Goal: Task Accomplishment & Management: Manage account settings

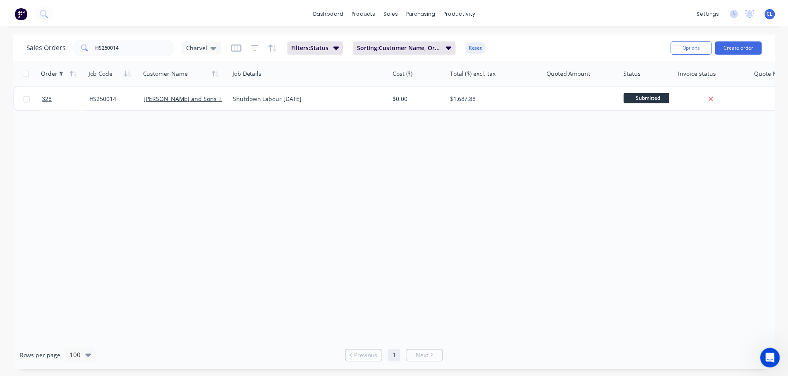
scroll to position [1599, 0]
click at [310, 17] on div "dashboard products sales purchasing productivity dashboard products Product Cat…" at bounding box center [397, 12] width 794 height 25
click at [339, 17] on link "dashboard" at bounding box center [330, 12] width 39 height 12
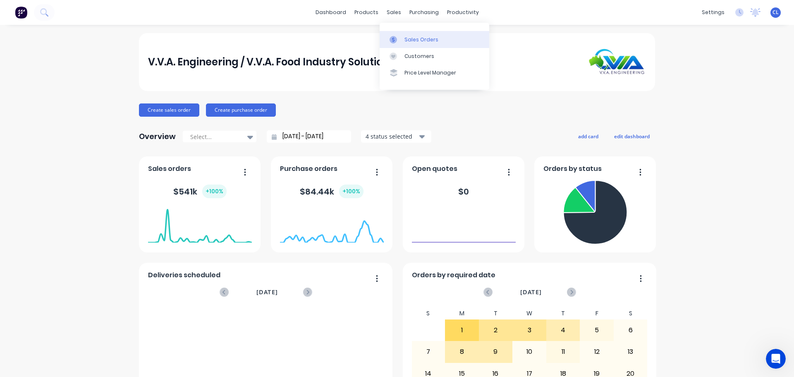
click at [404, 39] on link "Sales Orders" at bounding box center [435, 39] width 110 height 17
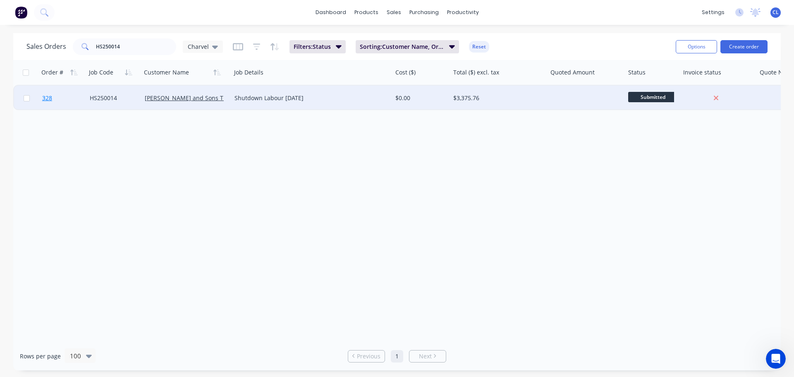
click at [50, 99] on span "328" at bounding box center [47, 98] width 10 height 8
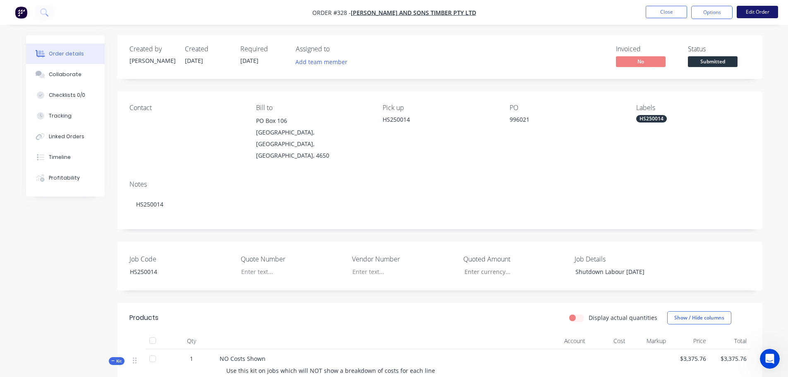
click at [752, 9] on button "Edit Order" at bounding box center [757, 12] width 41 height 12
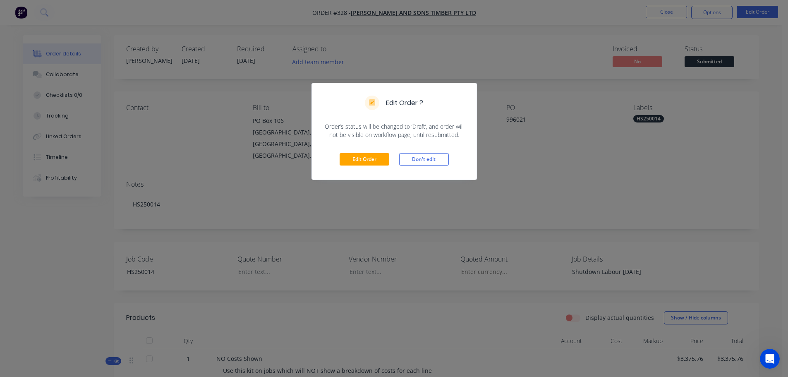
click at [377, 167] on div "Edit Order Don't edit" at bounding box center [394, 159] width 165 height 41
click at [374, 166] on div "Edit Order Don't edit" at bounding box center [394, 159] width 165 height 41
click at [369, 158] on button "Edit Order" at bounding box center [365, 159] width 50 height 12
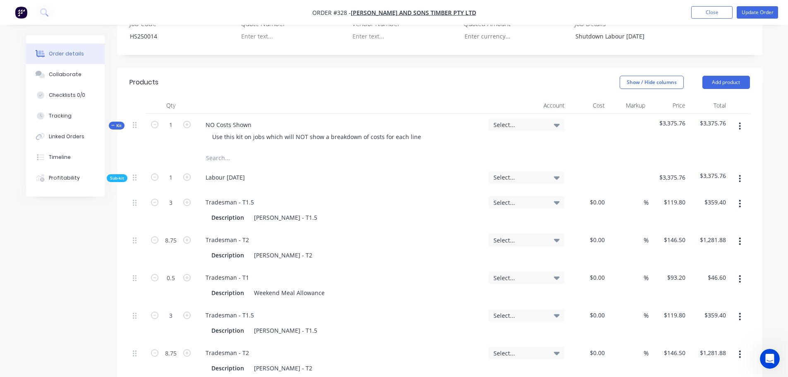
scroll to position [248, 0]
click at [245, 119] on div "NO Costs Shown" at bounding box center [228, 125] width 59 height 12
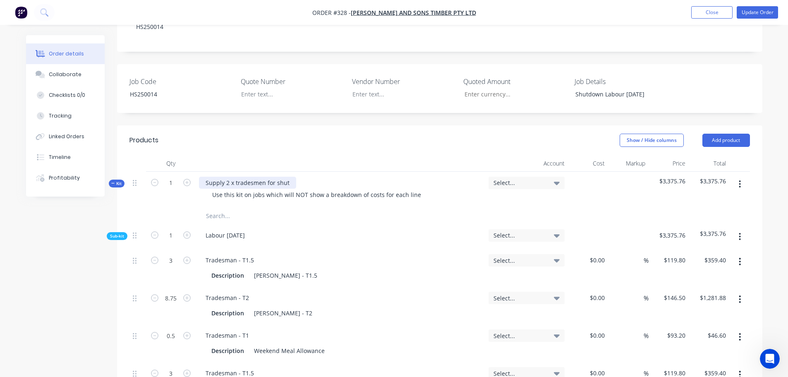
scroll to position [165, 0]
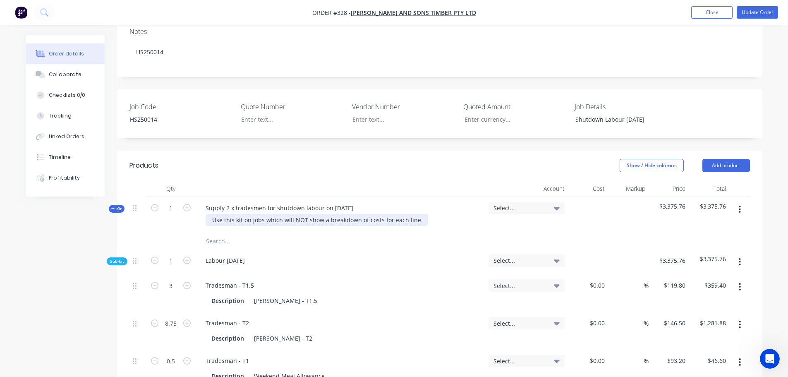
click at [263, 214] on div "Use this kit on jobs which will NOT show a breakdown of costs for each line" at bounding box center [317, 220] width 222 height 12
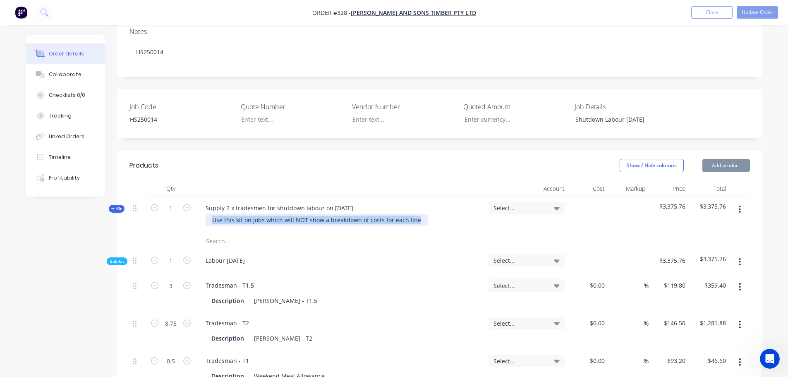
click at [263, 214] on div "Use this kit on jobs which will NOT show a breakdown of costs for each line" at bounding box center [317, 220] width 222 height 12
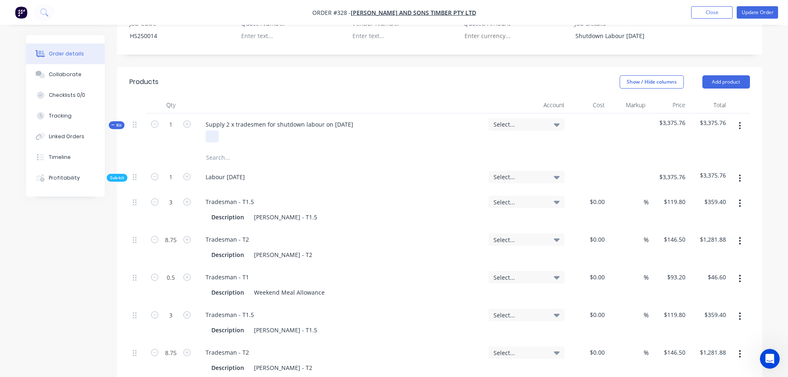
scroll to position [248, 0]
click at [220, 150] on input "text" at bounding box center [288, 158] width 165 height 17
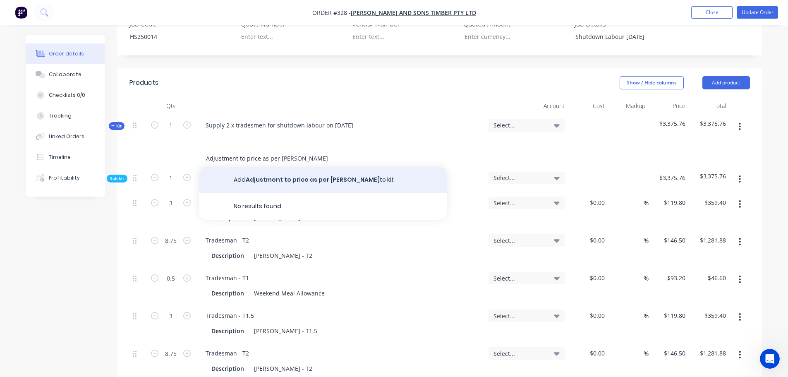
type input "Adjustment to price as per [PERSON_NAME]"
click at [263, 177] on button "Add Adjustment to price as per [PERSON_NAME] to kit" at bounding box center [323, 180] width 248 height 26
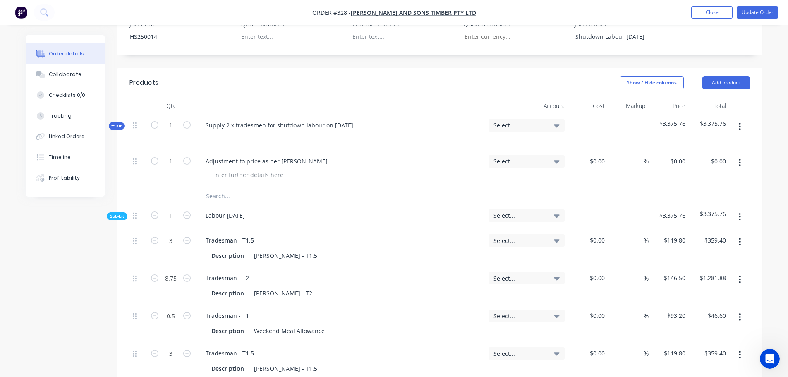
click at [737, 155] on button "button" at bounding box center [739, 162] width 19 height 15
click at [706, 228] on div "Delete" at bounding box center [711, 234] width 64 height 12
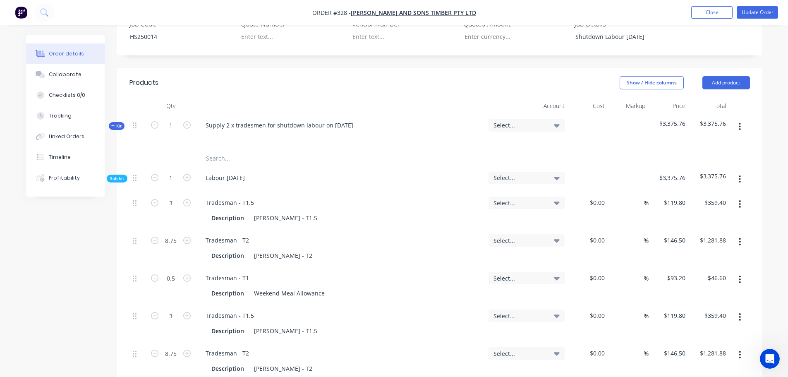
click at [771, 147] on div "Order details Collaborate Checklists 0/0 Tracking Linked Orders Timeline Profit…" at bounding box center [394, 212] width 788 height 920
click at [543, 121] on span "Select..." at bounding box center [519, 125] width 52 height 9
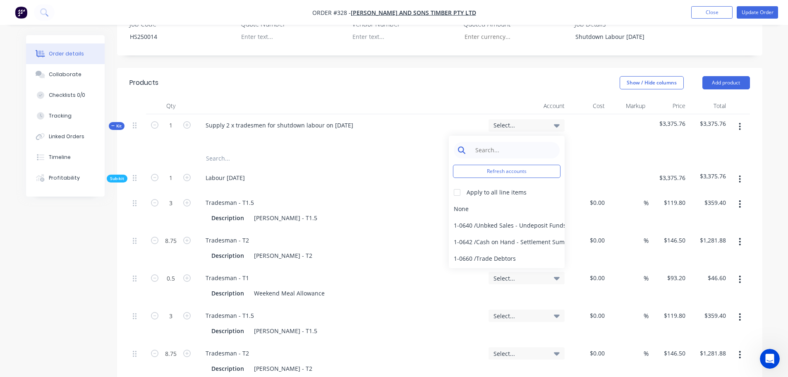
click at [512, 142] on input at bounding box center [513, 150] width 85 height 17
type input "4-02"
click at [459, 184] on div at bounding box center [457, 192] width 17 height 17
click at [488, 217] on div "4-0232 / Sales - Parts and Components" at bounding box center [507, 225] width 116 height 17
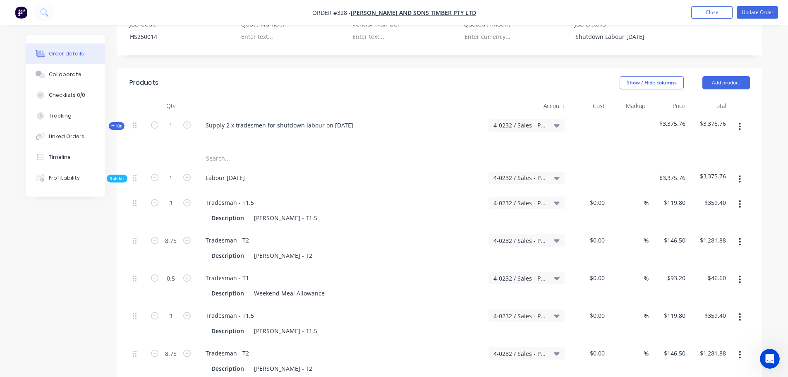
click at [775, 166] on div "Order details Collaborate Checklists 0/0 Tracking Linked Orders Timeline Profit…" at bounding box center [394, 212] width 788 height 920
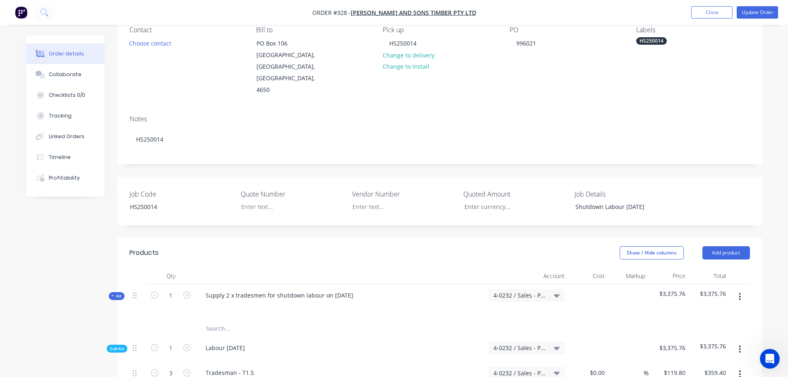
scroll to position [0, 0]
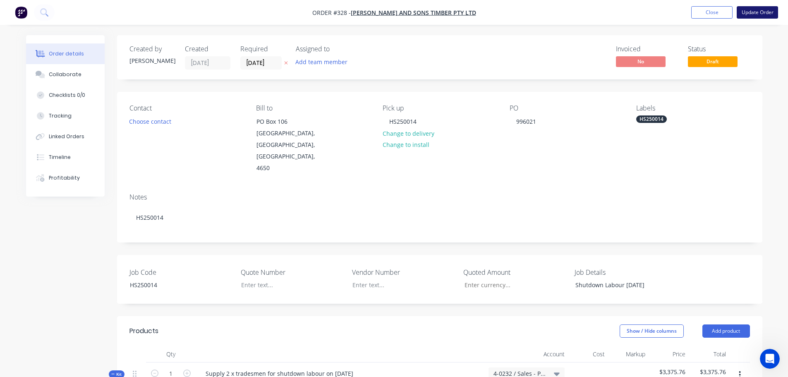
click at [752, 9] on button "Update Order" at bounding box center [757, 12] width 41 height 12
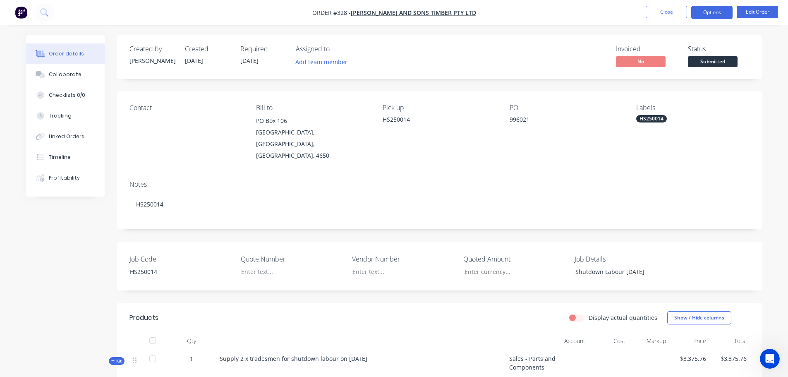
click at [708, 18] on button "Options" at bounding box center [711, 12] width 41 height 13
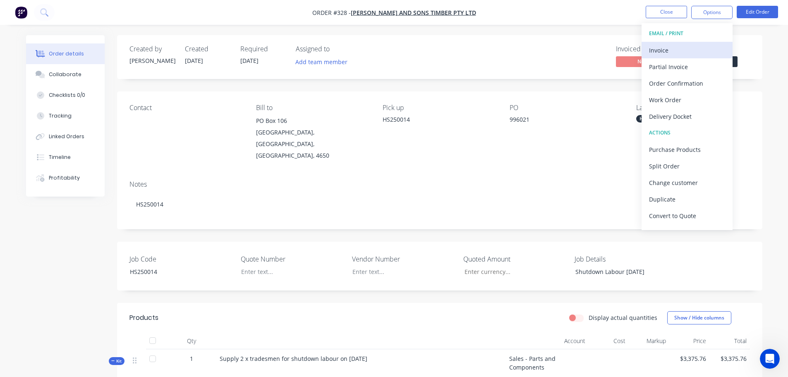
click at [692, 50] on div "Invoice" at bounding box center [687, 50] width 76 height 12
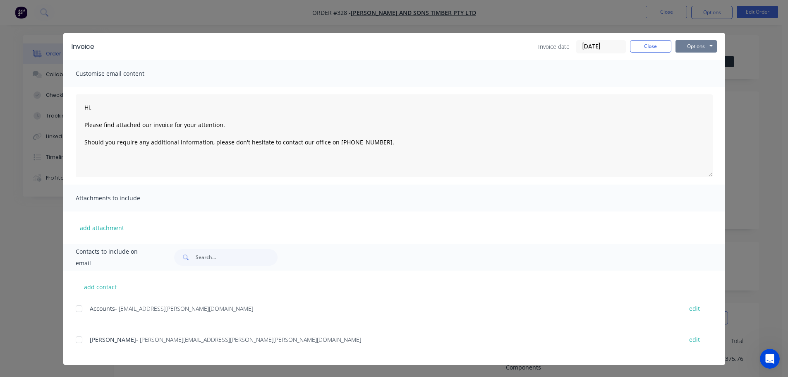
click at [698, 50] on button "Options" at bounding box center [695, 46] width 41 height 12
click at [696, 70] on button "Print" at bounding box center [701, 75] width 53 height 14
type textarea "Hi, Please find attached our invoice for your attention. Should you require any…"
click at [657, 46] on button "Close" at bounding box center [650, 46] width 41 height 12
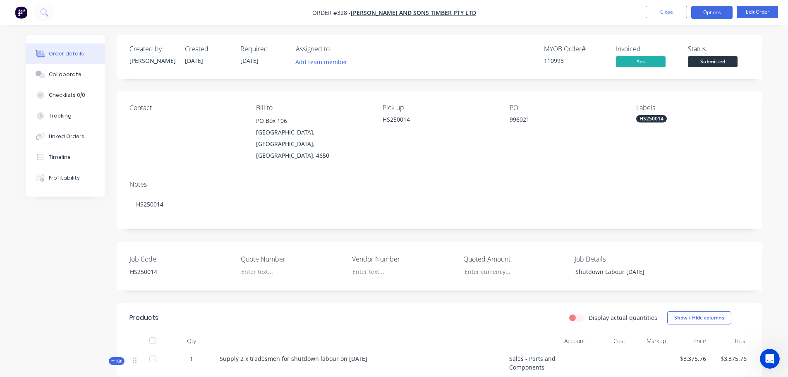
click at [694, 13] on button "Options" at bounding box center [711, 12] width 41 height 13
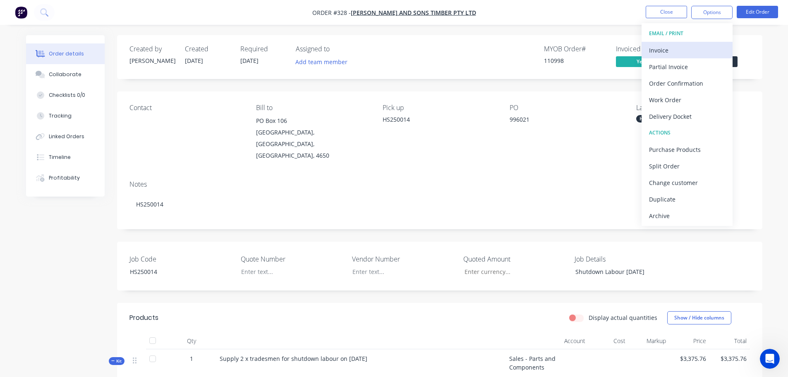
click at [666, 49] on div "Invoice" at bounding box center [687, 50] width 76 height 12
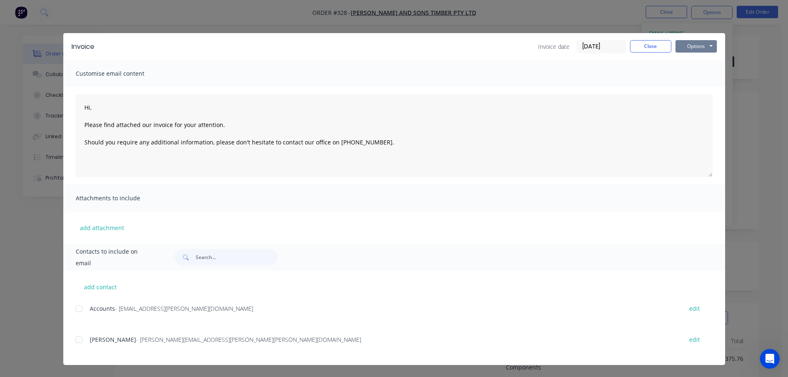
click at [688, 45] on button "Options" at bounding box center [695, 46] width 41 height 12
click at [691, 69] on button "Print" at bounding box center [701, 75] width 53 height 14
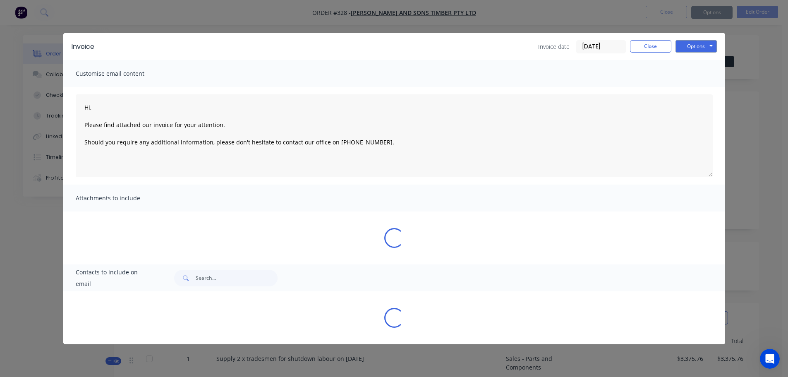
type textarea "Hi, Please find attached our invoice for your attention. Should you require any…"
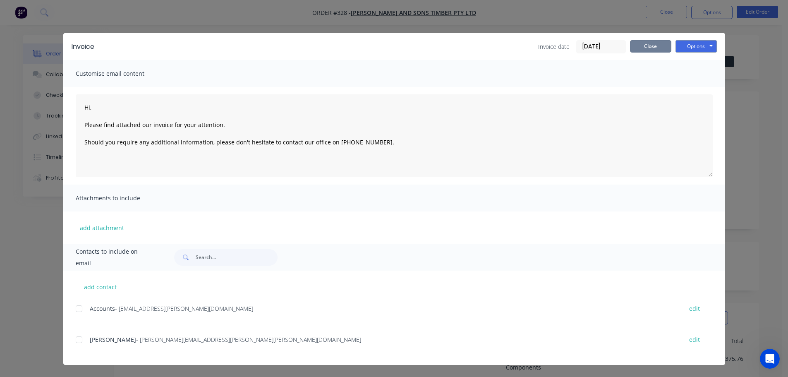
click at [641, 48] on button "Close" at bounding box center [650, 46] width 41 height 12
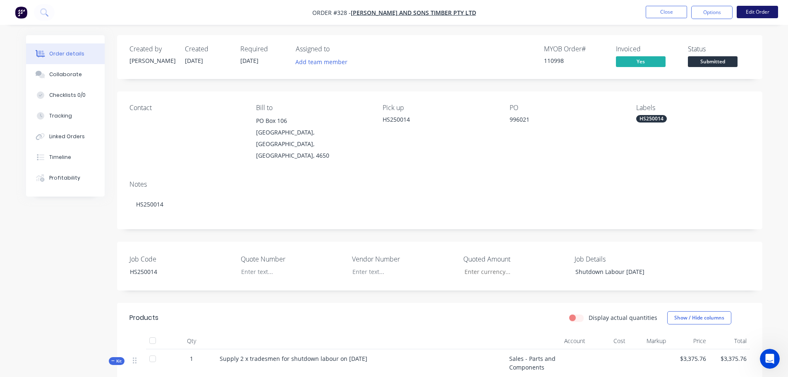
click at [759, 10] on button "Edit Order" at bounding box center [757, 12] width 41 height 12
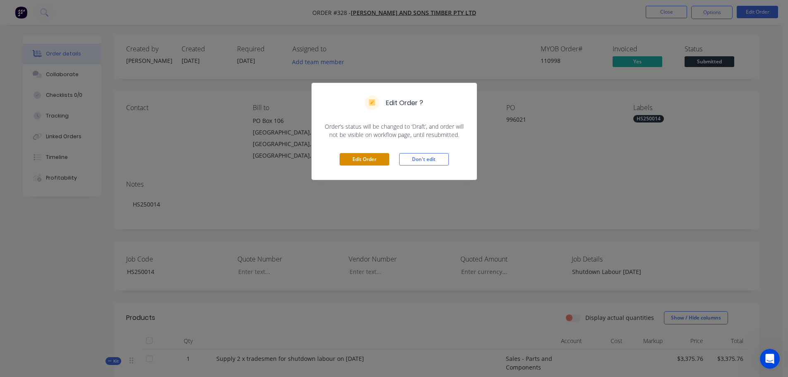
click at [371, 153] on button "Edit Order" at bounding box center [365, 159] width 50 height 12
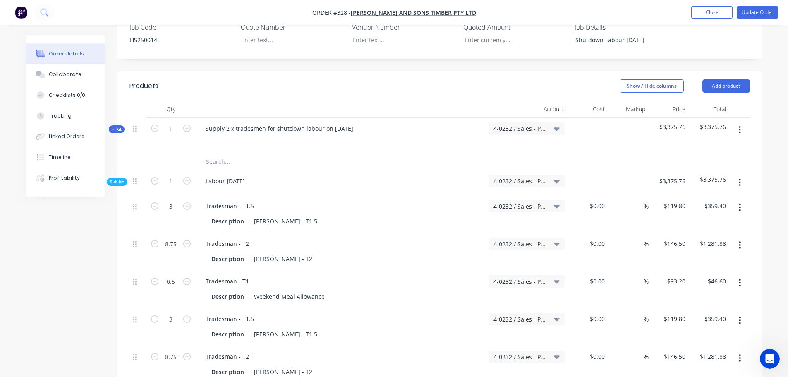
scroll to position [248, 0]
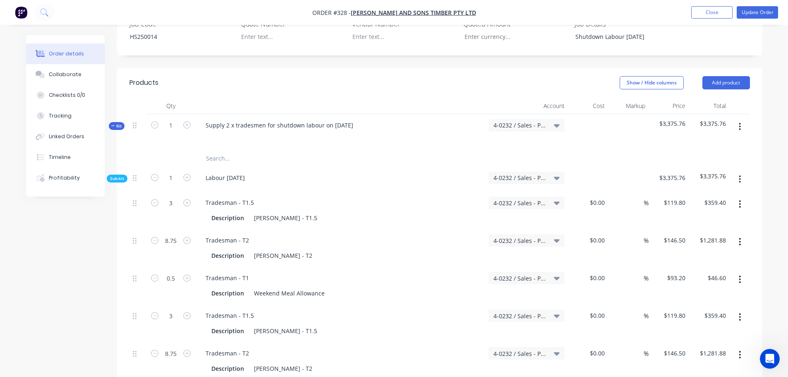
click at [230, 150] on input "text" at bounding box center [288, 158] width 165 height 17
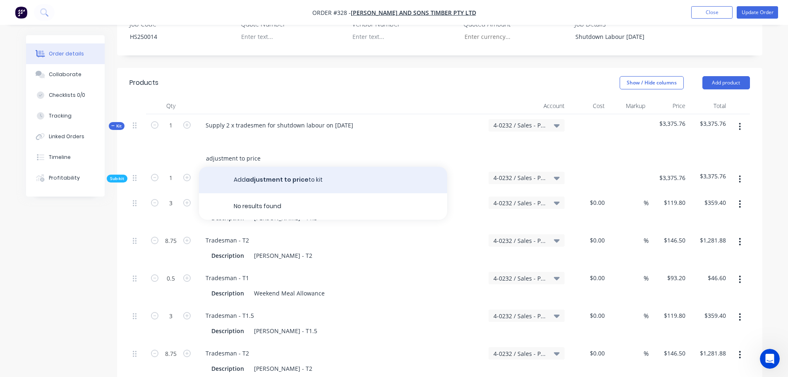
type input "adjustment to price"
click at [280, 168] on button "Add adjustment to price to kit" at bounding box center [323, 180] width 248 height 26
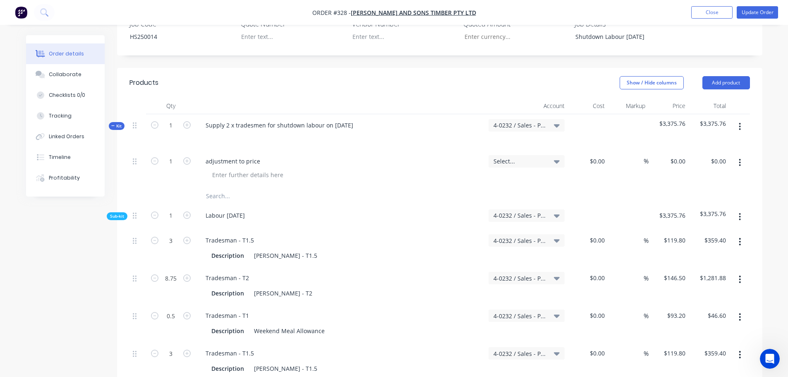
click at [538, 157] on div "Select..." at bounding box center [526, 169] width 83 height 38
click at [532, 157] on span "Select..." at bounding box center [519, 161] width 52 height 9
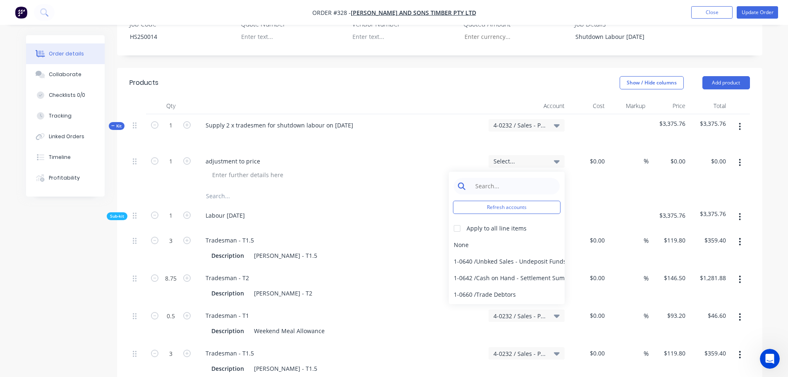
click at [511, 172] on div "Refresh accounts Apply to all line items None 1-0640 / Unbked Sales - Undeposit…" at bounding box center [507, 238] width 116 height 132
click at [511, 178] on input at bounding box center [513, 186] width 85 height 17
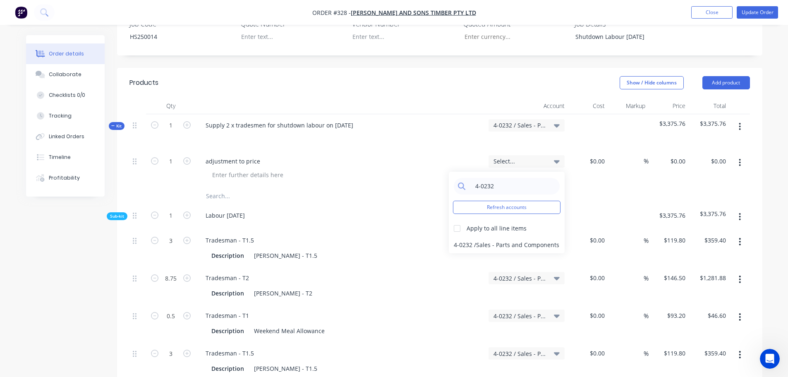
type input "4-0232"
click at [507, 237] on div "4-0232 / Sales - Parts and Components" at bounding box center [507, 245] width 116 height 17
click at [680, 155] on input "0" at bounding box center [679, 161] width 19 height 12
type input "-.01"
type input "0.00"
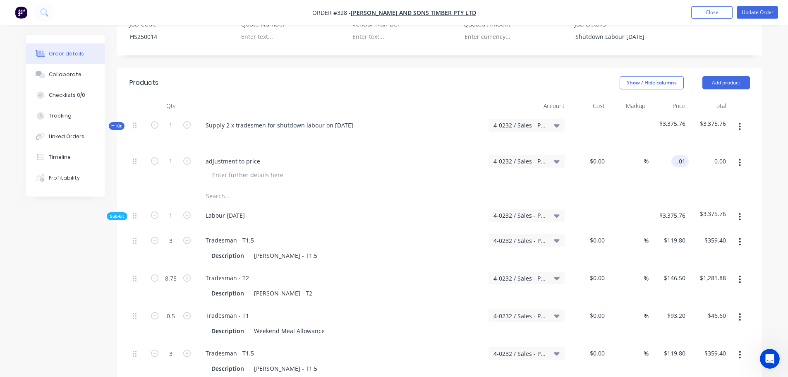
type input "$-0.01"
click at [750, 17] on button "Update Order" at bounding box center [757, 12] width 41 height 12
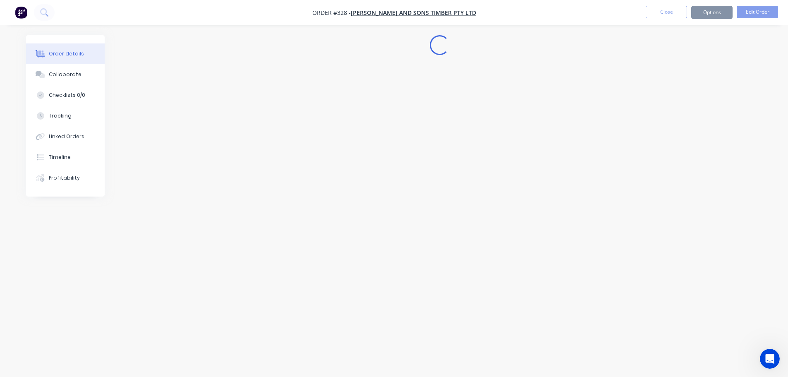
scroll to position [0, 0]
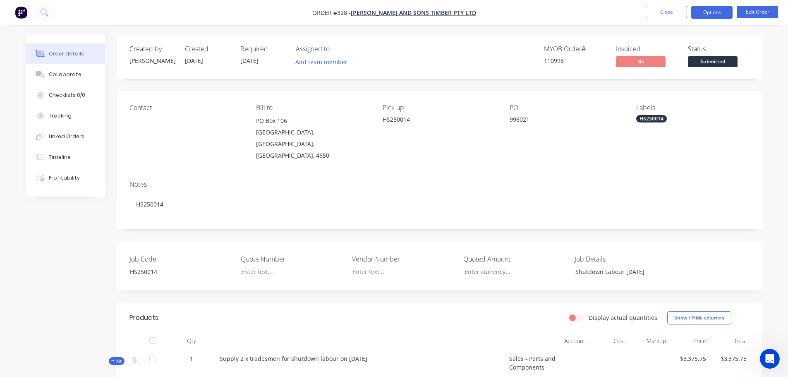
click at [714, 12] on button "Options" at bounding box center [711, 12] width 41 height 13
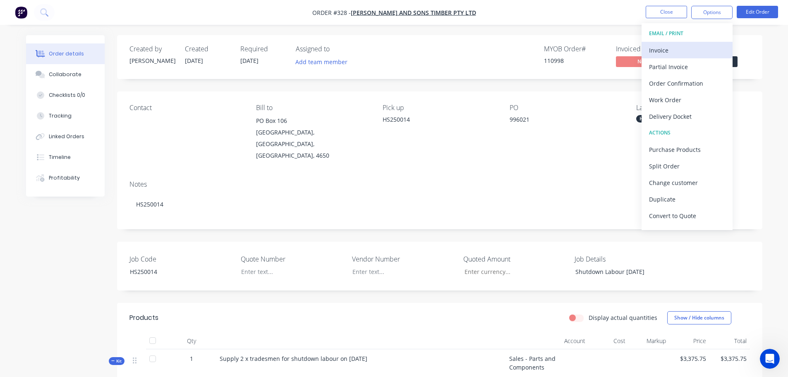
click at [689, 48] on div "Invoice" at bounding box center [687, 50] width 76 height 12
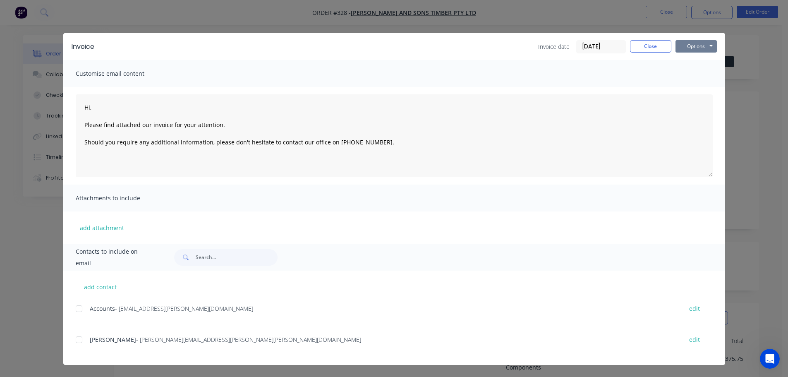
click at [707, 45] on button "Options" at bounding box center [695, 46] width 41 height 12
click at [693, 77] on button "Print" at bounding box center [701, 75] width 53 height 14
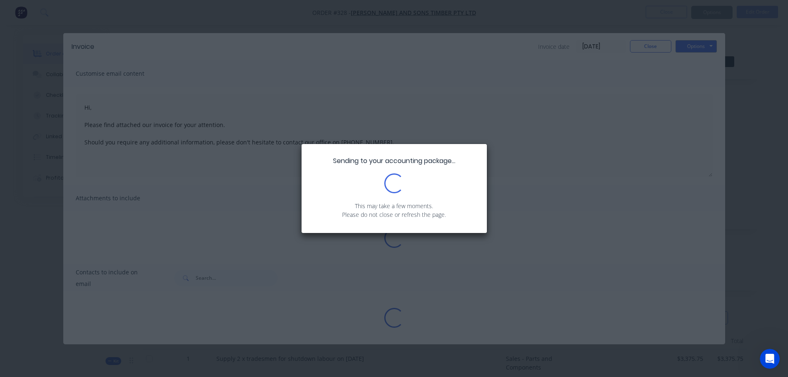
type textarea "Hi, Please find attached our invoice for your attention. Should you require any…"
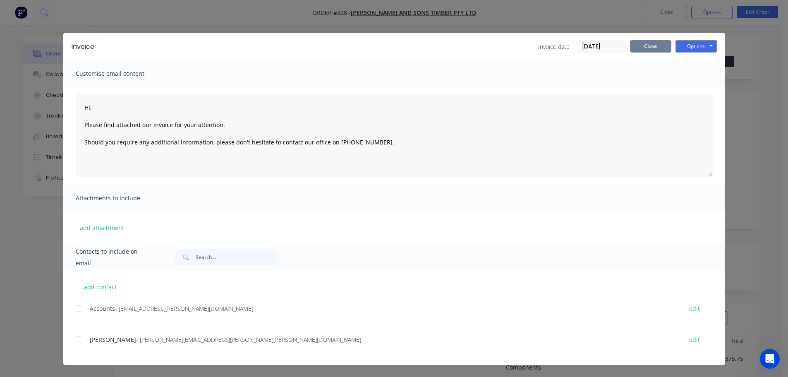
click at [644, 50] on button "Close" at bounding box center [650, 46] width 41 height 12
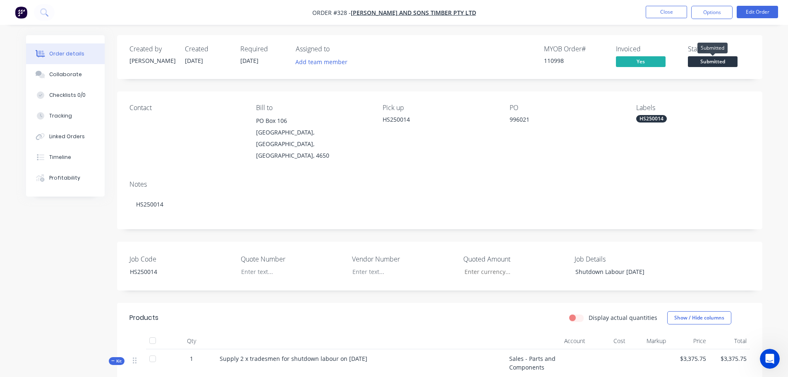
click at [710, 60] on span "Submitted" at bounding box center [713, 61] width 50 height 10
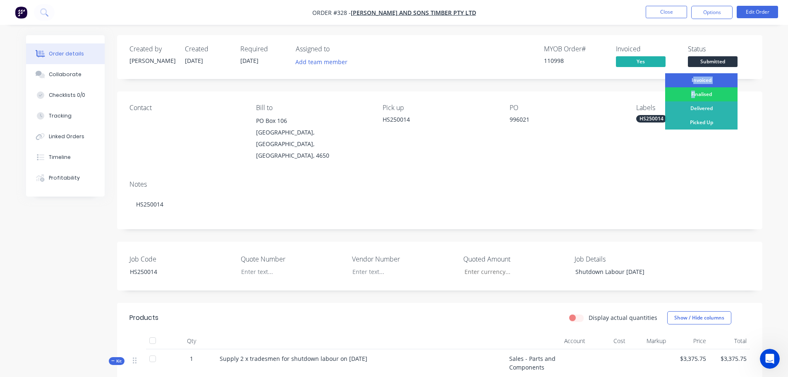
drag, startPoint x: 694, startPoint y: 89, endPoint x: 693, endPoint y: 79, distance: 9.6
click at [693, 79] on div "Invoiced Finalised Delivered Picked Up" at bounding box center [701, 167] width 72 height 189
click at [693, 79] on div "Invoiced" at bounding box center [701, 80] width 72 height 14
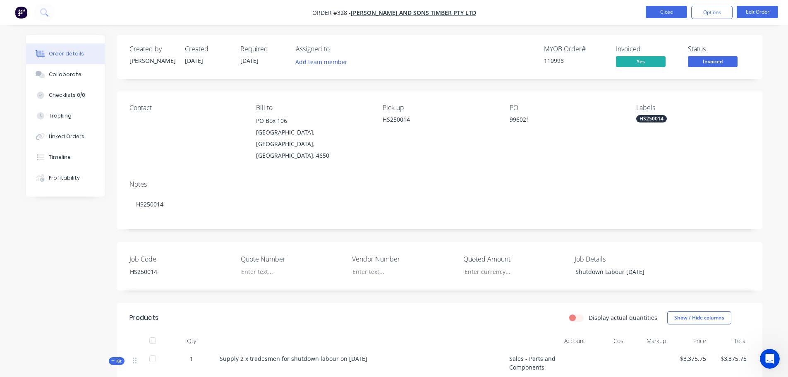
click at [670, 9] on button "Close" at bounding box center [666, 12] width 41 height 12
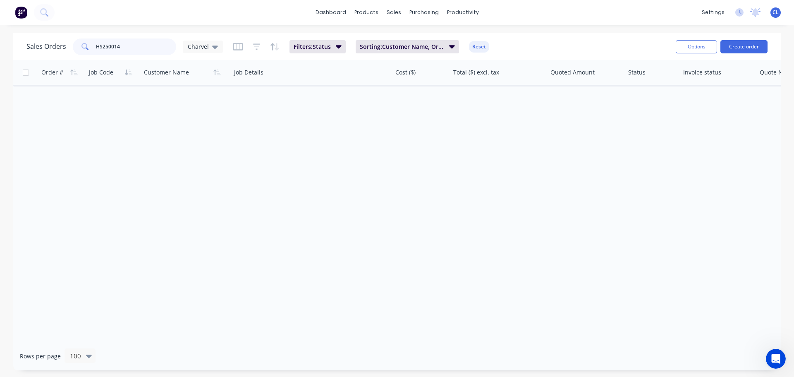
click at [146, 45] on input "HS250014" at bounding box center [136, 46] width 81 height 17
type input "HS250012"
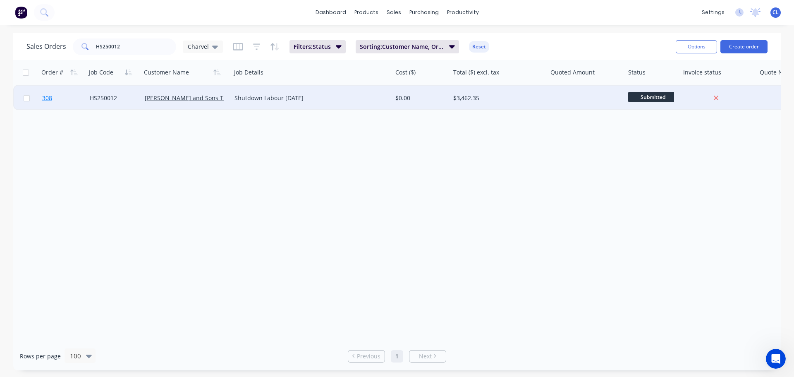
click at [60, 101] on link "308" at bounding box center [66, 98] width 48 height 25
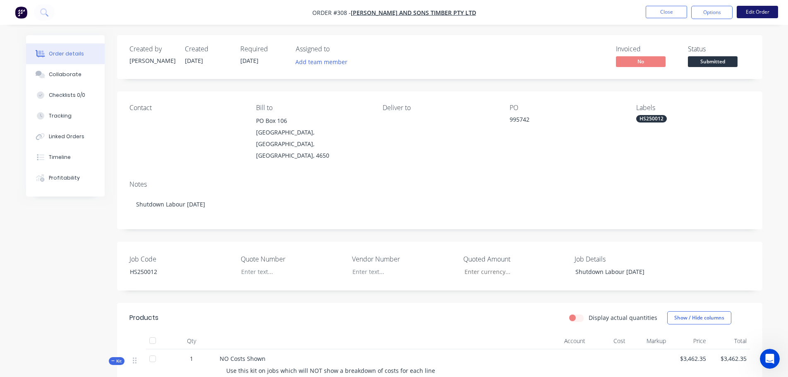
click at [759, 14] on button "Edit Order" at bounding box center [757, 12] width 41 height 12
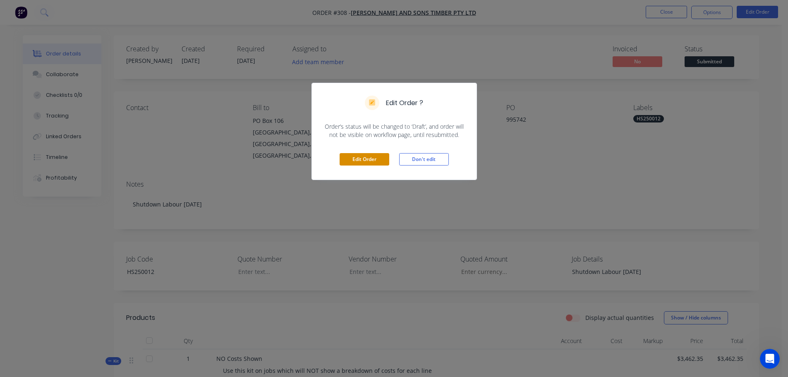
click at [387, 153] on button "Edit Order" at bounding box center [365, 159] width 50 height 12
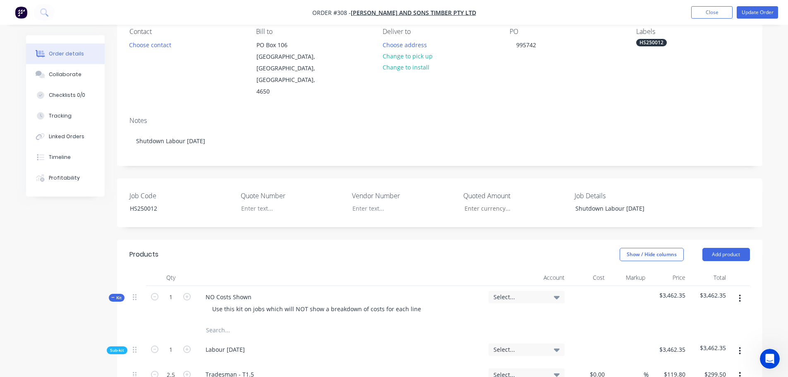
scroll to position [124, 0]
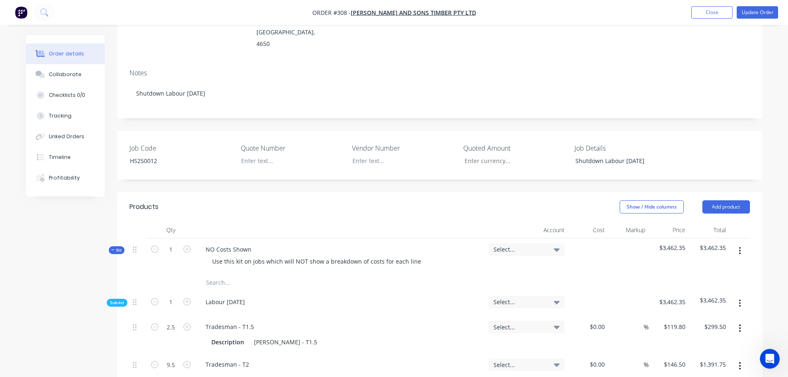
click at [229, 274] on input "text" at bounding box center [288, 282] width 165 height 17
type input "a"
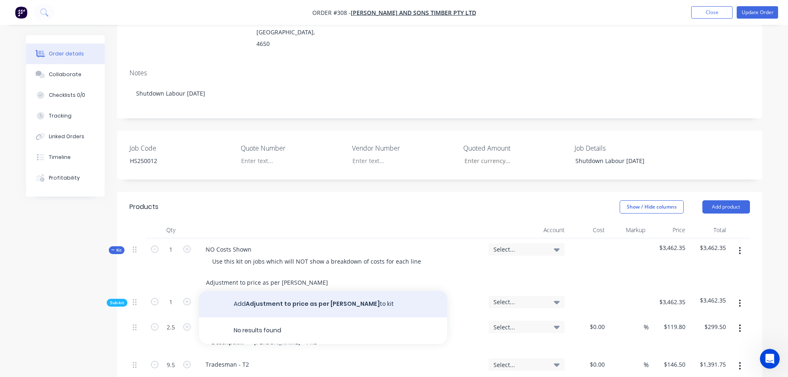
type input "Adjustment to price as per [PERSON_NAME]"
click at [276, 292] on button "Add Adjustment to price as per [PERSON_NAME] to kit" at bounding box center [323, 304] width 248 height 26
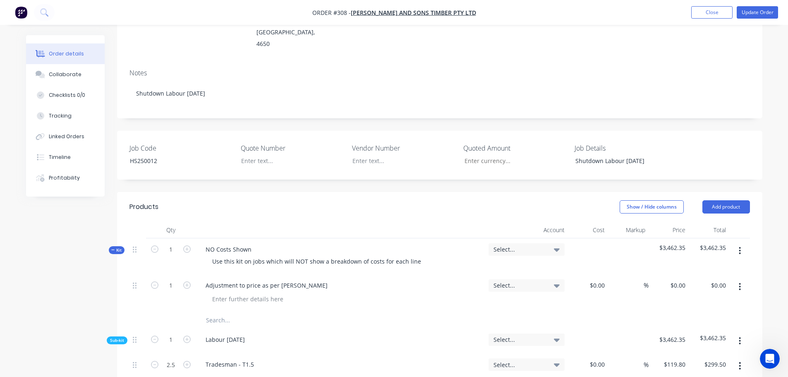
click at [551, 246] on div "Select..." at bounding box center [526, 249] width 66 height 7
click at [504, 266] on input at bounding box center [513, 274] width 85 height 17
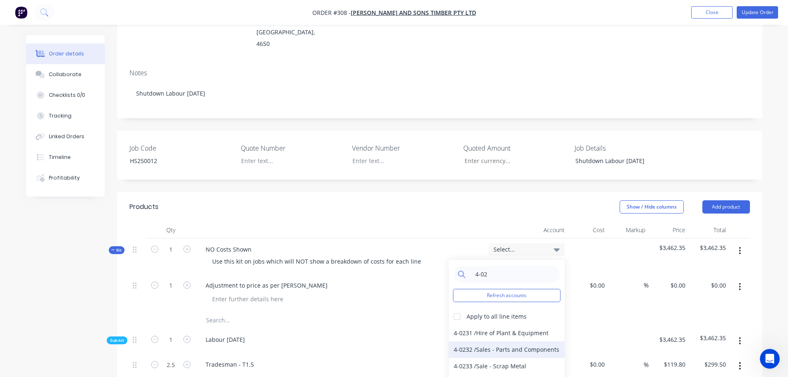
type input "4-02"
click at [479, 341] on div "4-0232 / Sales - Parts and Components" at bounding box center [507, 349] width 116 height 17
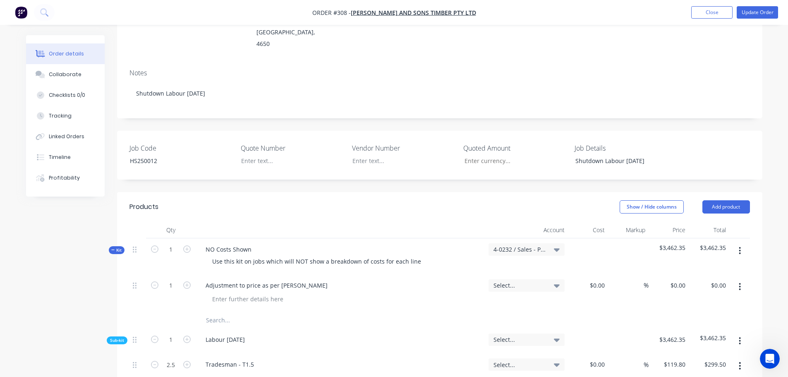
click at [536, 245] on span "4-0232 / Sales - Parts and Components" at bounding box center [519, 249] width 52 height 9
click at [491, 266] on input at bounding box center [513, 274] width 85 height 17
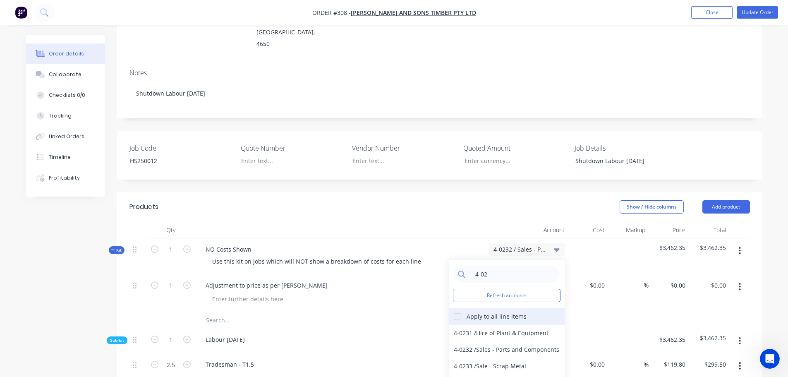
type input "4-02"
click at [469, 312] on div "Apply to all line items" at bounding box center [497, 316] width 60 height 9
click at [455, 308] on div at bounding box center [457, 316] width 17 height 17
click at [480, 341] on div "4-0232 / Sales - Parts and Components" at bounding box center [507, 349] width 116 height 17
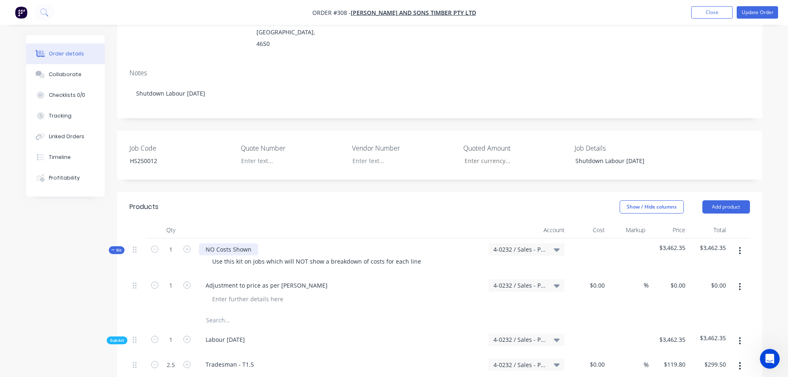
click at [224, 243] on div "NO Costs Shown" at bounding box center [228, 249] width 59 height 12
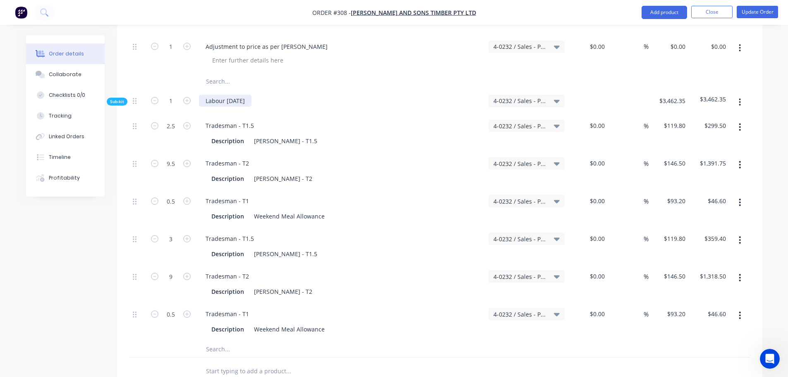
scroll to position [289, 0]
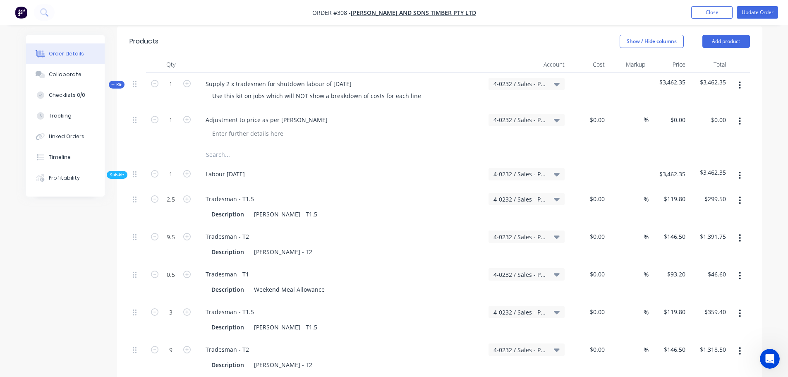
drag, startPoint x: 672, startPoint y: 113, endPoint x: 670, endPoint y: 109, distance: 4.6
click at [672, 113] on div "$0.00 $0.00" at bounding box center [668, 128] width 41 height 38
type input "13.35"
type input "0.00"
type input "$13.35"
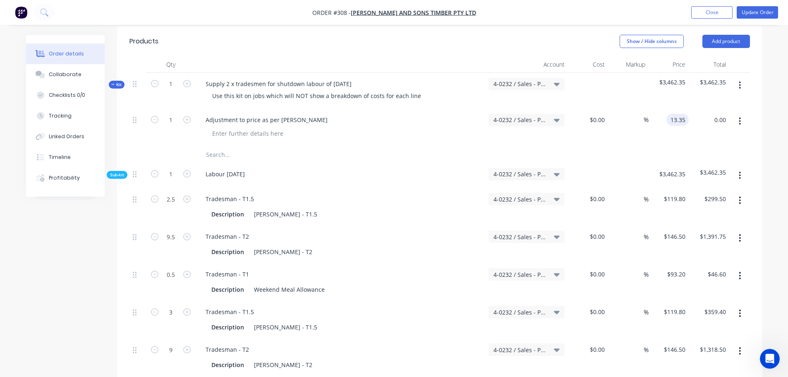
type input "13.35"
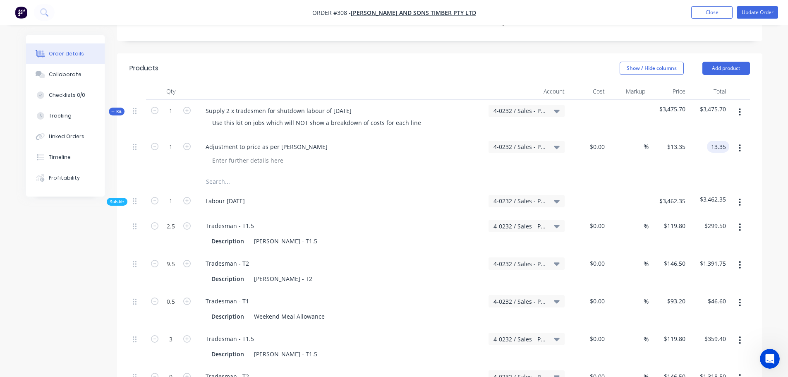
scroll to position [248, 0]
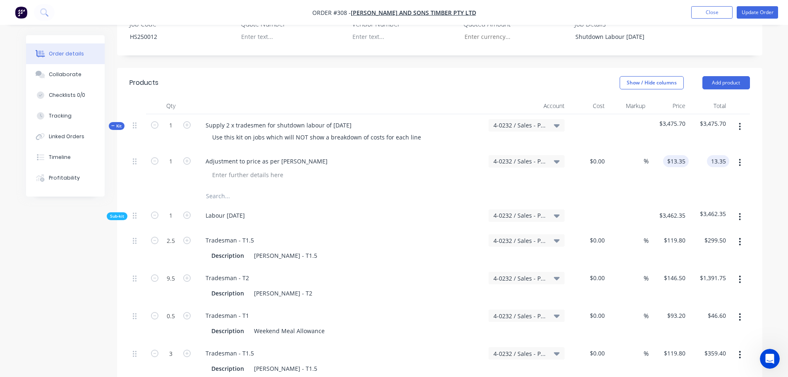
type input "13.35"
type input "$13.35"
click at [673, 155] on input "13.35" at bounding box center [677, 161] width 22 height 12
type input "-13.35"
type input "13.35"
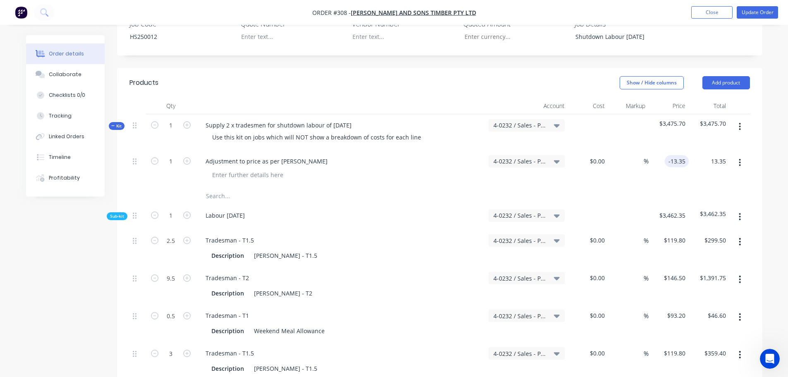
type input "$-13.35"
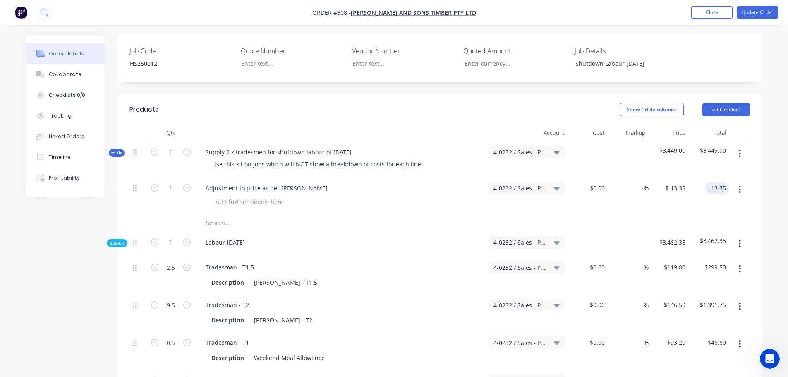
scroll to position [207, 0]
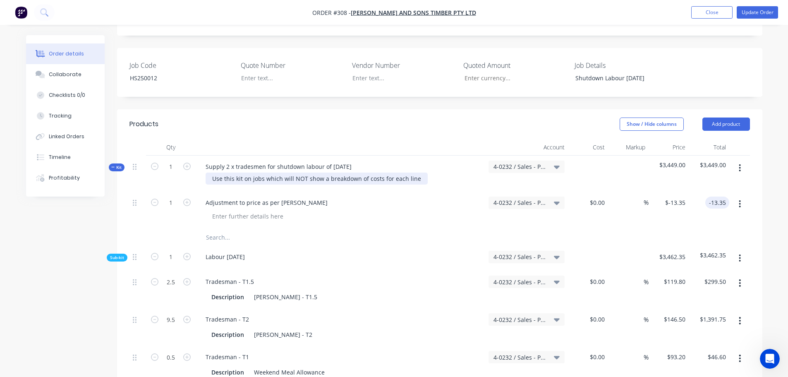
type input "$-13.35"
click at [294, 172] on div "Use this kit on jobs which will NOT show a breakdown of costs for each line" at bounding box center [317, 178] width 222 height 12
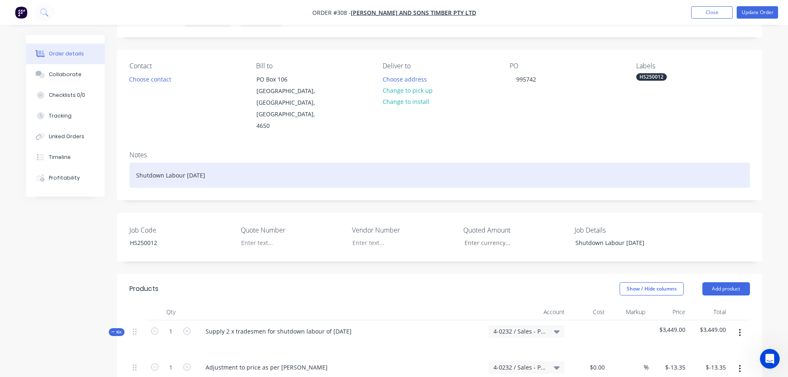
scroll to position [41, 0]
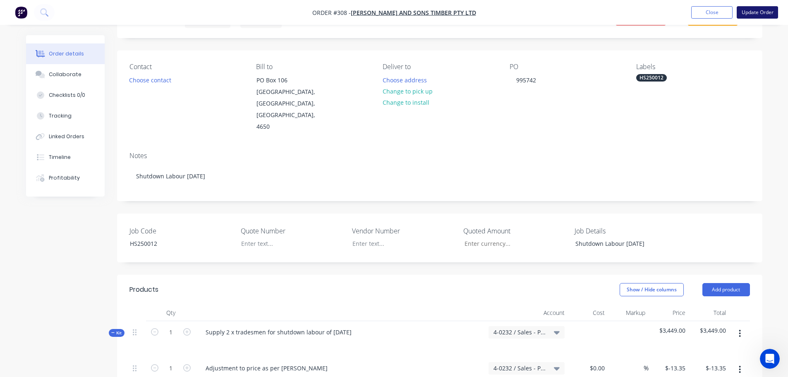
click at [755, 13] on button "Update Order" at bounding box center [757, 12] width 41 height 12
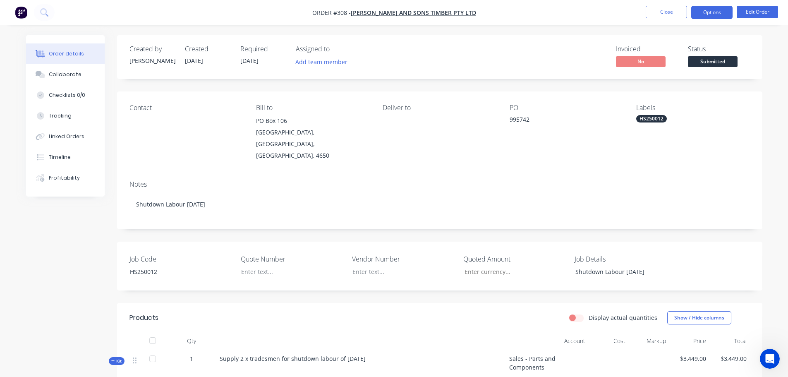
click at [713, 17] on button "Options" at bounding box center [711, 12] width 41 height 13
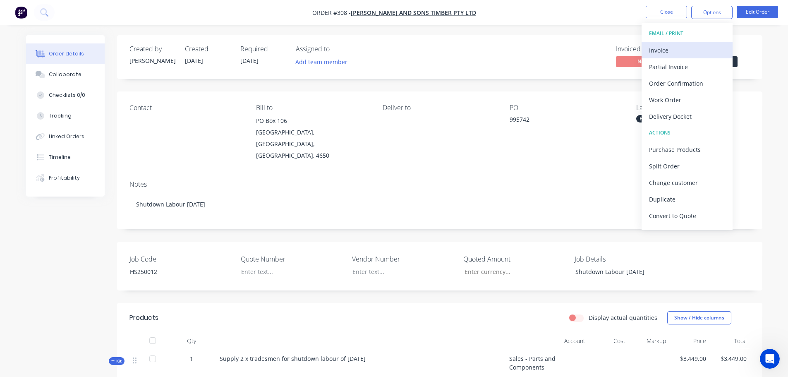
click at [673, 50] on div "Invoice" at bounding box center [687, 50] width 76 height 12
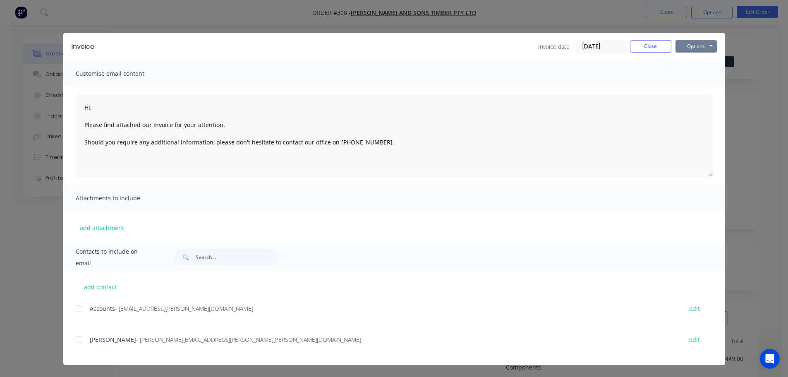
click at [682, 47] on button "Options" at bounding box center [695, 46] width 41 height 12
click at [699, 75] on button "Print" at bounding box center [701, 75] width 53 height 14
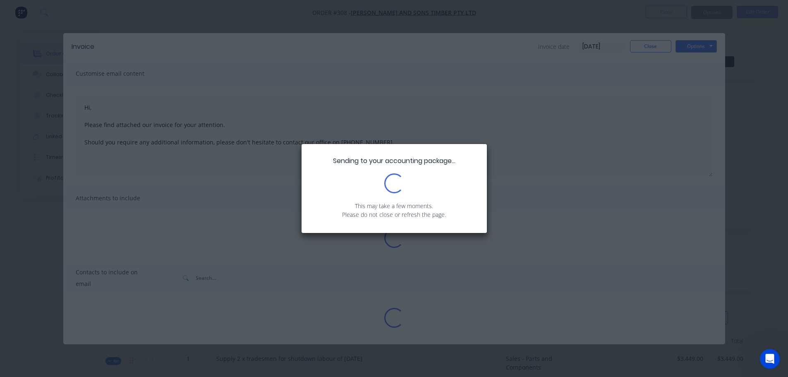
type textarea "Hi, Please find attached our invoice for your attention. Should you require any…"
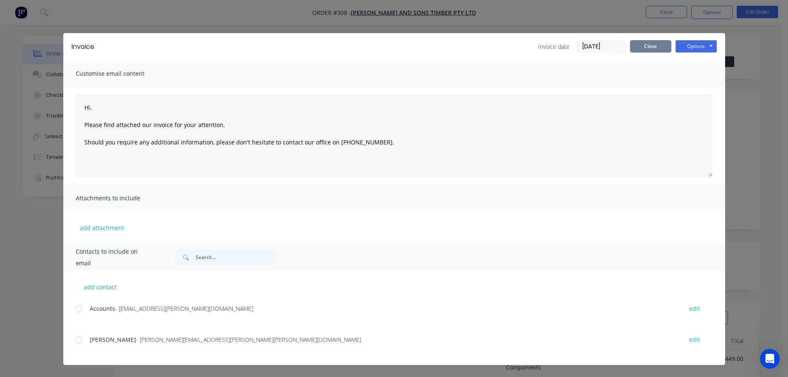
click at [660, 44] on button "Close" at bounding box center [650, 46] width 41 height 12
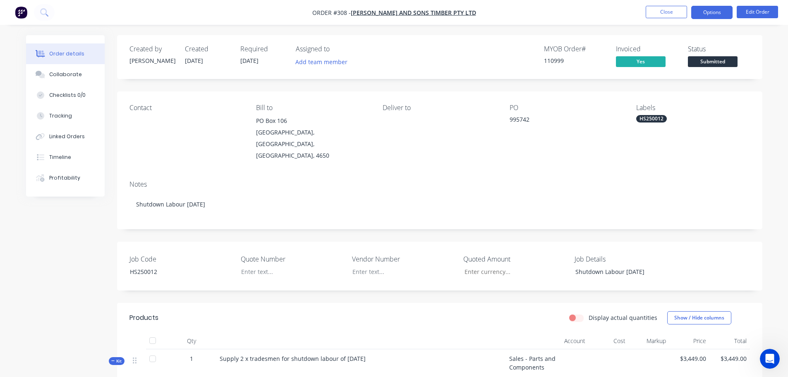
click at [706, 15] on button "Options" at bounding box center [711, 12] width 41 height 13
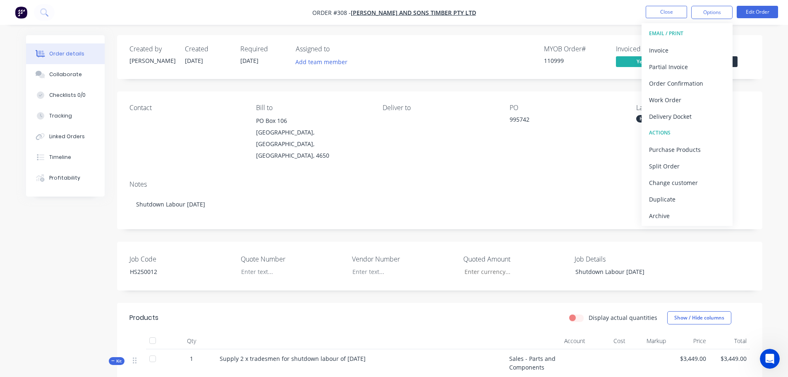
click at [749, 49] on div "Status" at bounding box center [719, 49] width 62 height 8
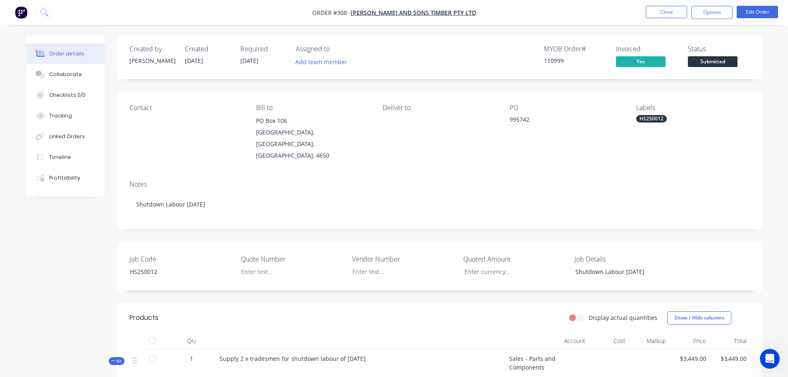
click at [738, 57] on div "Status Submitted" at bounding box center [719, 57] width 62 height 24
click at [731, 60] on span "Submitted" at bounding box center [713, 61] width 50 height 10
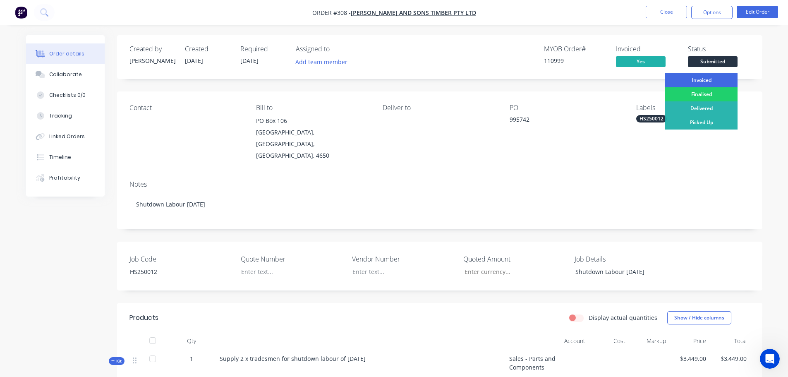
click at [722, 80] on div "Invoiced" at bounding box center [701, 80] width 72 height 14
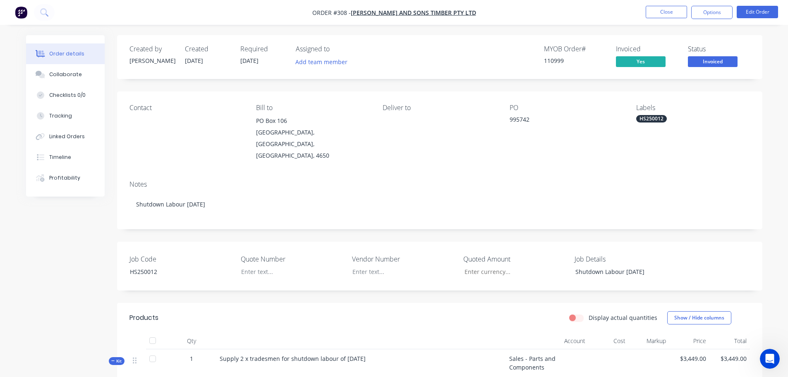
click at [682, 18] on li "Close" at bounding box center [666, 12] width 41 height 13
click at [682, 17] on button "Close" at bounding box center [666, 12] width 41 height 12
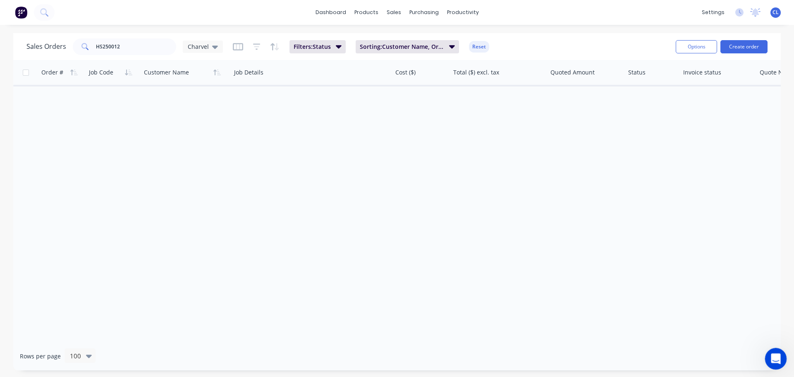
click at [769, 358] on icon "Open Intercom Messenger" at bounding box center [775, 358] width 14 height 14
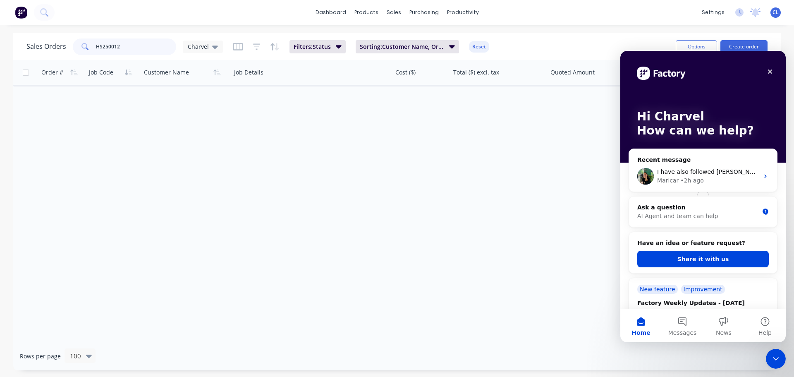
drag, startPoint x: 109, startPoint y: 45, endPoint x: 126, endPoint y: 51, distance: 18.1
click at [126, 51] on input "HS250012" at bounding box center [136, 46] width 81 height 17
click at [742, 209] on div "Ask a question" at bounding box center [698, 207] width 122 height 9
click at [656, 208] on div "Ask a question" at bounding box center [698, 207] width 122 height 9
click at [662, 208] on div "Ask a question" at bounding box center [698, 207] width 122 height 9
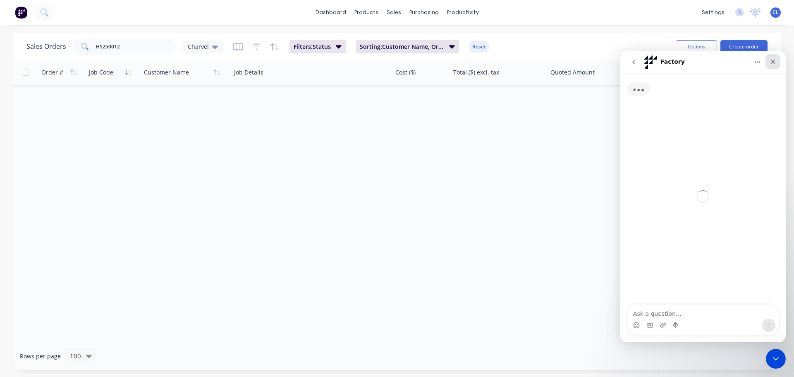
click at [771, 63] on icon "Close" at bounding box center [773, 61] width 7 height 7
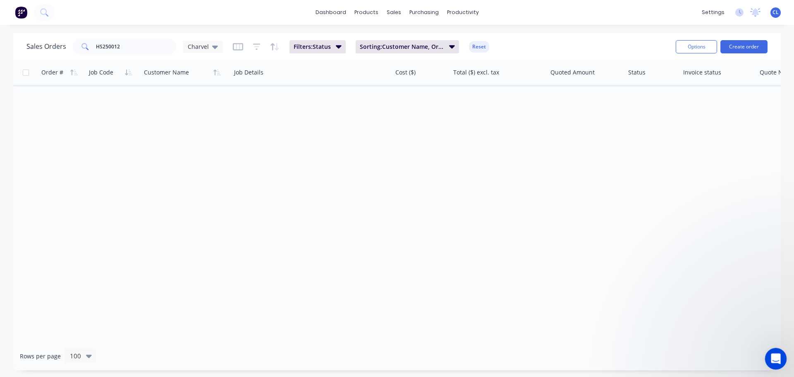
click at [770, 359] on icon "Open Intercom Messenger" at bounding box center [775, 358] width 14 height 14
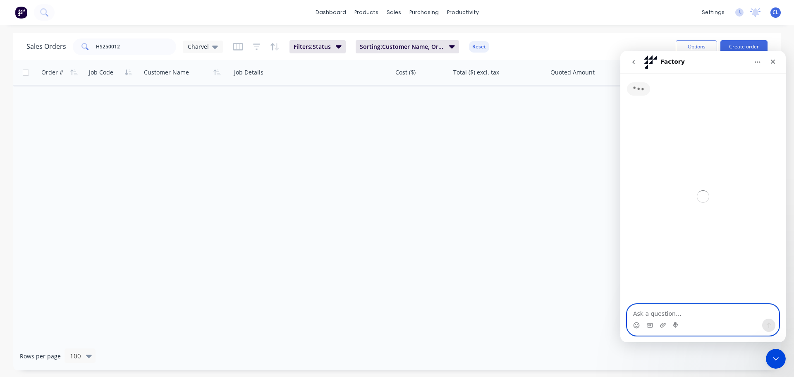
click at [664, 310] on textarea "Ask a question…" at bounding box center [702, 311] width 151 height 14
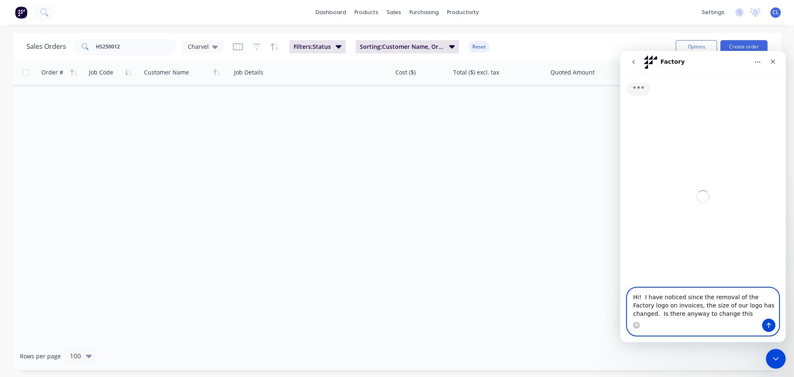
type textarea "Hi! I have noticed since the removal of the Factory logo on invoices, the size …"
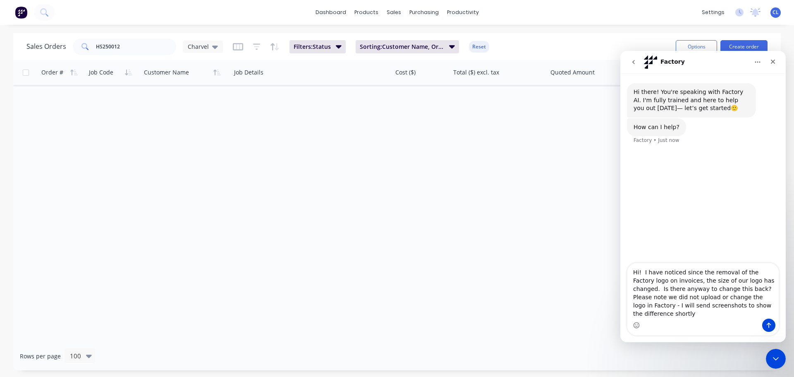
type textarea "Hi! I have noticed since the removal of the Factory logo on invoices, the size …"
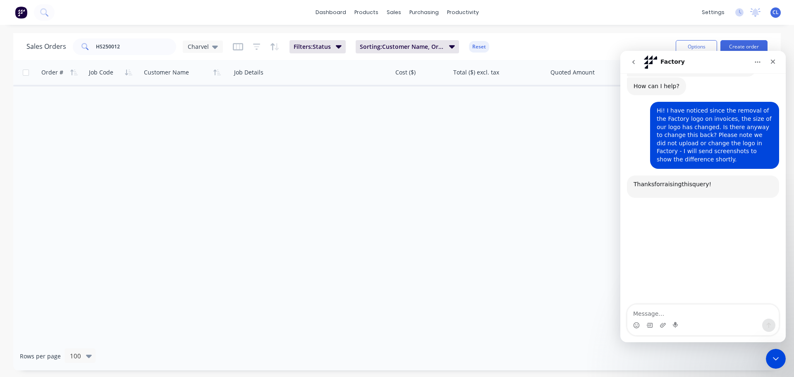
scroll to position [72, 0]
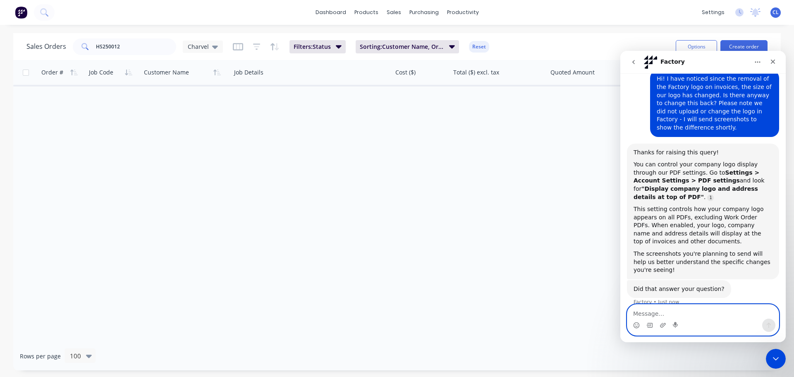
click at [667, 313] on textarea "Message…" at bounding box center [702, 311] width 151 height 14
type textarea "N"
click at [671, 314] on textarea "Message…" at bounding box center [702, 311] width 151 height 14
type textarea "Before changes:"
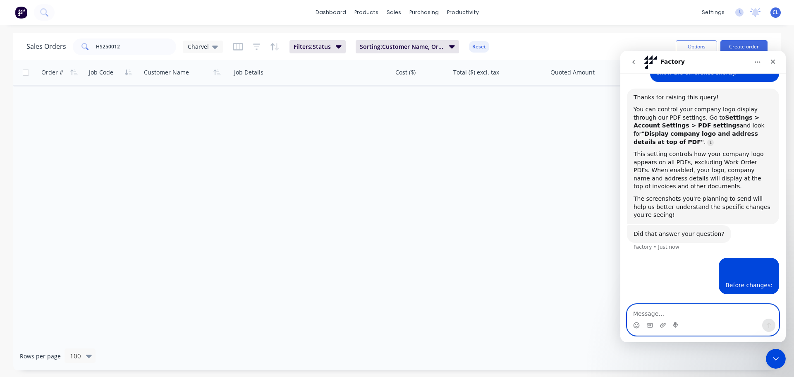
scroll to position [129, 0]
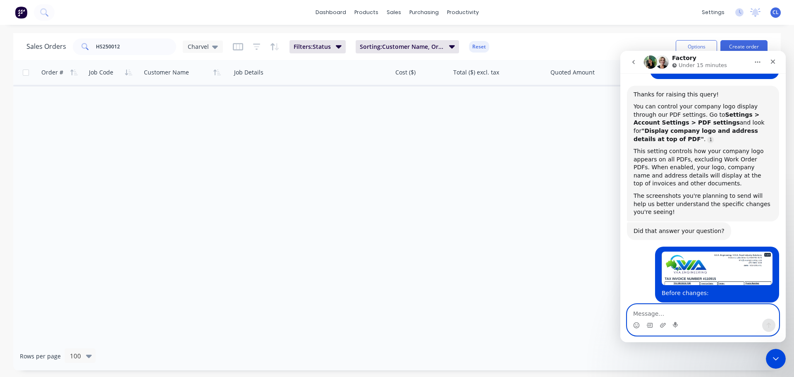
click at [672, 311] on textarea "Message…" at bounding box center [702, 311] width 151 height 14
type textarea "After changes:"
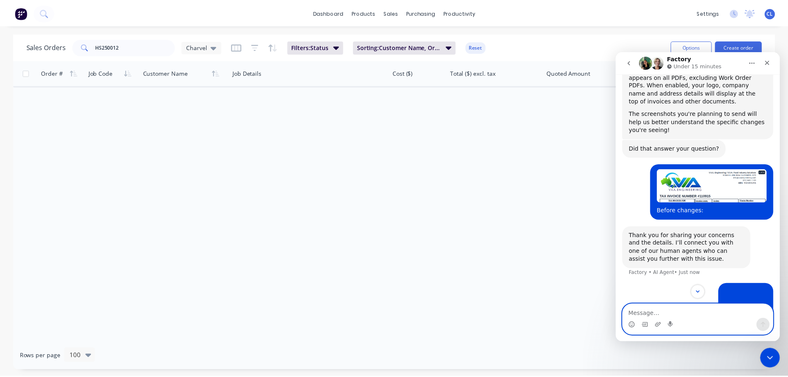
scroll to position [242, 0]
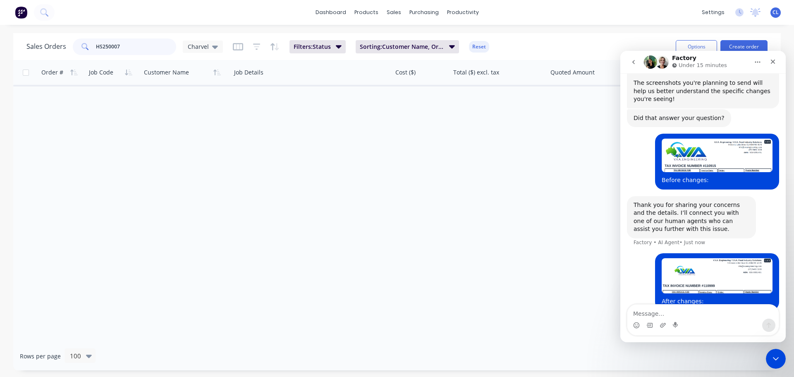
type input "HS250007"
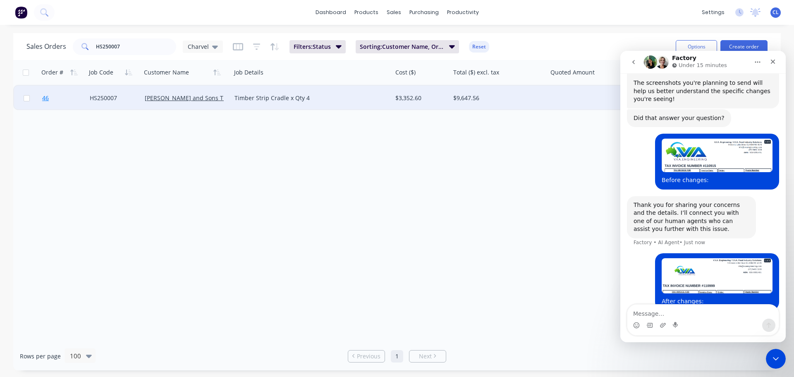
click at [52, 103] on link "46" at bounding box center [66, 98] width 48 height 25
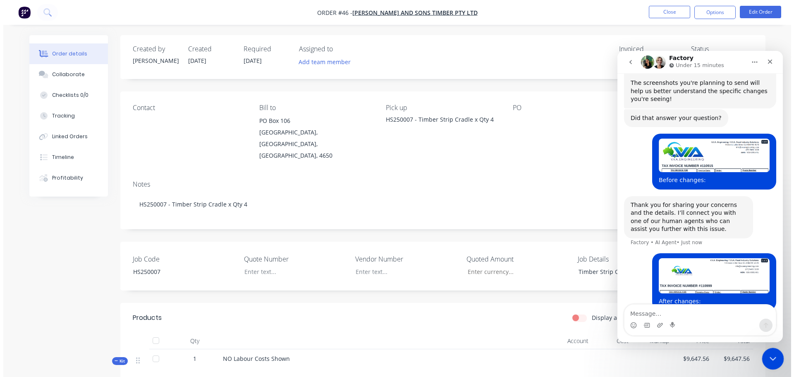
click at [779, 359] on div "Close Intercom Messenger" at bounding box center [772, 357] width 20 height 20
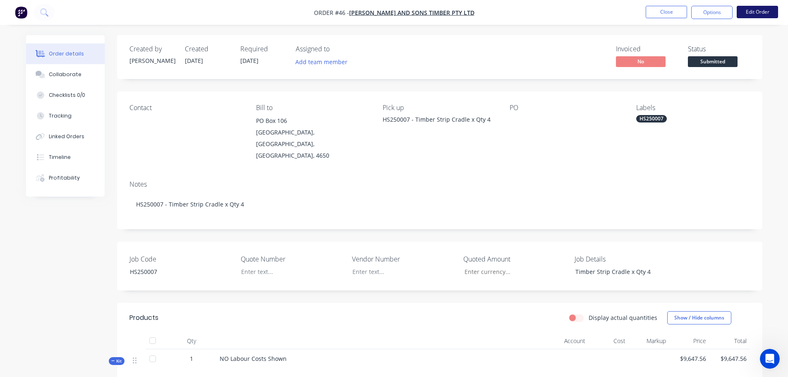
click at [749, 17] on button "Edit Order" at bounding box center [757, 12] width 41 height 12
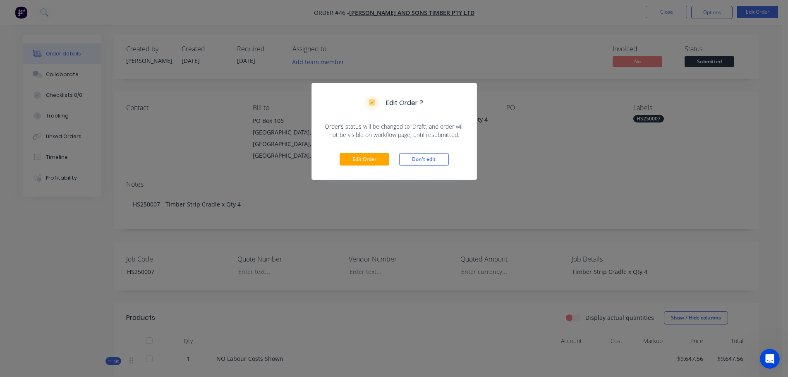
click at [349, 167] on div "Edit Order Don't edit" at bounding box center [394, 159] width 165 height 41
click at [348, 163] on button "Edit Order" at bounding box center [365, 159] width 50 height 12
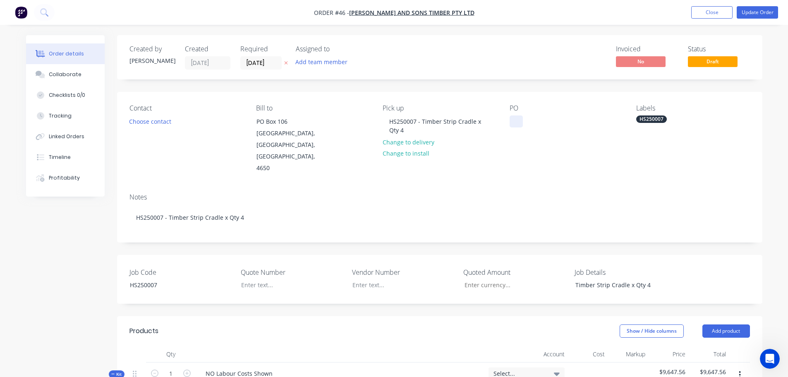
click at [517, 123] on div at bounding box center [516, 121] width 13 height 12
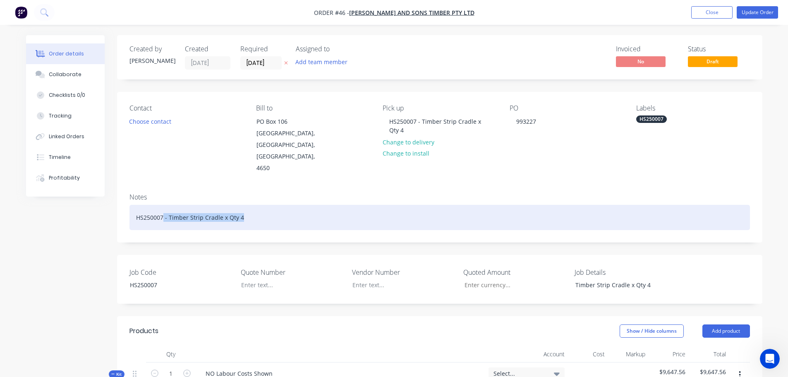
drag, startPoint x: 237, startPoint y: 207, endPoint x: 163, endPoint y: 197, distance: 74.6
click at [163, 205] on div "HS250007 - Timber Strip Cradle x Qty 4" at bounding box center [439, 217] width 620 height 25
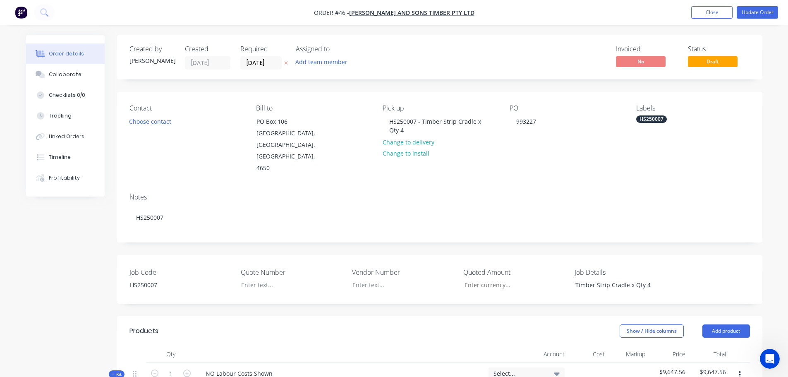
click at [251, 279] on div "Quote Number" at bounding box center [292, 279] width 103 height 24
click at [244, 279] on div at bounding box center [285, 285] width 103 height 12
click at [465, 279] on input "Job Code" at bounding box center [511, 285] width 109 height 12
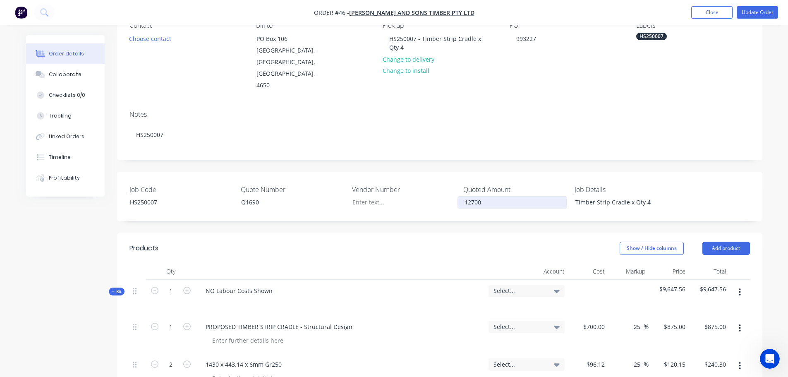
scroll to position [124, 0]
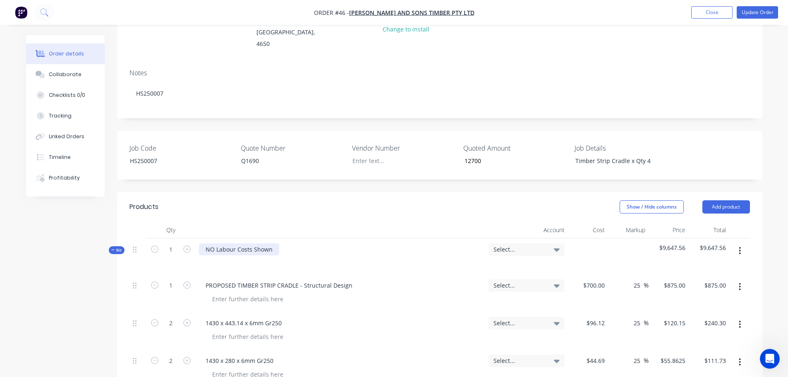
click at [271, 243] on div "NO Labour Costs Shown" at bounding box center [239, 249] width 80 height 12
type input "$12,700.00"
click at [271, 243] on div "NO Labour Costs Shown" at bounding box center [239, 249] width 80 height 12
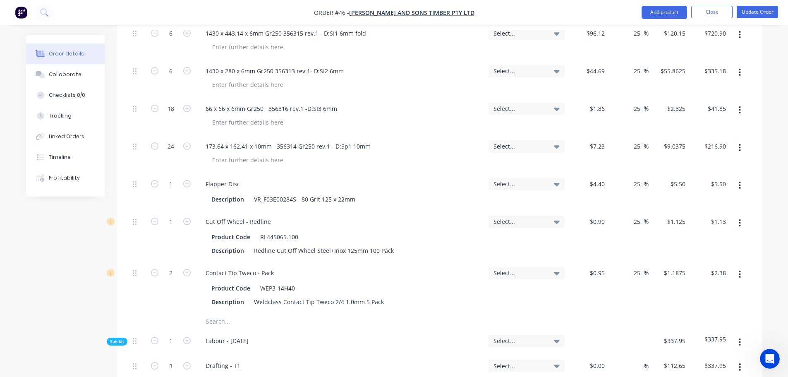
scroll to position [1075, 0]
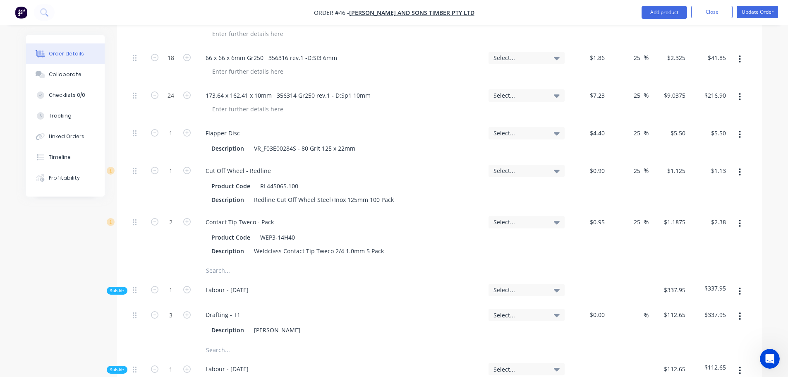
click at [232, 262] on input "text" at bounding box center [288, 270] width 165 height 17
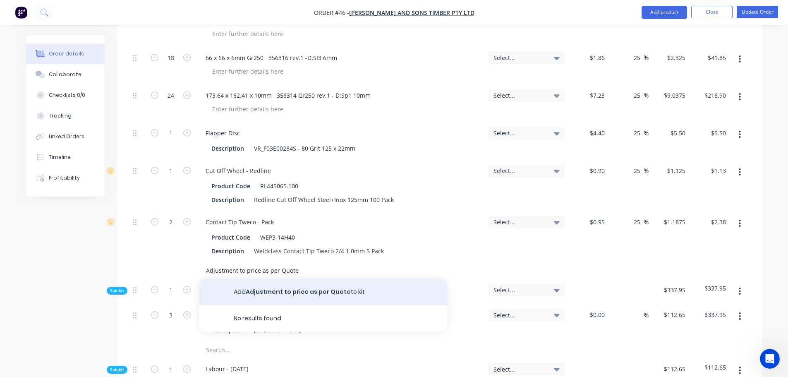
type input "Adjustment to price as per Quote"
click at [276, 279] on button "Add Adjustment to price as per Quote to kit" at bounding box center [323, 292] width 248 height 26
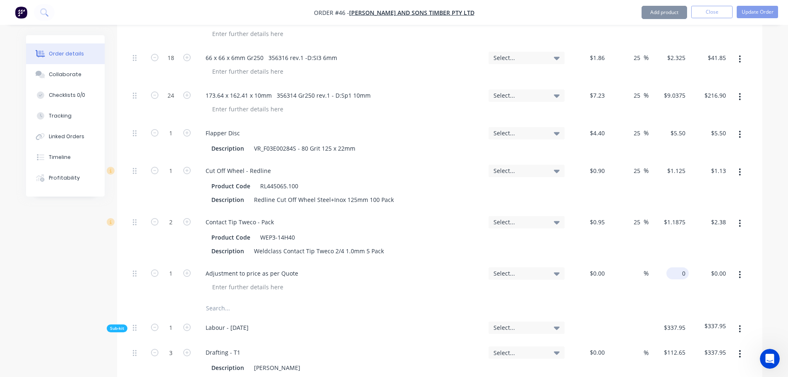
click at [674, 262] on div "0 $0.00" at bounding box center [668, 281] width 41 height 38
click at [674, 262] on div "0 0" at bounding box center [668, 281] width 41 height 38
click at [674, 262] on div "0 $0.00" at bounding box center [668, 281] width 41 height 38
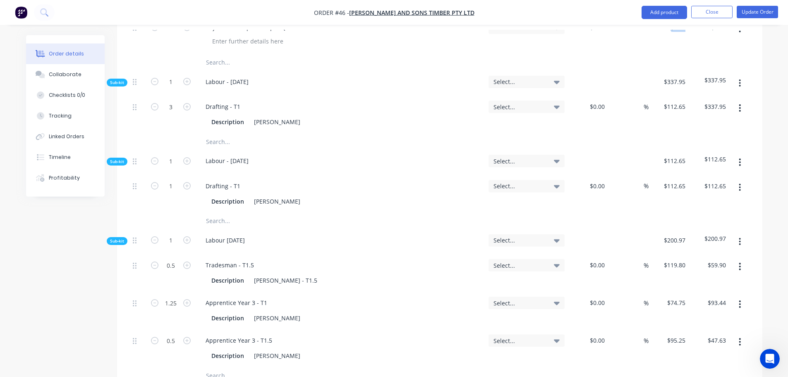
scroll to position [1239, 0]
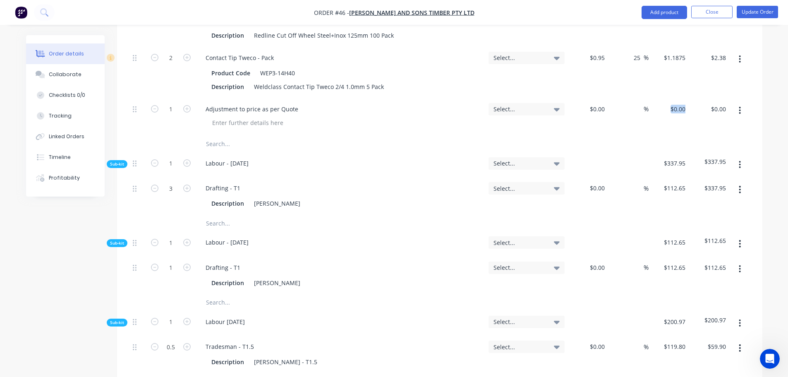
click at [676, 98] on div "$0.00 $0.00" at bounding box center [668, 117] width 41 height 38
click at [675, 98] on div "0 $0.00" at bounding box center [668, 117] width 41 height 38
type input "$3,052.44"
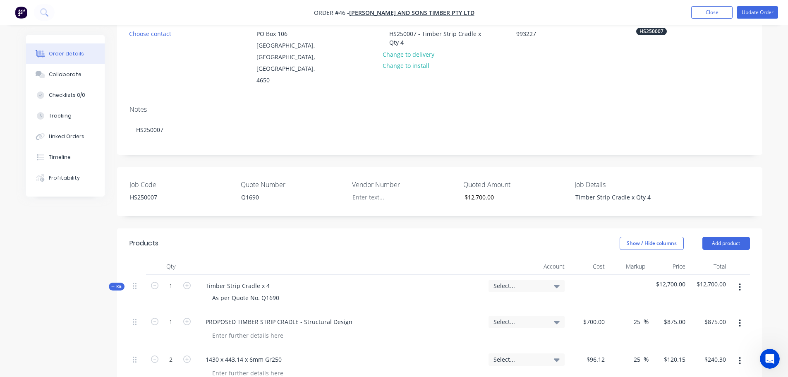
scroll to position [123, 0]
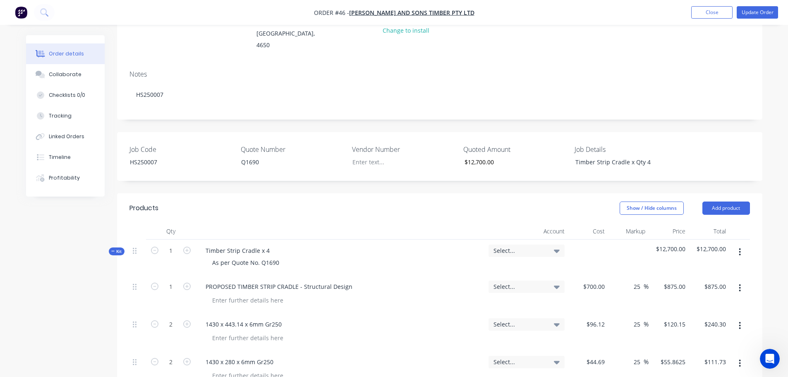
click at [515, 246] on span "Select..." at bounding box center [519, 250] width 52 height 9
type input "$3,052.44"
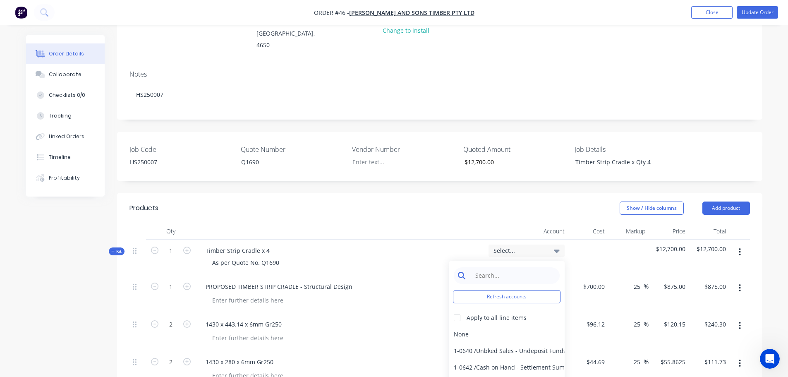
click at [490, 267] on input at bounding box center [513, 275] width 85 height 17
type input "4-02"
click at [455, 309] on div at bounding box center [457, 317] width 17 height 17
click at [474, 342] on div "4-0232 / Sales - Parts and Components" at bounding box center [507, 350] width 116 height 17
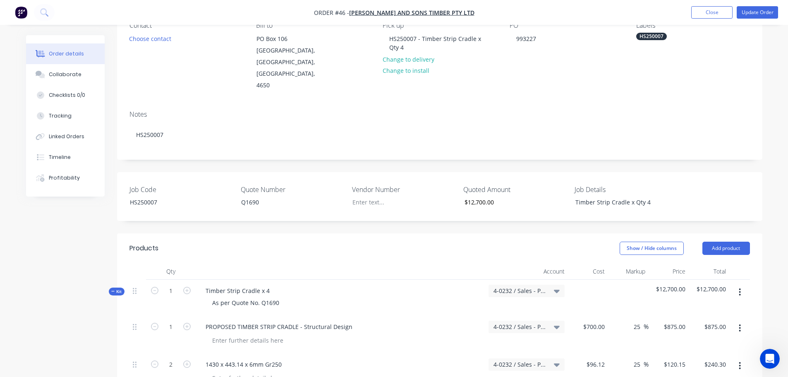
scroll to position [0, 0]
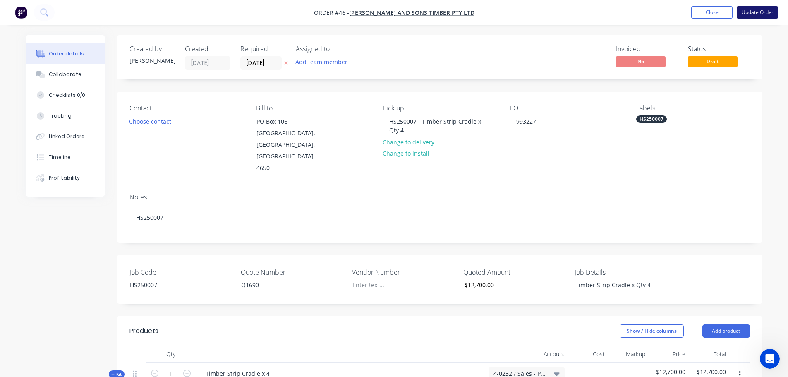
click at [759, 13] on button "Update Order" at bounding box center [757, 12] width 41 height 12
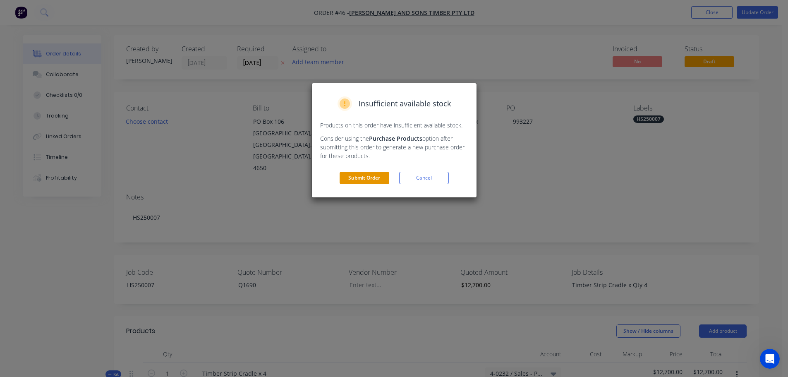
click at [374, 175] on button "Submit Order" at bounding box center [365, 178] width 50 height 12
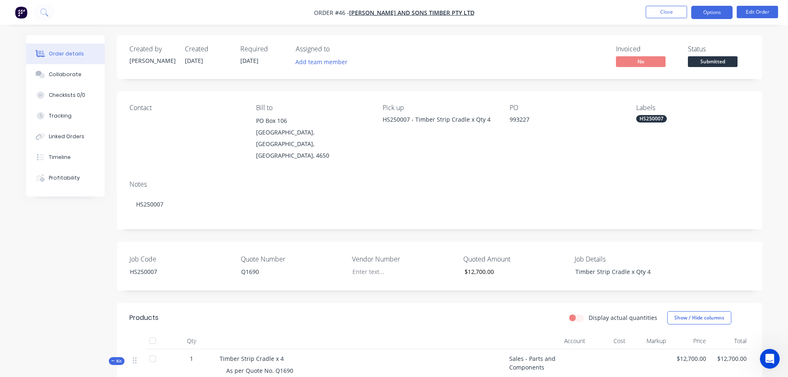
click at [705, 15] on button "Options" at bounding box center [711, 12] width 41 height 13
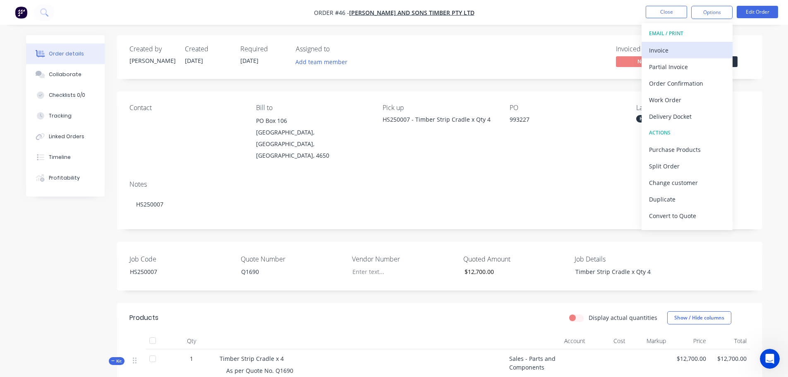
click at [687, 52] on div "Invoice" at bounding box center [687, 50] width 76 height 12
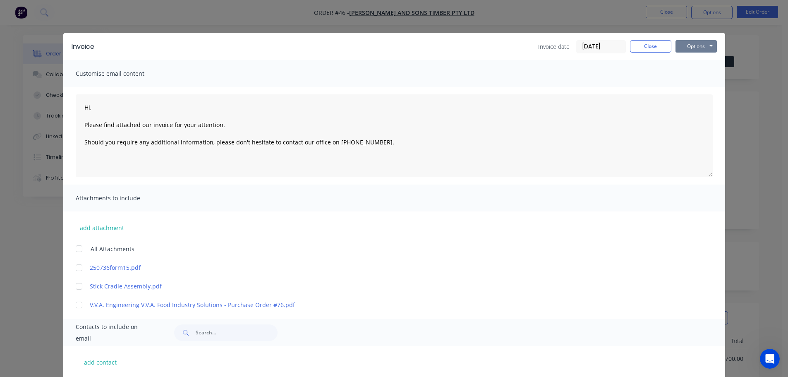
click at [695, 43] on button "Options" at bounding box center [695, 46] width 41 height 12
click at [696, 70] on button "Print" at bounding box center [701, 75] width 53 height 14
click at [645, 42] on button "Close" at bounding box center [650, 46] width 41 height 12
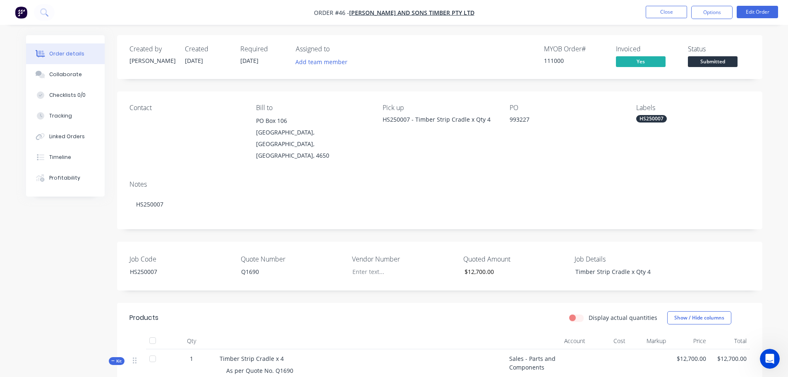
click at [705, 61] on span "Submitted" at bounding box center [713, 61] width 50 height 10
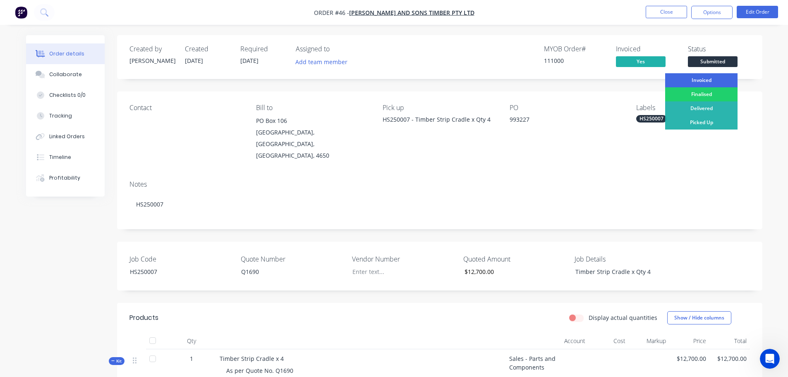
click at [705, 81] on div "Invoiced" at bounding box center [701, 80] width 72 height 14
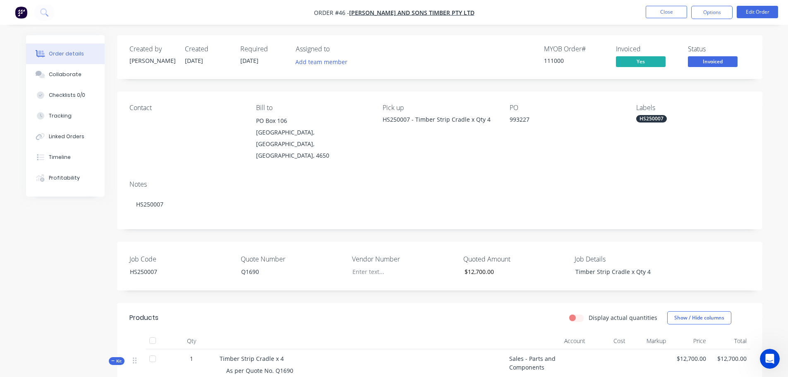
drag, startPoint x: 670, startPoint y: 13, endPoint x: 705, endPoint y: 62, distance: 60.3
click at [706, 62] on span "Invoiced" at bounding box center [713, 61] width 50 height 10
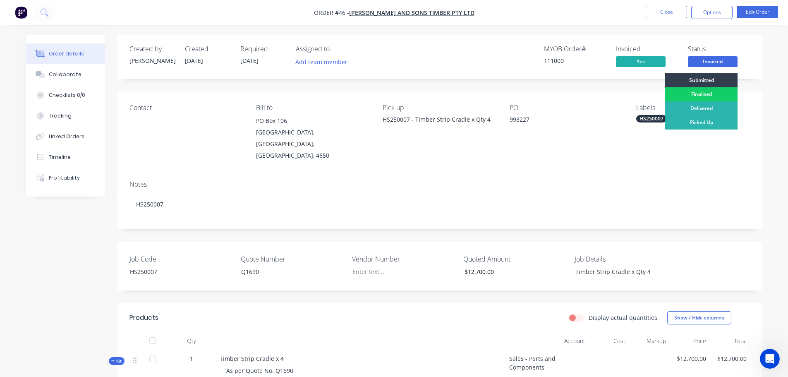
click at [698, 93] on div "Finalised" at bounding box center [701, 94] width 72 height 14
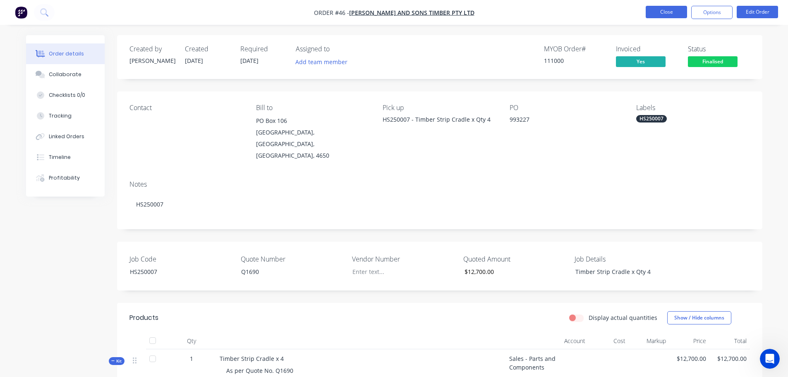
click at [670, 14] on button "Close" at bounding box center [666, 12] width 41 height 12
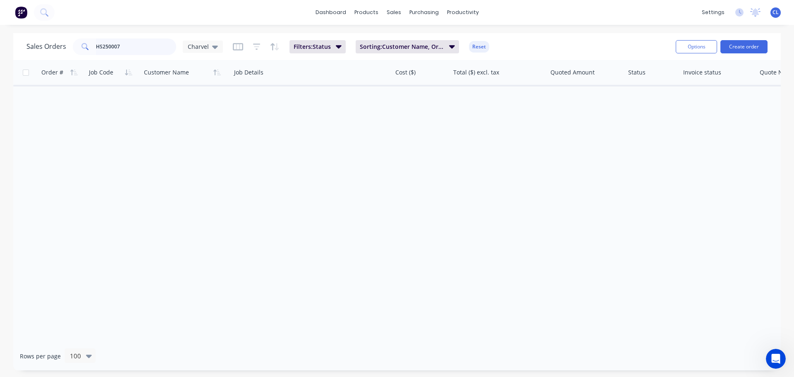
click at [128, 50] on input "HS250007" at bounding box center [136, 46] width 81 height 17
drag, startPoint x: 130, startPoint y: 50, endPoint x: -348, endPoint y: 69, distance: 478.5
click at [0, 69] on html "dashboard products sales purchasing productivity dashboard products Product Cat…" at bounding box center [397, 188] width 794 height 377
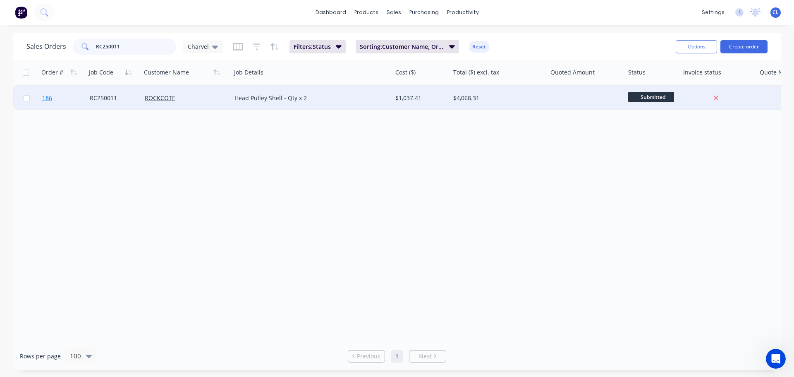
type input "RC250011"
click at [51, 98] on span "186" at bounding box center [47, 98] width 10 height 8
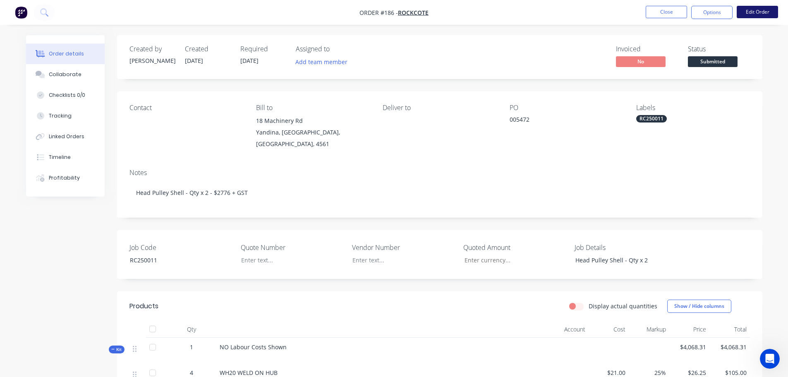
click at [746, 12] on button "Edit Order" at bounding box center [757, 12] width 41 height 12
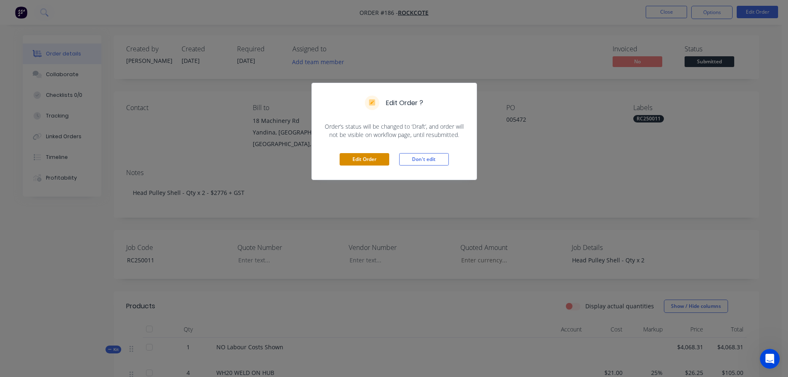
click at [374, 156] on button "Edit Order" at bounding box center [365, 159] width 50 height 12
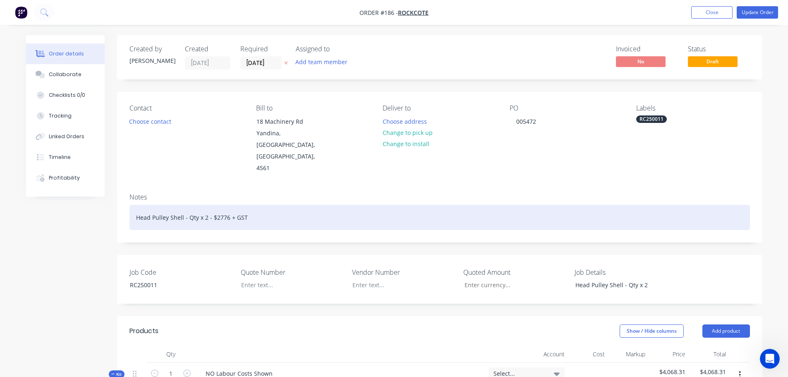
drag, startPoint x: 266, startPoint y: 196, endPoint x: 91, endPoint y: 193, distance: 175.0
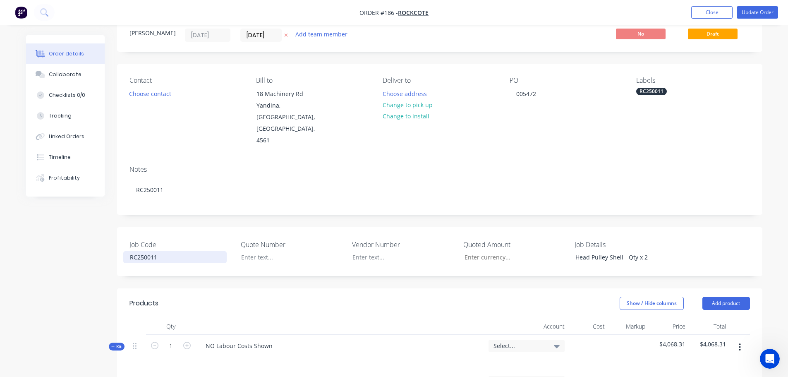
scroll to position [41, 0]
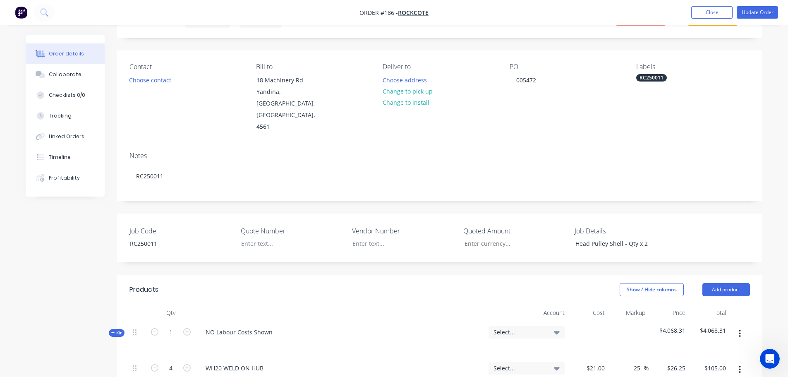
click at [254, 228] on div "Job Code RC250011 Quote Number Vendor Number Quoted Amount Job Details Head Pul…" at bounding box center [439, 237] width 645 height 49
click at [252, 237] on div at bounding box center [285, 243] width 103 height 12
type input "$6,940.00"
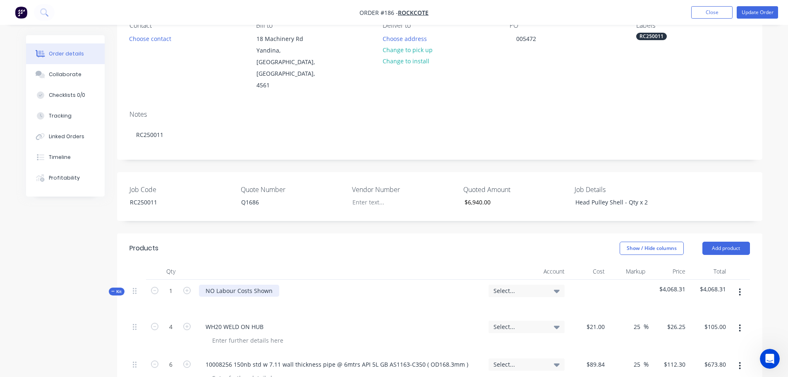
click at [217, 285] on div "NO Labour Costs Shown" at bounding box center [239, 291] width 80 height 12
click at [227, 297] on div at bounding box center [340, 303] width 283 height 12
click at [225, 297] on div at bounding box center [340, 303] width 283 height 12
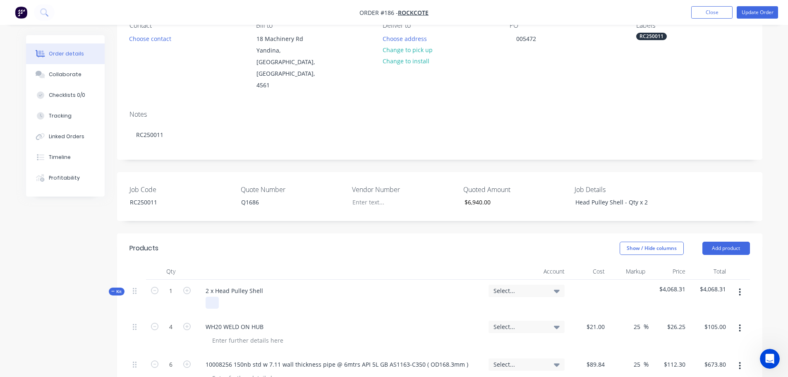
click at [214, 297] on div at bounding box center [212, 303] width 13 height 12
click at [206, 285] on div "2 x Head Pulley Shell" at bounding box center [234, 291] width 71 height 12
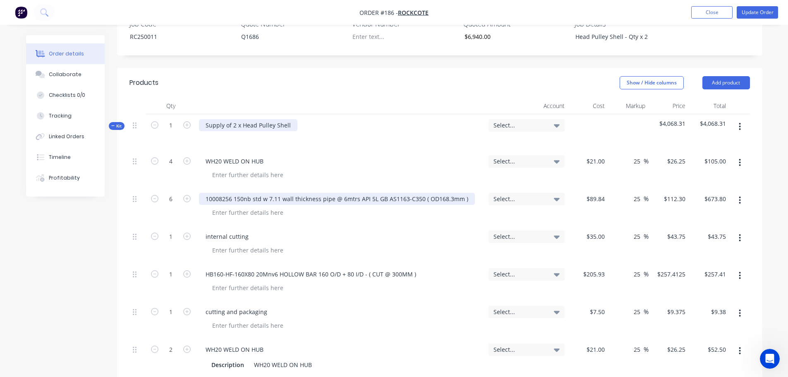
scroll to position [165, 0]
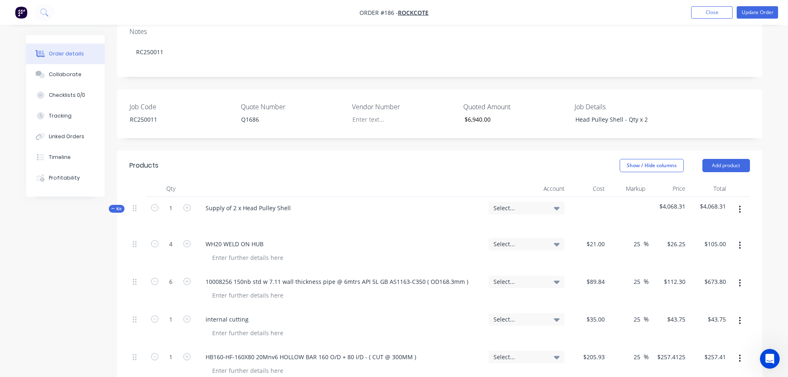
click at [538, 203] on span "Select..." at bounding box center [519, 207] width 52 height 9
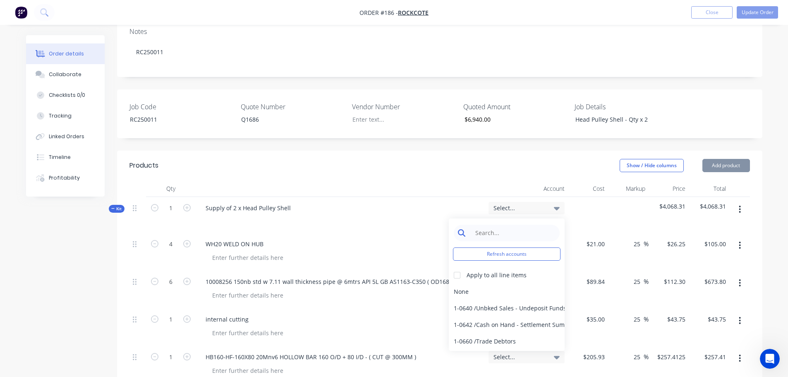
click at [522, 225] on input at bounding box center [513, 233] width 85 height 17
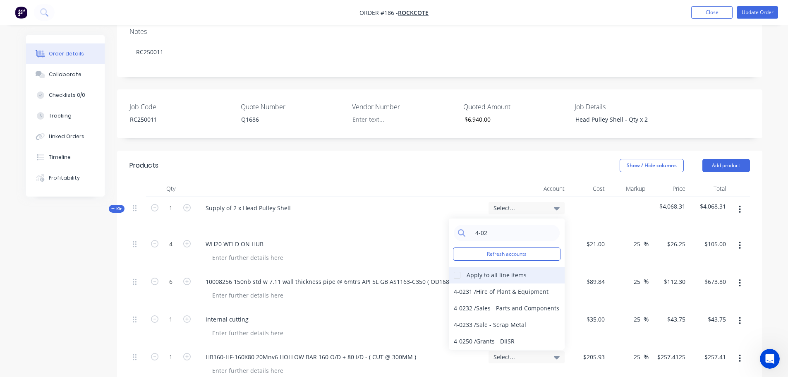
type input "4-02"
click at [484, 270] on div "Apply to all line items" at bounding box center [497, 274] width 60 height 9
click at [459, 267] on div at bounding box center [457, 275] width 17 height 17
click at [471, 300] on div "4-0232 / Sales - Parts and Components" at bounding box center [507, 308] width 116 height 17
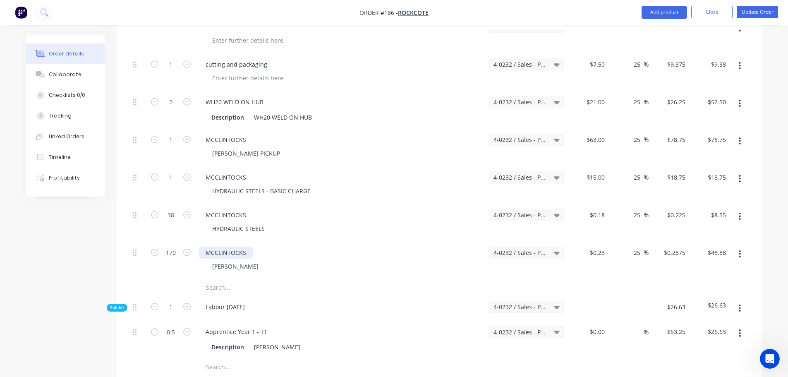
scroll to position [496, 0]
click at [224, 278] on input "text" at bounding box center [288, 286] width 165 height 17
click at [206, 278] on input "adjustment to price" at bounding box center [288, 286] width 165 height 17
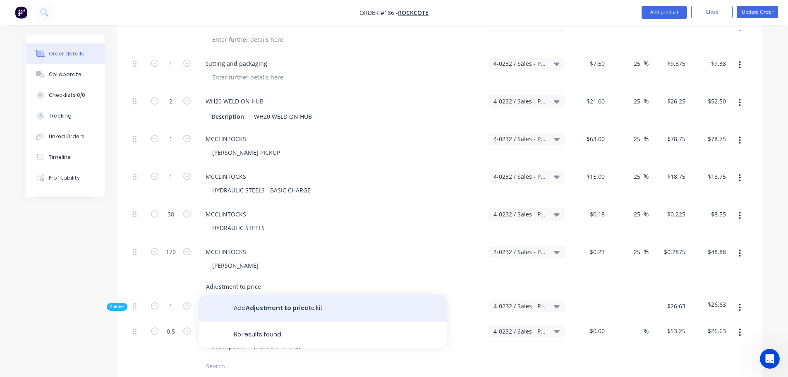
type input "Adjustment to price"
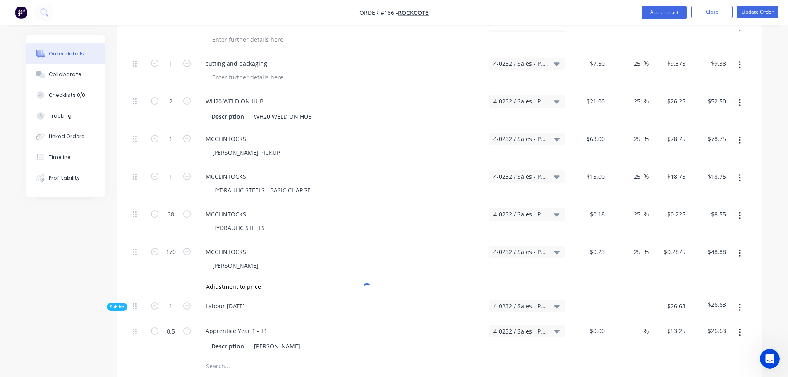
click at [263, 295] on div "Labour [DATE]" at bounding box center [340, 307] width 289 height 25
click at [251, 278] on input "Adjustment to price" at bounding box center [288, 286] width 165 height 17
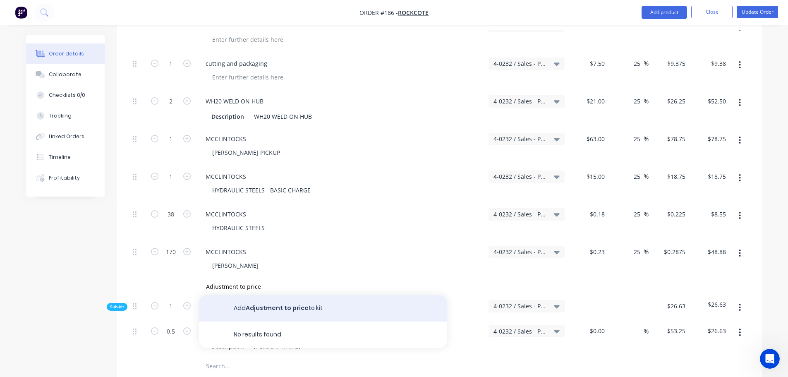
click at [273, 295] on button "Add Adjustment to price to kit" at bounding box center [323, 308] width 248 height 26
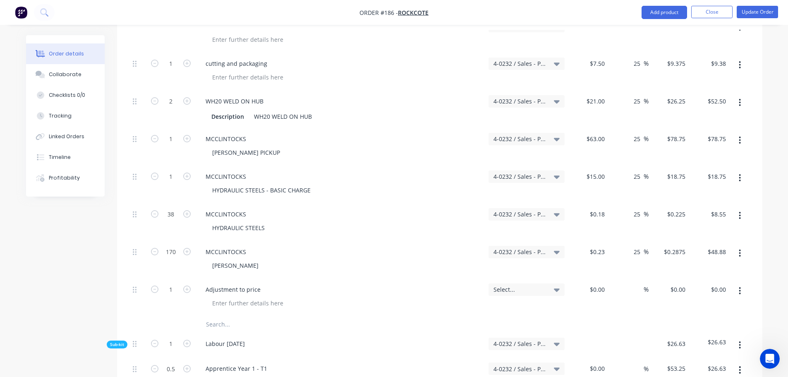
click at [525, 285] on span "Select..." at bounding box center [519, 289] width 52 height 9
click at [513, 306] on input at bounding box center [513, 314] width 85 height 17
type input "4-02"
click at [679, 283] on input "0" at bounding box center [679, 289] width 19 height 12
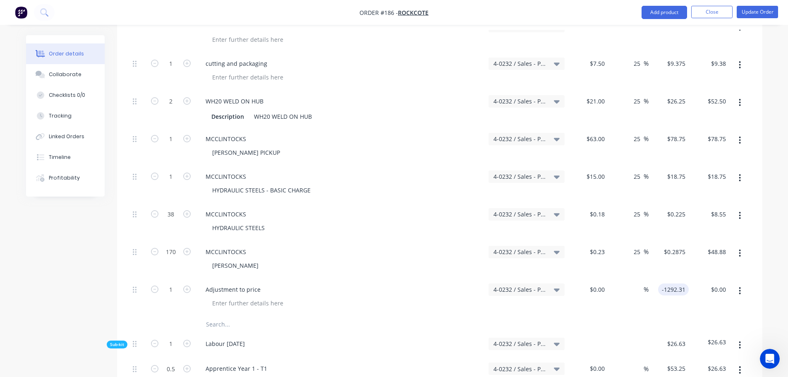
type input "-1292.31"
type input "0.00"
type input "$-1,292.31"
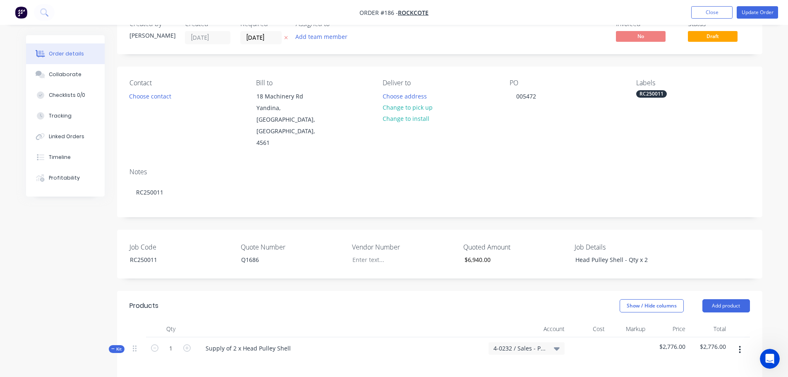
scroll to position [0, 0]
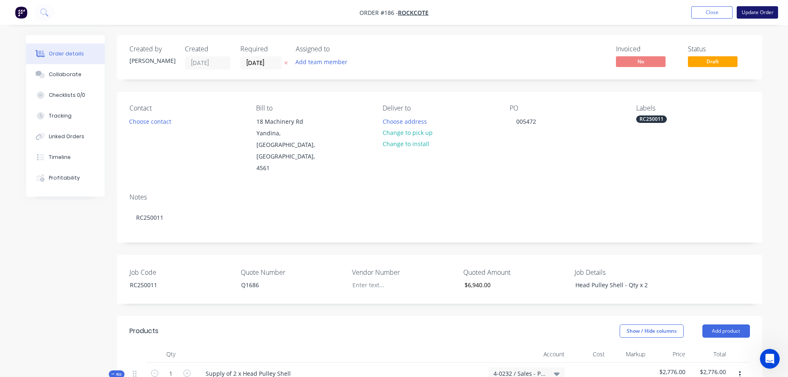
type input "$-1,292.31"
click at [758, 10] on button "Update Order" at bounding box center [757, 12] width 41 height 12
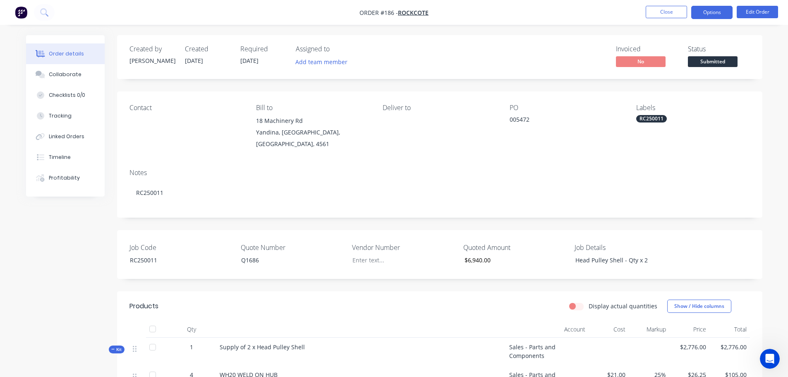
click at [714, 13] on button "Options" at bounding box center [711, 12] width 41 height 13
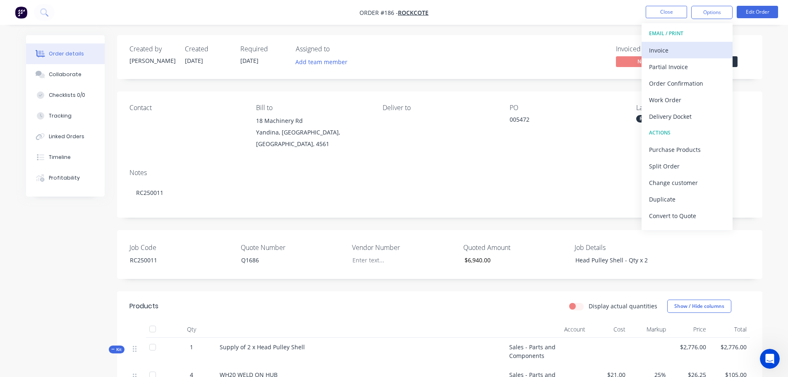
click at [676, 52] on div "Invoice" at bounding box center [687, 50] width 76 height 12
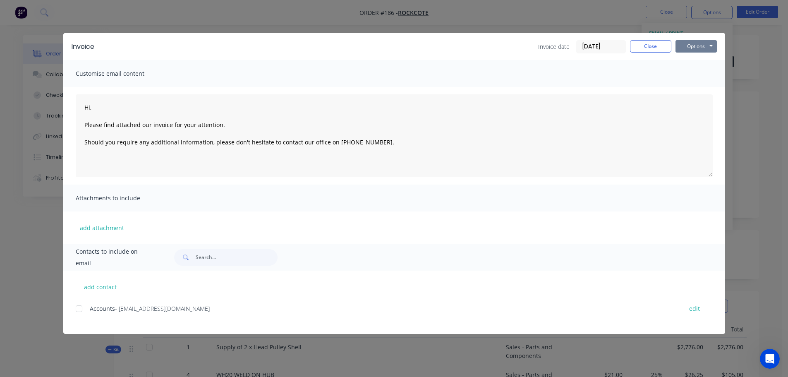
click at [711, 43] on button "Options" at bounding box center [695, 46] width 41 height 12
click at [699, 70] on button "Print" at bounding box center [701, 75] width 53 height 14
click at [646, 50] on button "Close" at bounding box center [650, 46] width 41 height 12
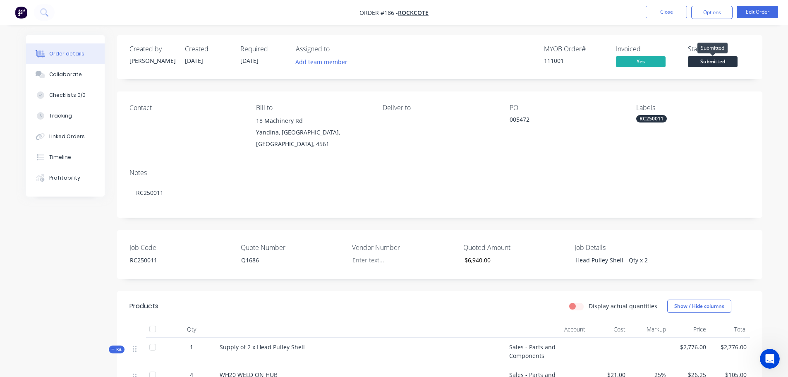
click at [708, 58] on span "Submitted" at bounding box center [713, 61] width 50 height 10
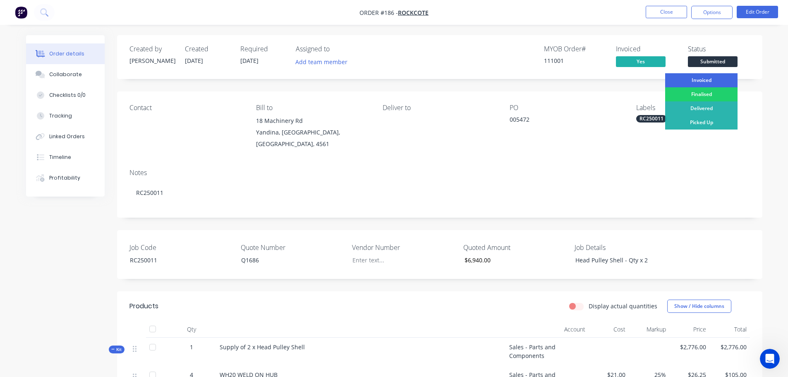
click at [705, 81] on div "Invoiced" at bounding box center [701, 80] width 72 height 14
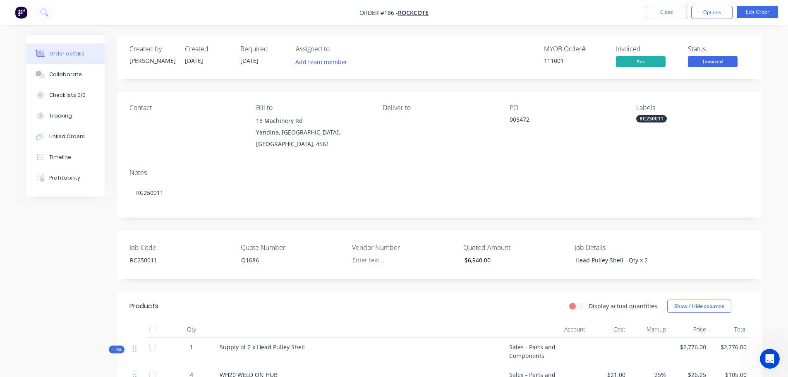
click at [666, 19] on nav "Order #186 - ROCKCOTE Close Options Edit Order" at bounding box center [394, 12] width 788 height 25
click at [665, 14] on button "Close" at bounding box center [666, 12] width 41 height 12
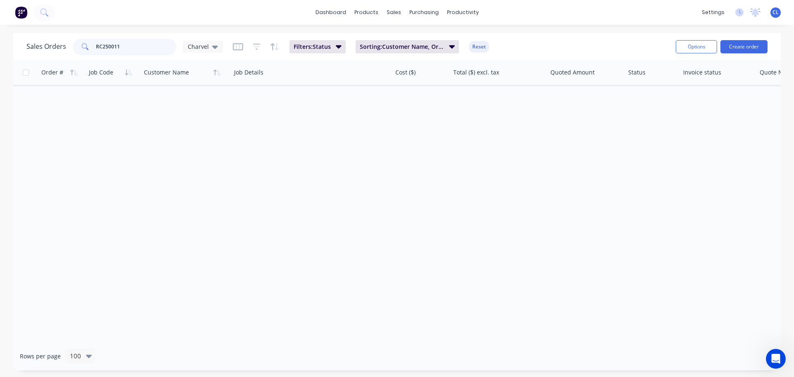
drag, startPoint x: 141, startPoint y: 48, endPoint x: 80, endPoint y: 48, distance: 60.8
click at [80, 48] on div "RC250011" at bounding box center [124, 46] width 103 height 17
type input "RC250012"
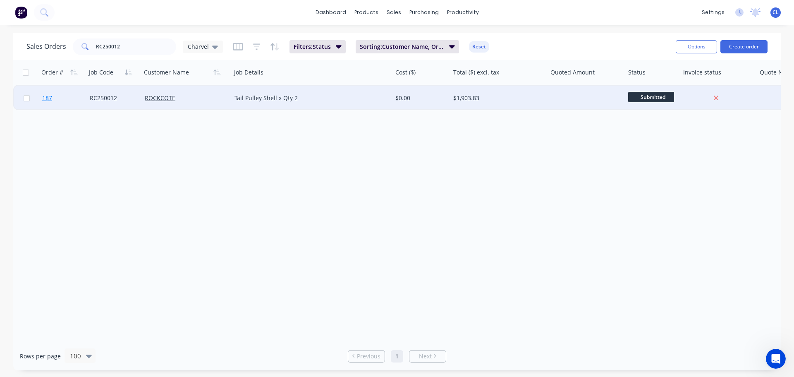
click at [53, 100] on link "187" at bounding box center [66, 98] width 48 height 25
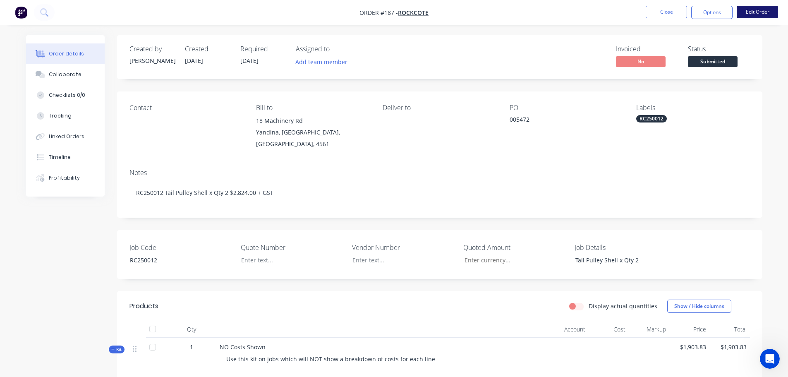
click at [756, 13] on button "Edit Order" at bounding box center [757, 12] width 41 height 12
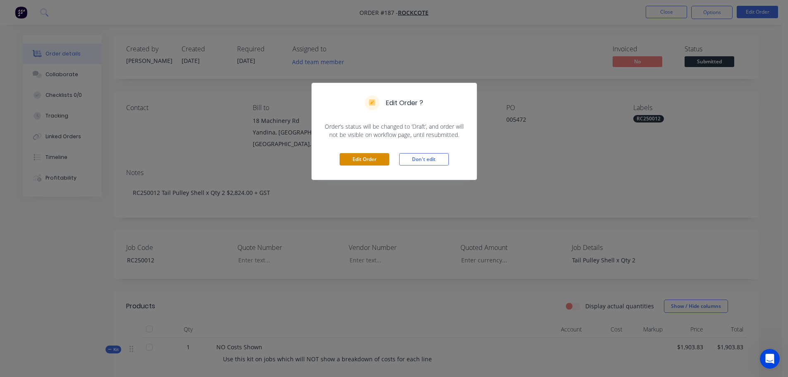
click at [356, 162] on button "Edit Order" at bounding box center [365, 159] width 50 height 12
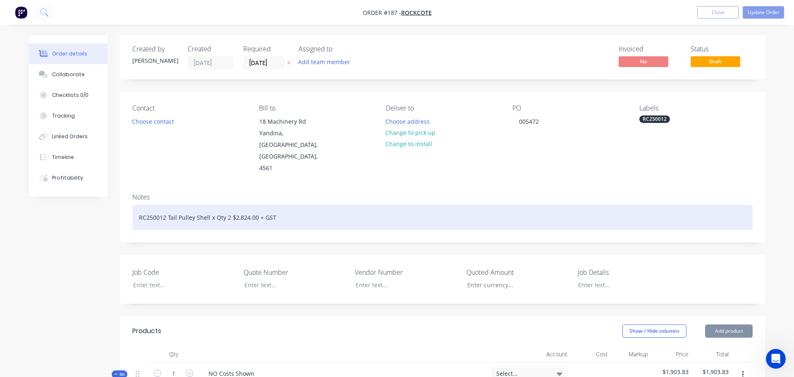
type input "$93.20"
type input "$186.40"
type input "$74.75"
type input "$485.88"
type input "$53.25"
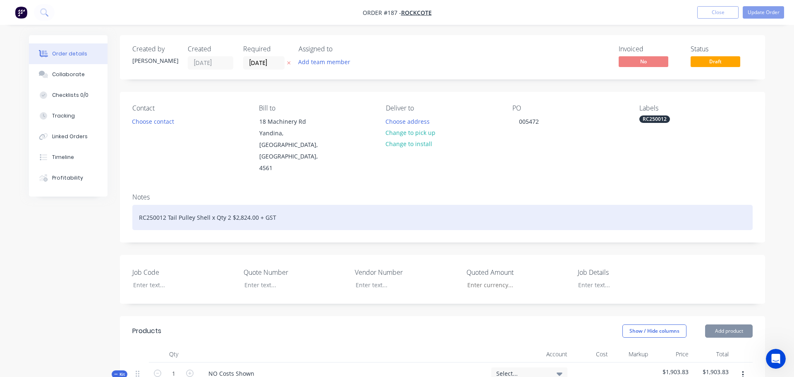
type input "$53.25"
type input "$119.80"
type input "$59.90"
type input "$93.20"
type input "$139.80"
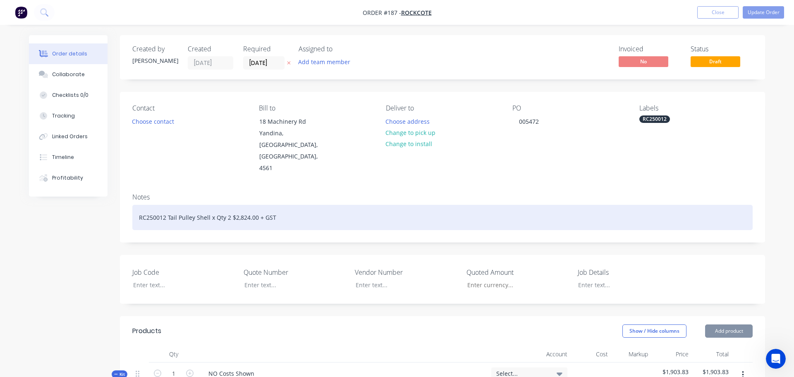
type input "$93.20"
type input "$139.80"
type input "$93.20"
type input "$745.60"
type input "$93.20"
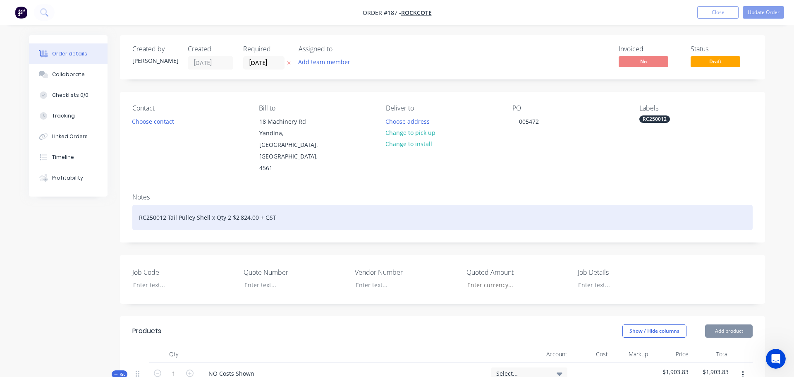
type input "$93.20"
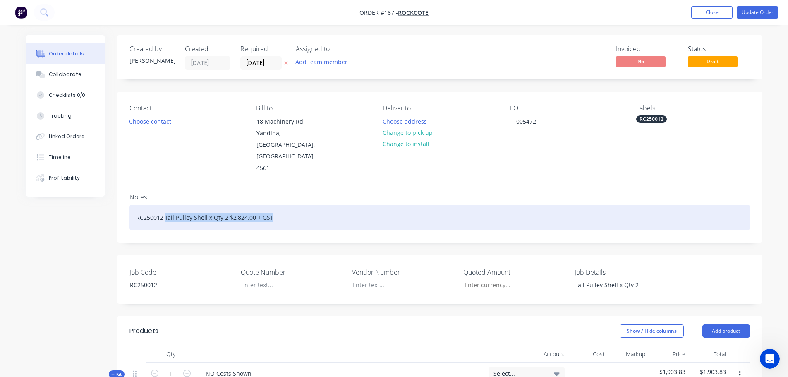
drag, startPoint x: 310, startPoint y: 190, endPoint x: 583, endPoint y: 160, distance: 274.6
click at [583, 160] on div "Contact Choose contact [PERSON_NAME] to [STREET_ADDRESS] Deliver to Choose addr…" at bounding box center [439, 167] width 645 height 150
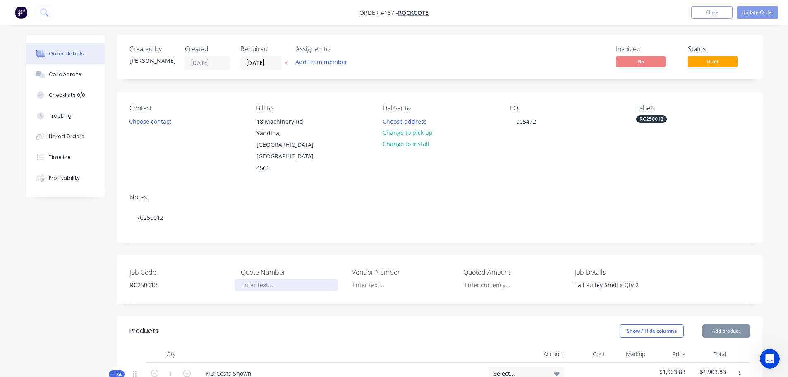
click at [299, 279] on div at bounding box center [285, 285] width 103 height 12
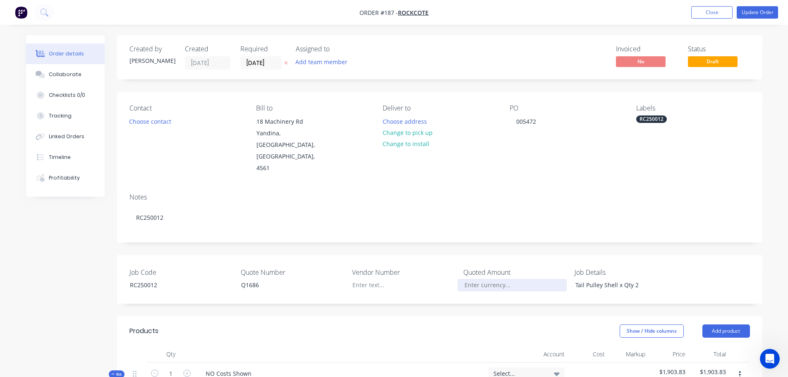
click at [523, 279] on input "Job Code" at bounding box center [511, 285] width 109 height 12
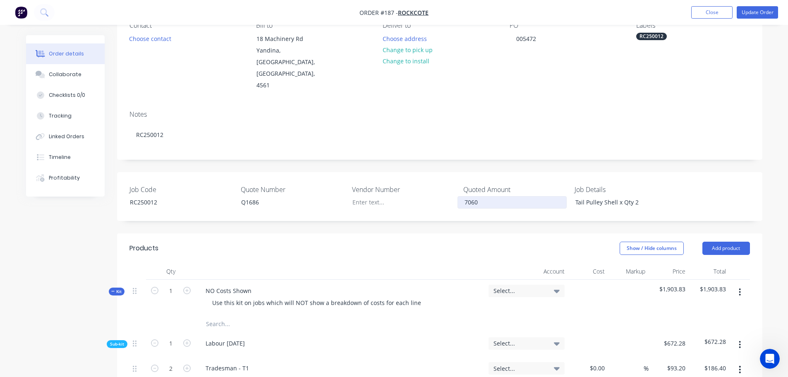
scroll to position [124, 0]
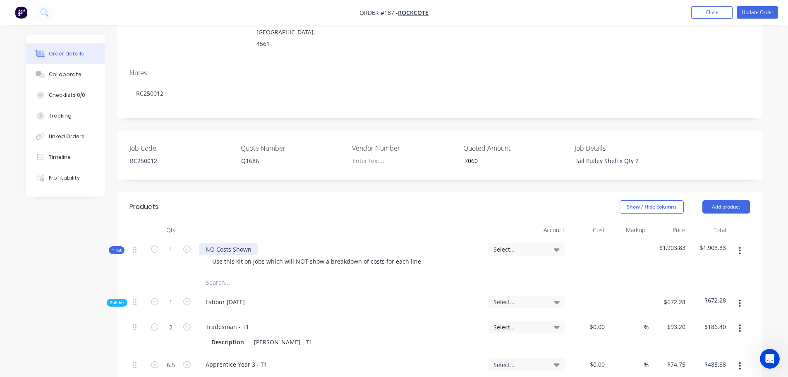
type input "$7,060.00"
click at [237, 243] on div "NO Costs Shown" at bounding box center [228, 249] width 59 height 12
click at [531, 245] on span "Select..." at bounding box center [519, 249] width 52 height 9
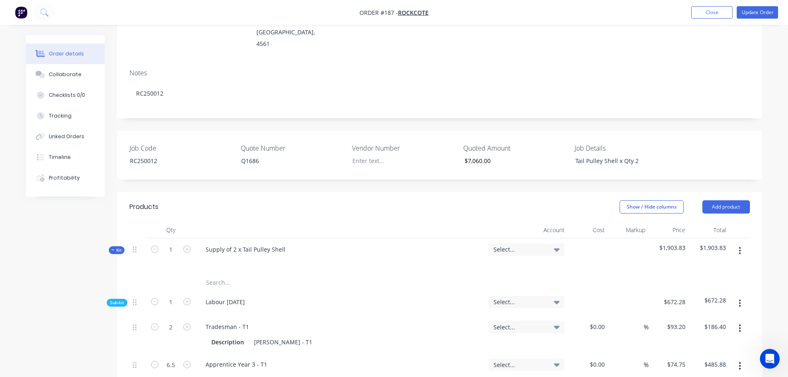
click at [218, 274] on input "text" at bounding box center [288, 282] width 165 height 17
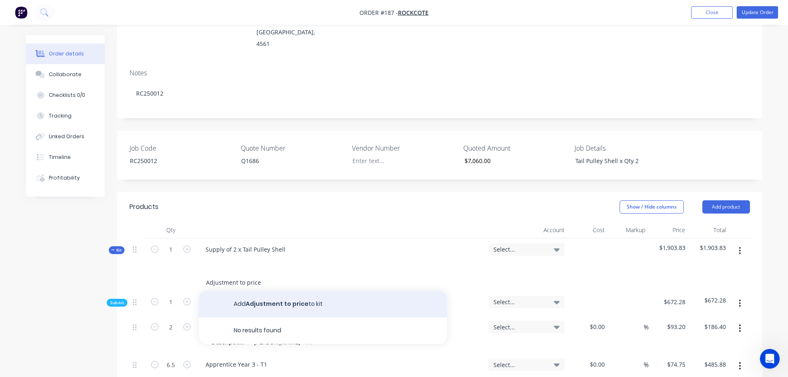
type input "Adjustment to price"
click at [253, 291] on button "Add Adjustment to price to kit" at bounding box center [323, 304] width 248 height 26
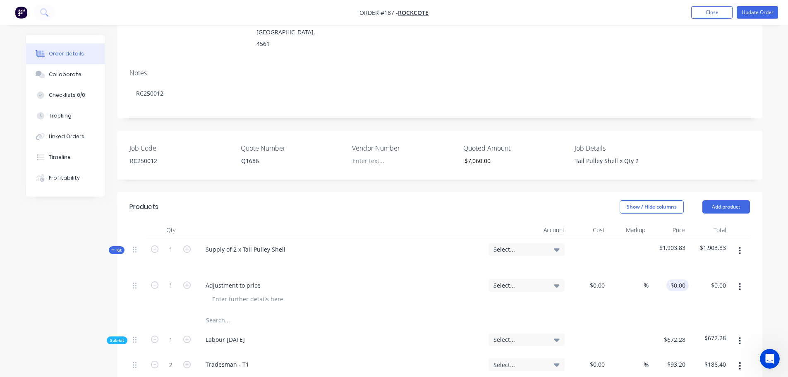
click at [688, 279] on input "$0.00" at bounding box center [679, 285] width 19 height 12
type input "$920.17"
click at [512, 245] on span "Select..." at bounding box center [519, 249] width 52 height 9
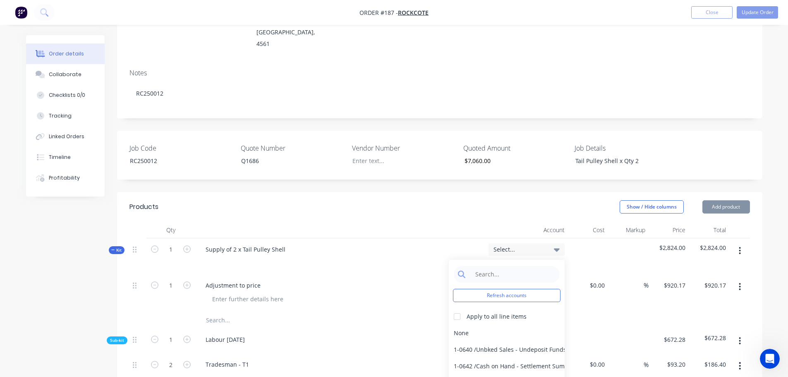
click at [514, 260] on div "Refresh accounts Apply to all line items None 1-0640 / Unbked Sales - Undeposit…" at bounding box center [507, 326] width 116 height 132
click at [517, 266] on input at bounding box center [513, 274] width 85 height 17
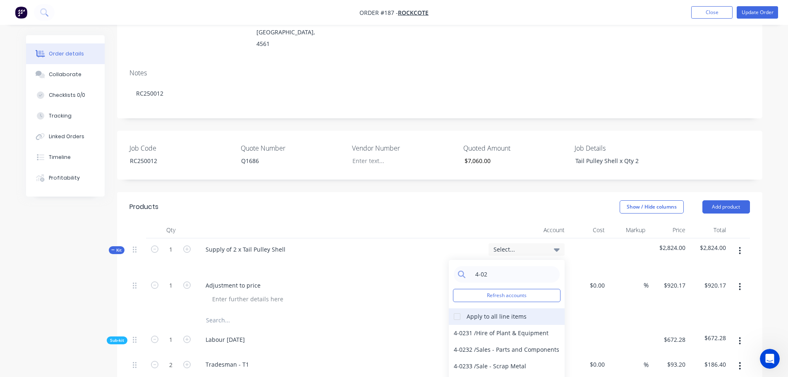
type input "4-02"
click at [462, 308] on div at bounding box center [457, 316] width 17 height 17
click at [471, 341] on div "4-0232 / Sales - Parts and Components" at bounding box center [507, 349] width 116 height 17
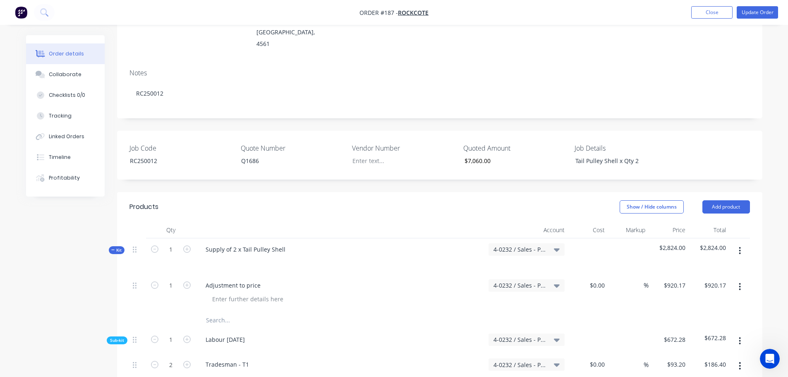
click at [442, 255] on div at bounding box center [340, 261] width 283 height 12
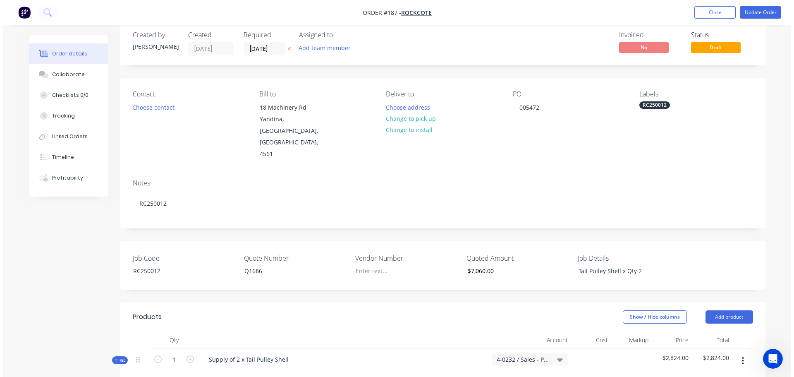
scroll to position [0, 0]
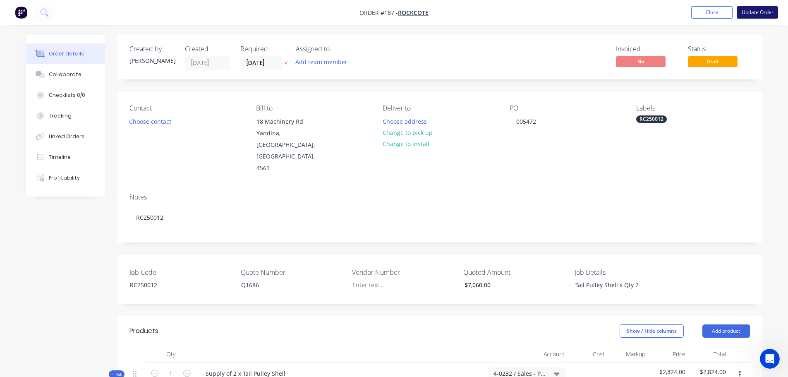
click at [753, 15] on button "Update Order" at bounding box center [757, 12] width 41 height 12
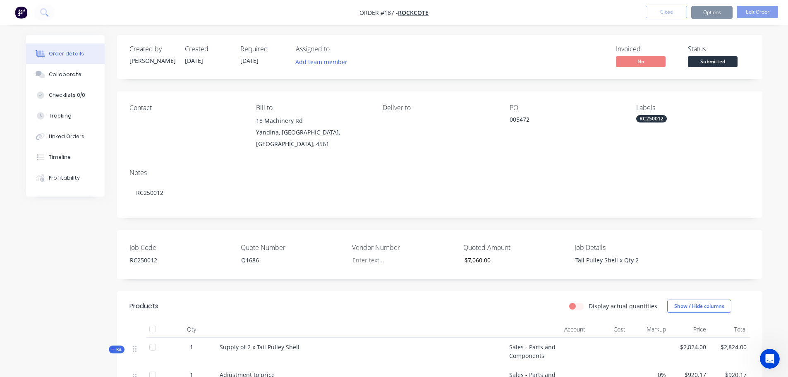
click at [719, 11] on button "Options" at bounding box center [711, 12] width 41 height 13
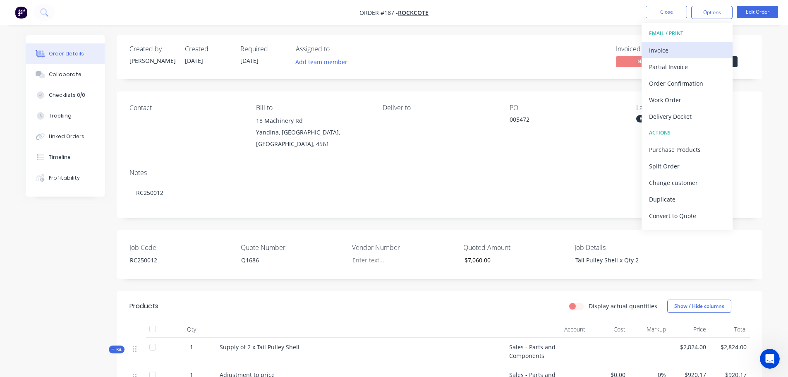
click at [690, 46] on div "Invoice" at bounding box center [687, 50] width 76 height 12
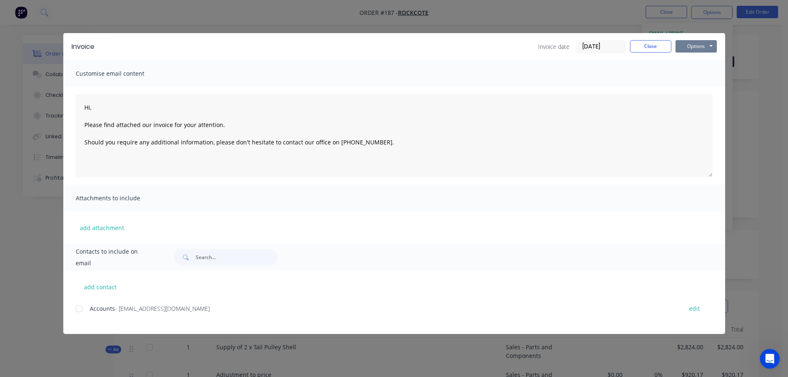
click at [701, 48] on button "Options" at bounding box center [695, 46] width 41 height 12
click at [700, 74] on button "Print" at bounding box center [701, 75] width 53 height 14
click at [656, 47] on button "Close" at bounding box center [650, 46] width 41 height 12
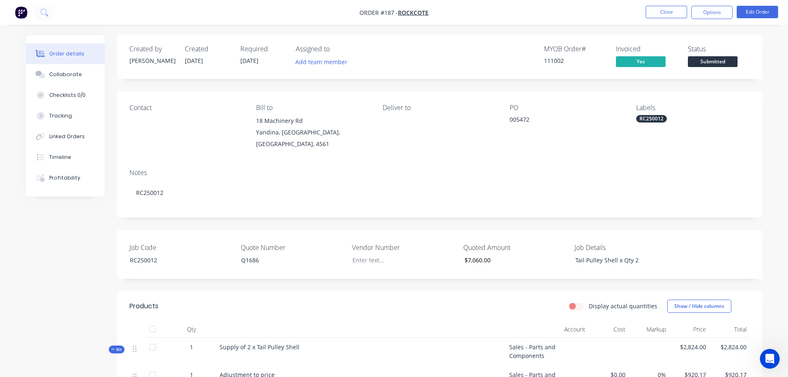
click at [719, 61] on span "Submitted" at bounding box center [713, 61] width 50 height 10
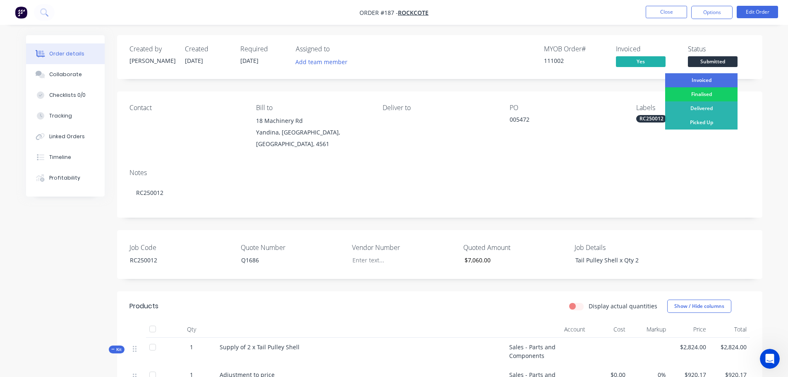
click at [712, 94] on div "Finalised" at bounding box center [701, 94] width 72 height 14
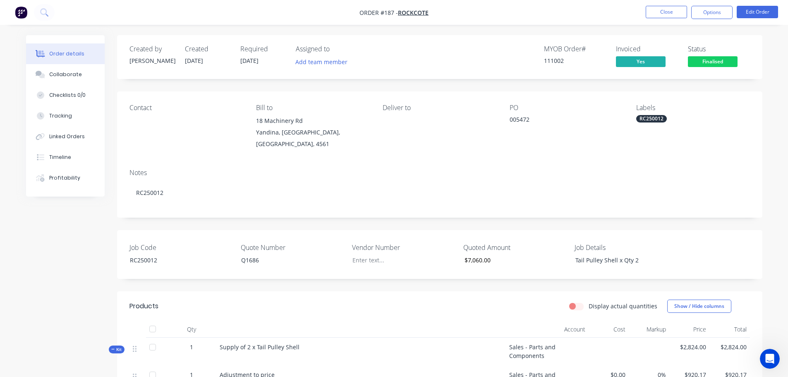
click at [664, 22] on nav "Order #187 - ROCKCOTE Close Options Edit Order" at bounding box center [394, 12] width 788 height 25
click at [665, 18] on button "Close" at bounding box center [666, 12] width 41 height 12
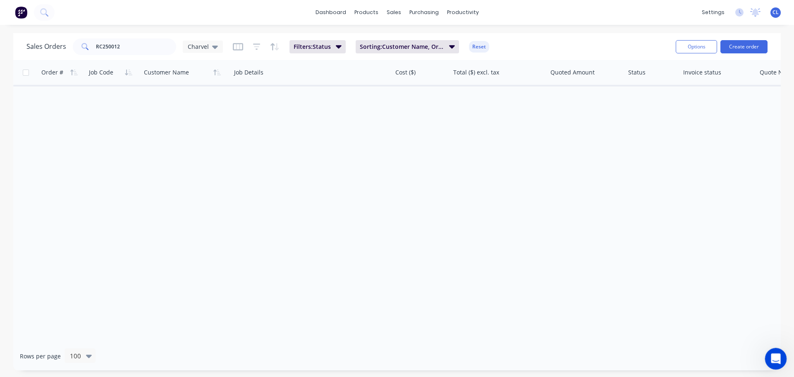
click at [770, 360] on icon "Open Intercom Messenger" at bounding box center [775, 358] width 14 height 14
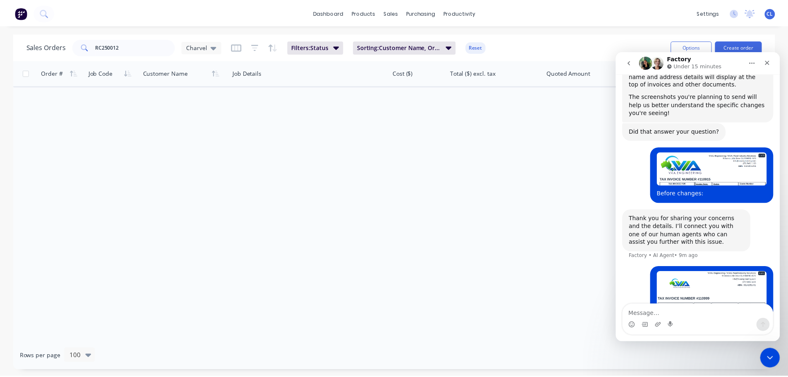
scroll to position [242, 0]
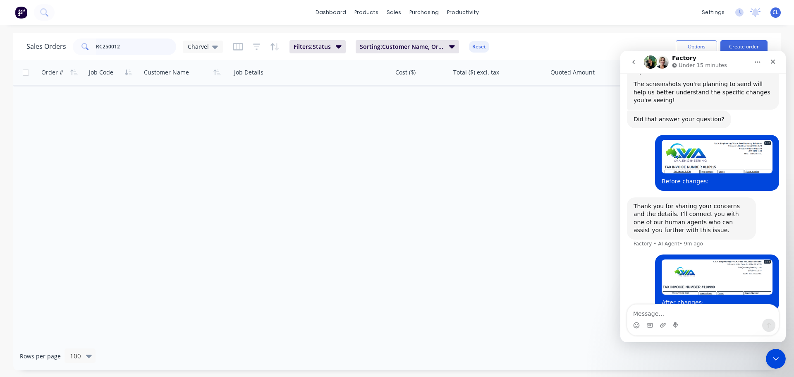
drag, startPoint x: -18, startPoint y: 42, endPoint x: -26, endPoint y: 41, distance: 8.0
click at [0, 41] on html "dashboard products sales purchasing productivity dashboard products Product Cat…" at bounding box center [397, 188] width 794 height 377
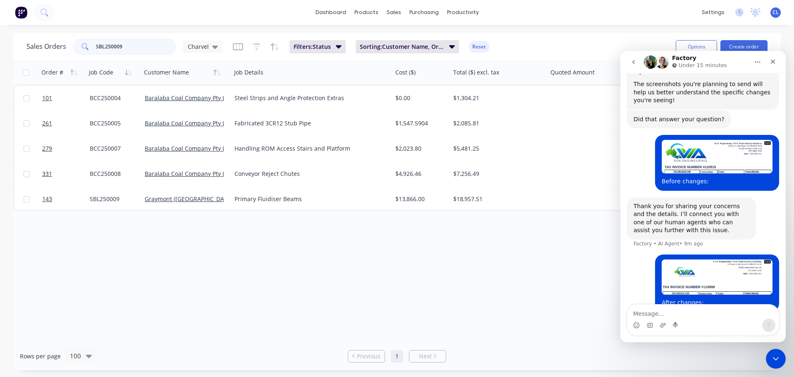
type input "SBL250009"
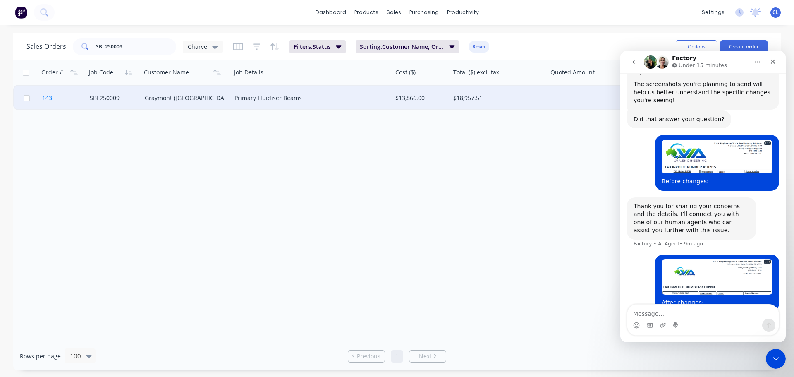
click at [53, 97] on link "143" at bounding box center [66, 98] width 48 height 25
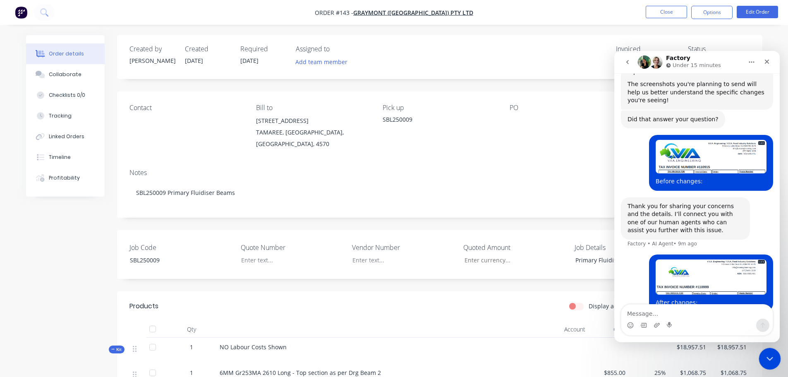
click at [770, 359] on icon "Close Intercom Messenger" at bounding box center [768, 357] width 10 height 10
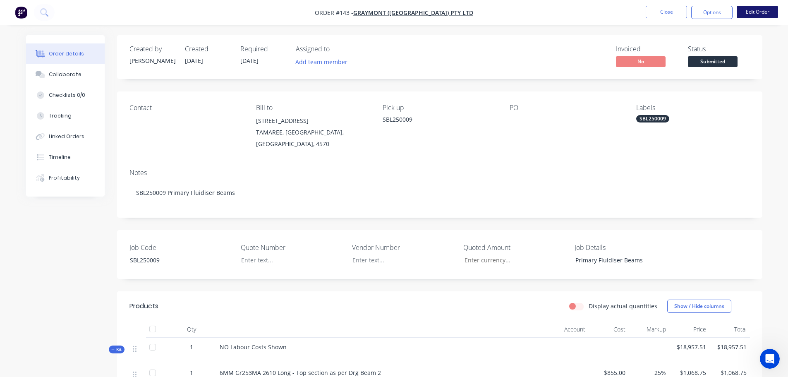
click at [751, 15] on button "Edit Order" at bounding box center [757, 12] width 41 height 12
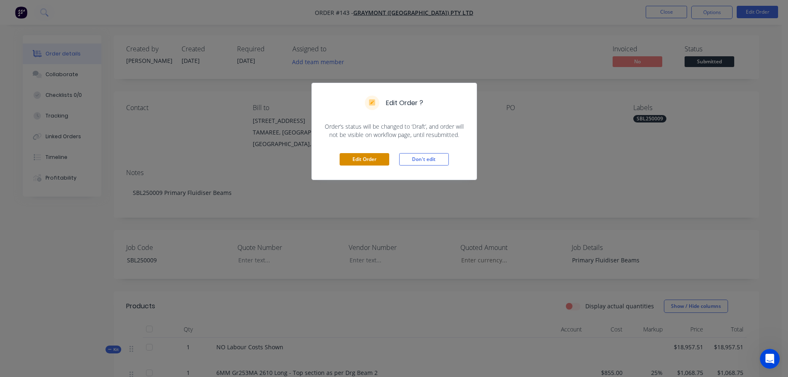
click at [385, 162] on button "Edit Order" at bounding box center [365, 159] width 50 height 12
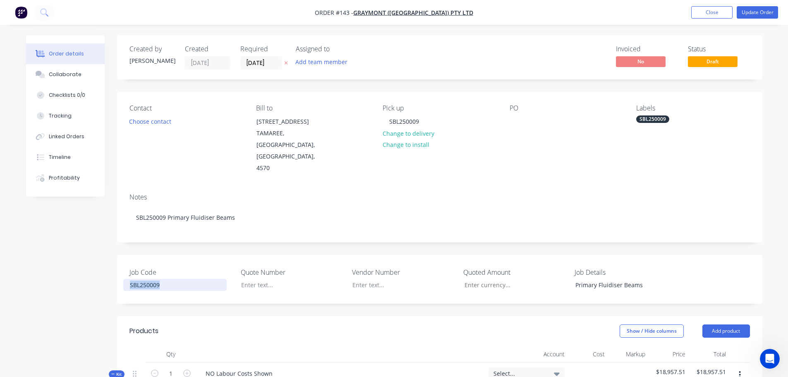
drag, startPoint x: 180, startPoint y: 263, endPoint x: 99, endPoint y: 266, distance: 81.5
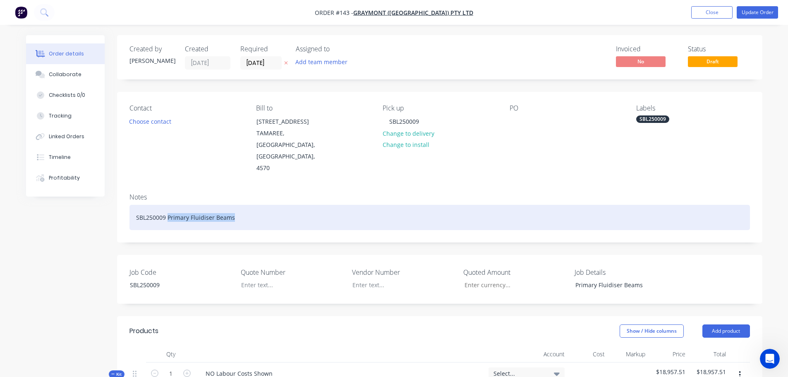
drag, startPoint x: 244, startPoint y: 200, endPoint x: 167, endPoint y: 200, distance: 76.9
click at [167, 205] on div "SBL250009 Primary Fluidiser Beams" at bounding box center [439, 217] width 620 height 25
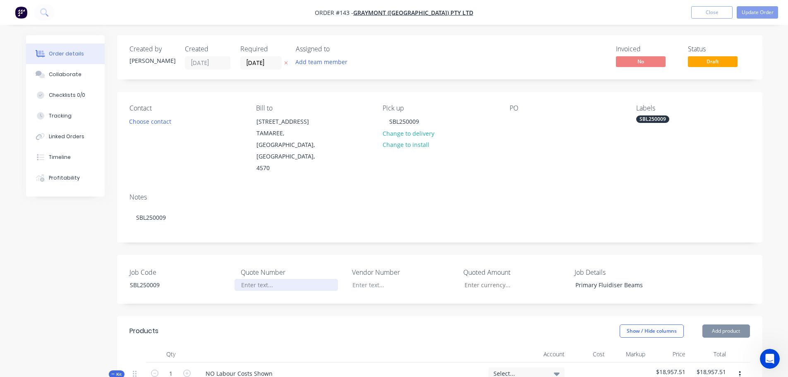
click at [266, 279] on div at bounding box center [285, 285] width 103 height 12
click at [514, 123] on div at bounding box center [516, 121] width 13 height 12
type input "$22,950.00"
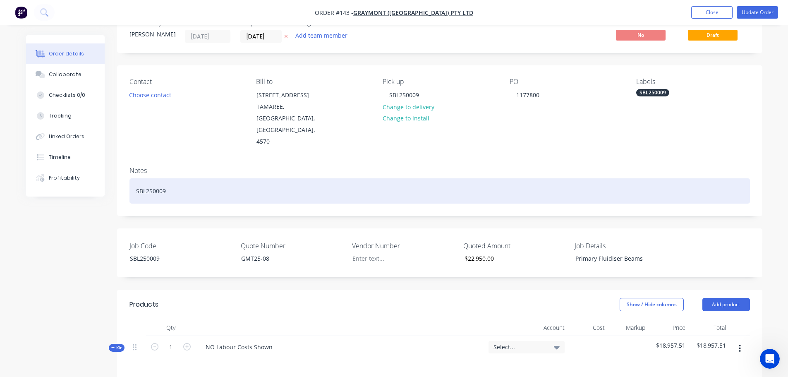
scroll to position [41, 0]
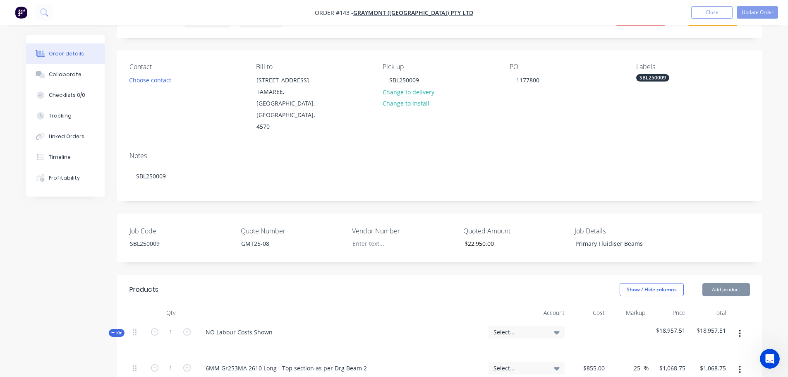
click at [284, 321] on div "NO Labour Costs Shown" at bounding box center [340, 339] width 289 height 36
drag, startPoint x: 273, startPoint y: 310, endPoint x: 0, endPoint y: 310, distance: 272.5
click at [548, 328] on div "Select..." at bounding box center [526, 331] width 66 height 7
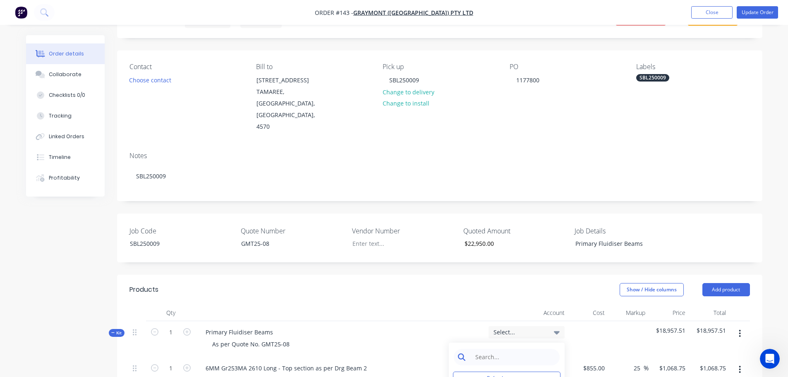
drag, startPoint x: 507, startPoint y: 325, endPoint x: 511, endPoint y: 331, distance: 7.5
click at [507, 349] on input at bounding box center [513, 357] width 85 height 17
drag, startPoint x: 511, startPoint y: 331, endPoint x: 504, endPoint y: 316, distance: 17.1
click at [511, 349] on input at bounding box center [513, 357] width 85 height 17
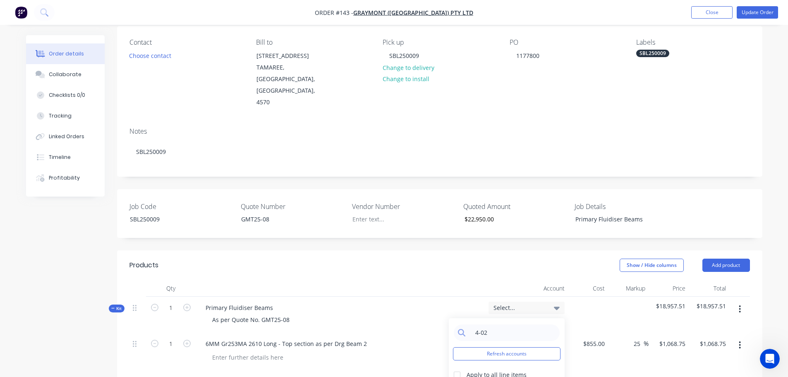
scroll to position [83, 0]
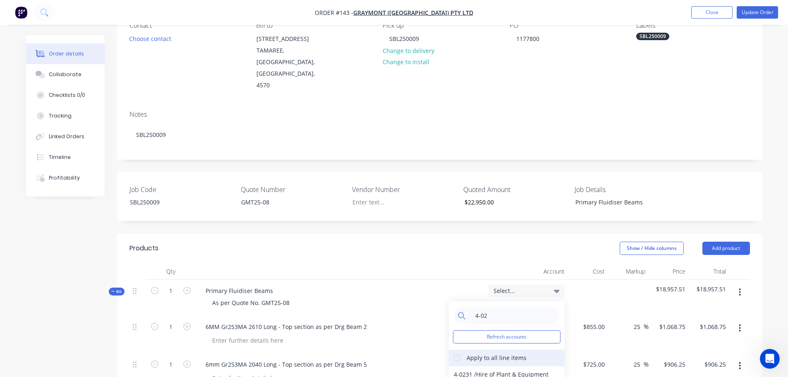
type input "4-02"
click at [458, 349] on div at bounding box center [457, 357] width 17 height 17
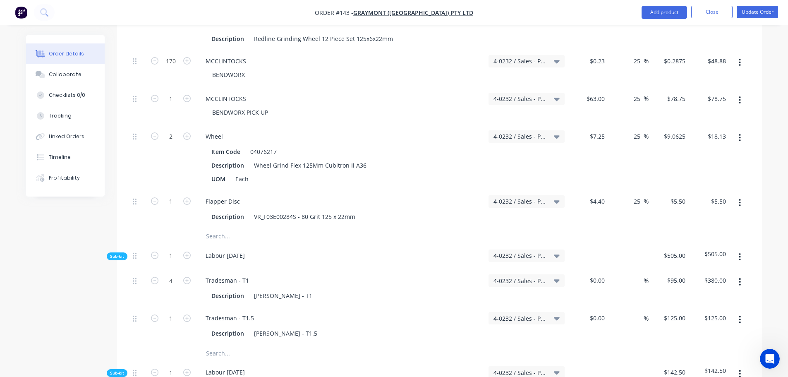
scroll to position [910, 0]
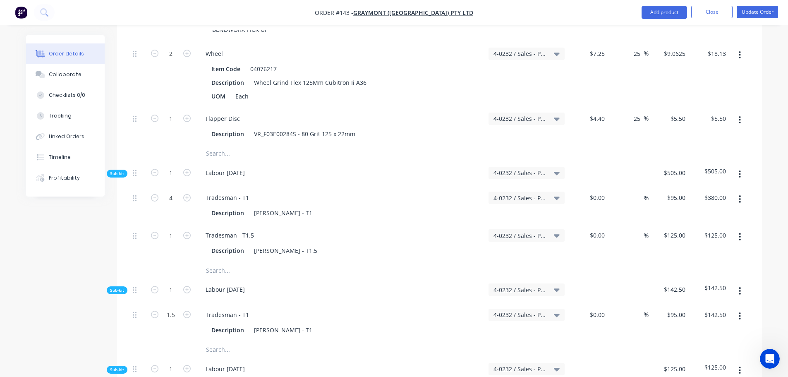
click at [227, 145] on input "text" at bounding box center [288, 153] width 165 height 17
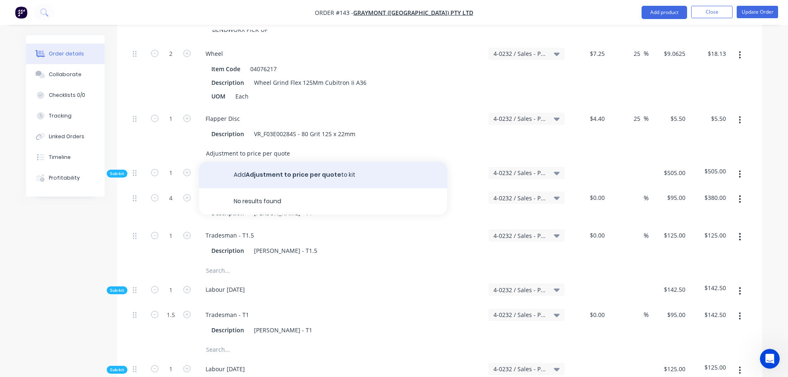
type input "Adjustment to price per quote"
click at [275, 162] on button "Add Adjustment to price per quote to kit" at bounding box center [323, 175] width 248 height 26
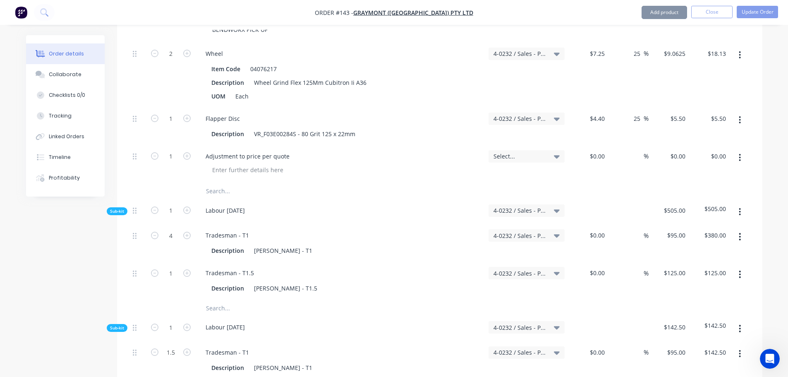
click at [527, 152] on span "Select..." at bounding box center [519, 156] width 52 height 9
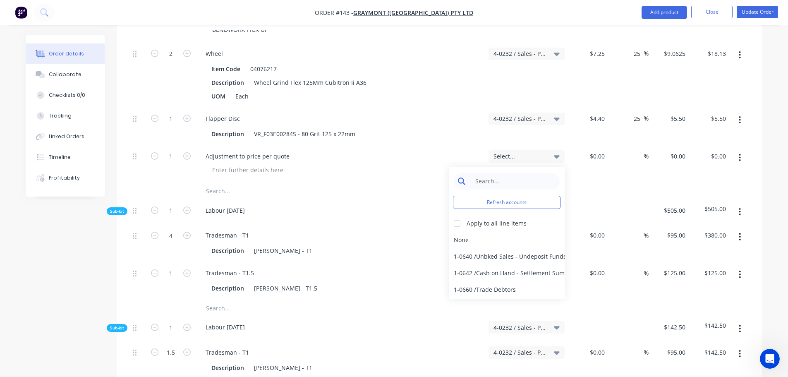
click at [526, 173] on input at bounding box center [513, 181] width 85 height 17
type input "4-0232"
drag, startPoint x: 502, startPoint y: 218, endPoint x: 567, endPoint y: 178, distance: 76.0
click at [503, 232] on div "4-0232 / Sales - Parts and Components" at bounding box center [507, 240] width 116 height 17
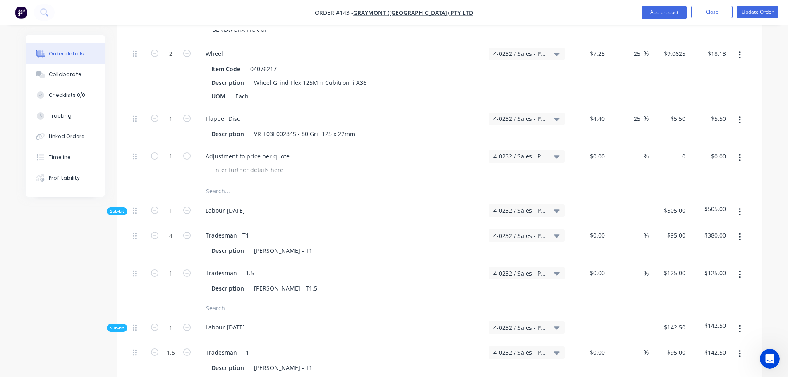
click at [674, 145] on div "0 $0.00" at bounding box center [668, 164] width 41 height 38
type input "$3,992.49"
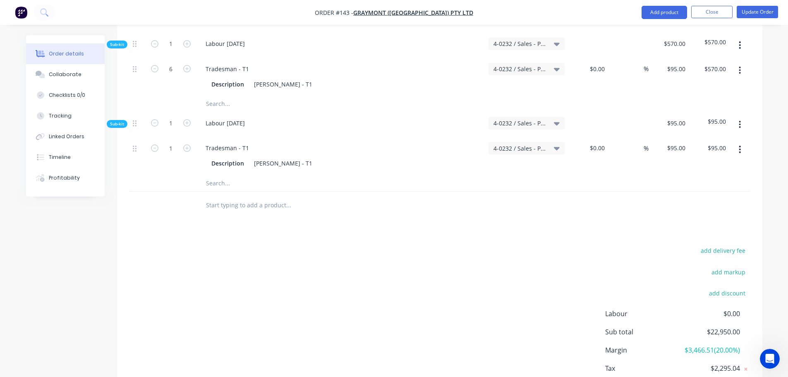
scroll to position [1460, 0]
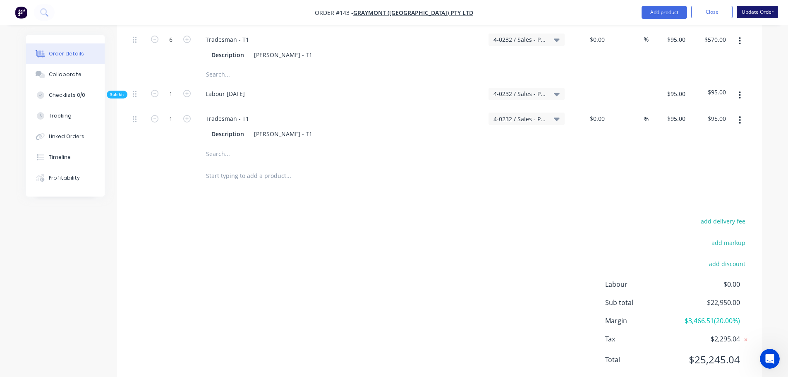
type input "$3,992.49"
click at [763, 9] on button "Update Order" at bounding box center [757, 12] width 41 height 12
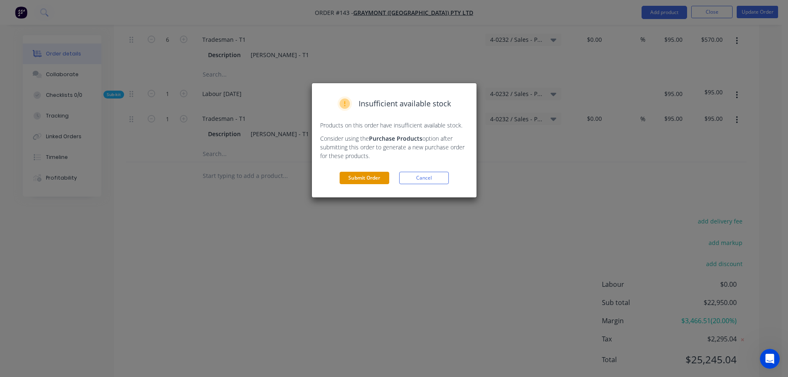
click at [346, 182] on button "Submit Order" at bounding box center [365, 178] width 50 height 12
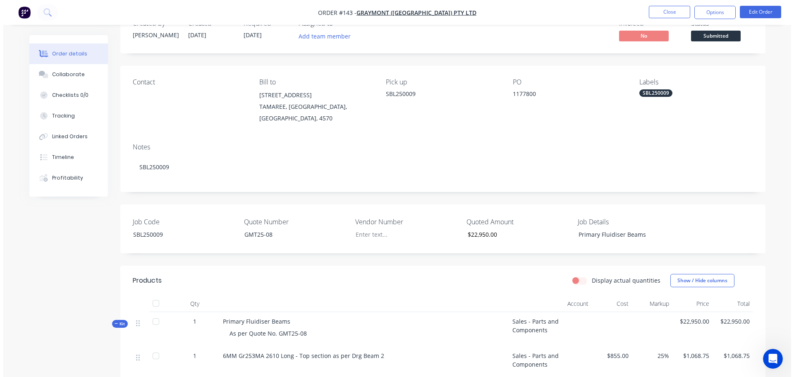
scroll to position [0, 0]
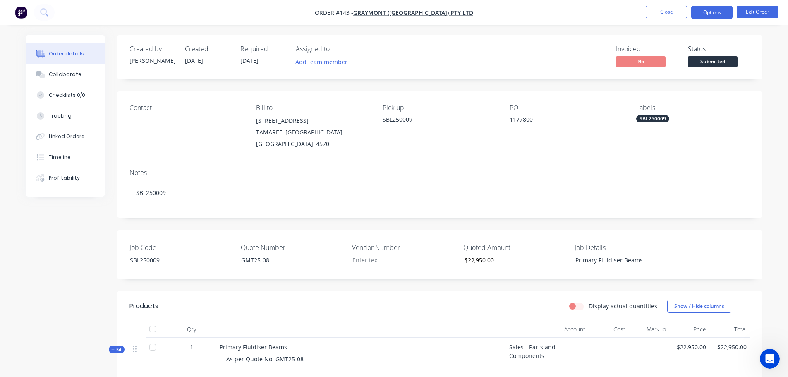
click at [713, 8] on button "Options" at bounding box center [711, 12] width 41 height 13
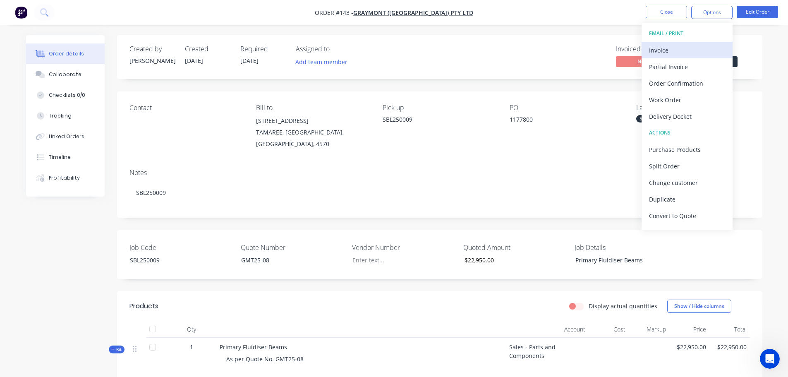
click at [687, 49] on div "Invoice" at bounding box center [687, 50] width 76 height 12
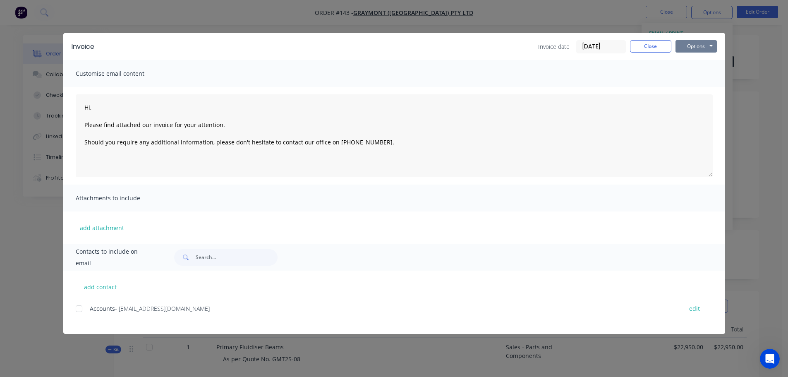
click at [704, 43] on button "Options" at bounding box center [695, 46] width 41 height 12
click at [696, 76] on button "Print" at bounding box center [701, 75] width 53 height 14
click at [648, 48] on button "Close" at bounding box center [650, 46] width 41 height 12
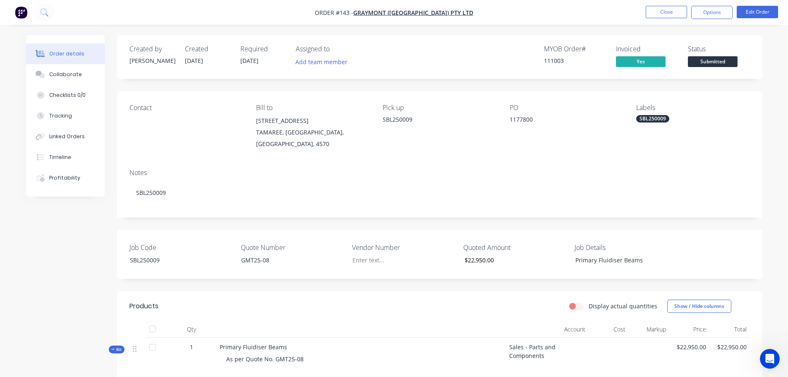
click at [709, 59] on span "Submitted" at bounding box center [713, 61] width 50 height 10
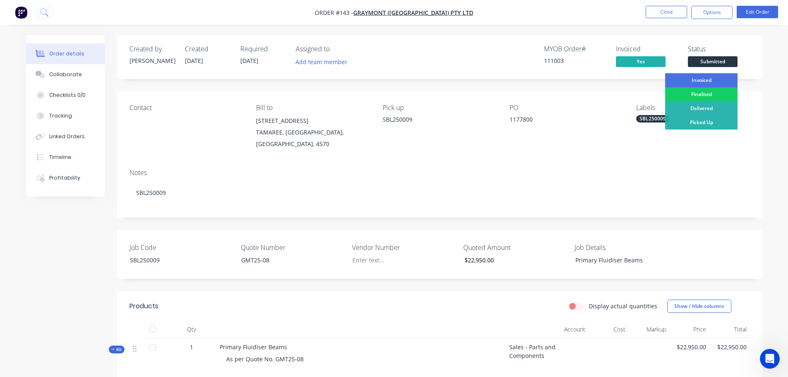
click at [710, 92] on div "Finalised" at bounding box center [701, 94] width 72 height 14
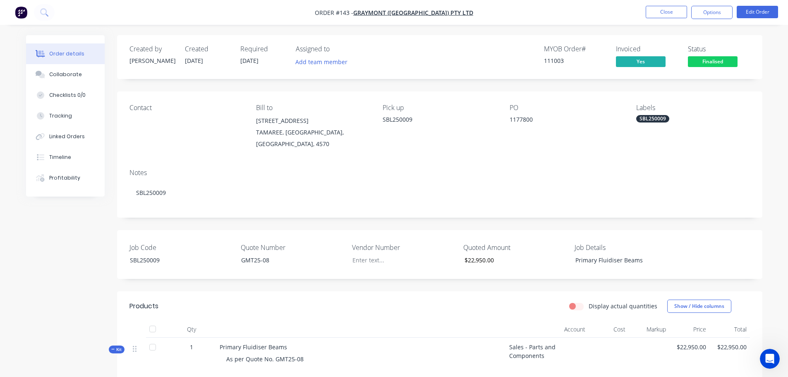
click at [666, 5] on nav "Order #143 - [GEOGRAPHIC_DATA] ([GEOGRAPHIC_DATA]) Pty Ltd Close Options Edit O…" at bounding box center [394, 12] width 788 height 25
click at [667, 10] on button "Close" at bounding box center [666, 12] width 41 height 12
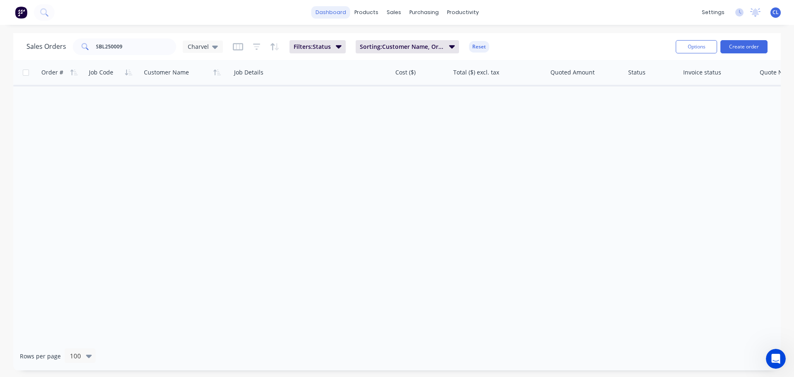
click at [336, 10] on link "dashboard" at bounding box center [330, 12] width 39 height 12
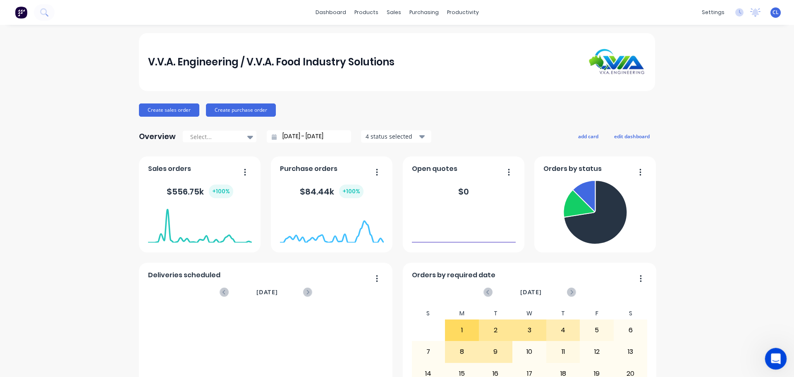
click at [766, 353] on body "dashboard products sales purchasing productivity dashboard products Product Cat…" at bounding box center [397, 188] width 794 height 377
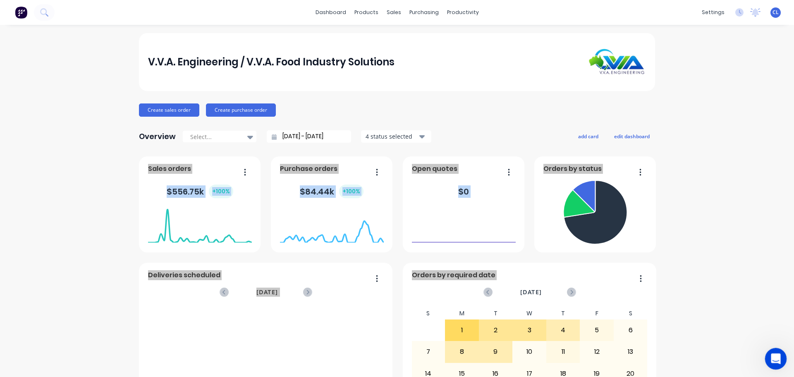
click at [770, 357] on icon "Open Intercom Messenger" at bounding box center [775, 358] width 14 height 14
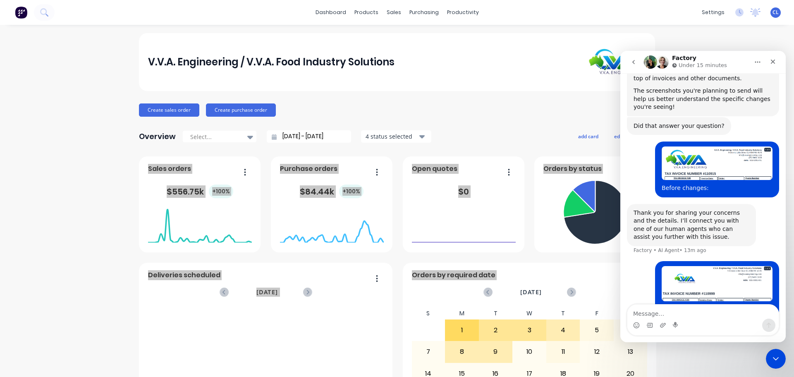
scroll to position [242, 0]
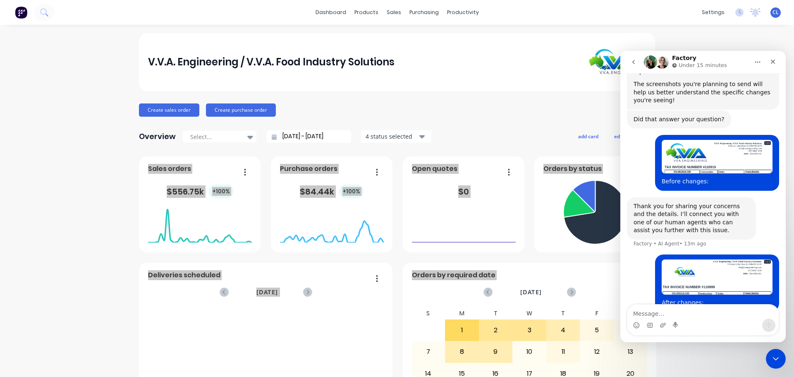
click at [637, 61] on button "go back" at bounding box center [634, 62] width 16 height 16
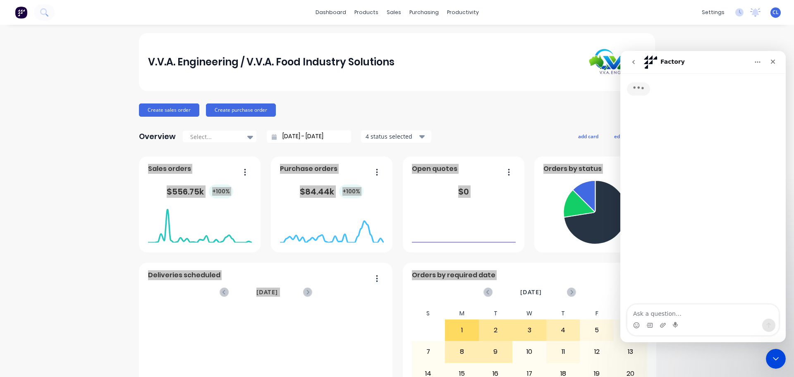
scroll to position [0, 0]
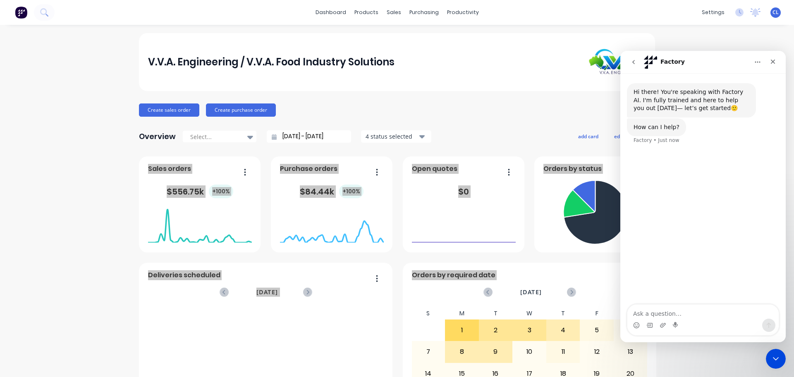
click at [637, 61] on button "go back" at bounding box center [634, 62] width 16 height 16
click at [780, 59] on div "Close" at bounding box center [773, 61] width 15 height 15
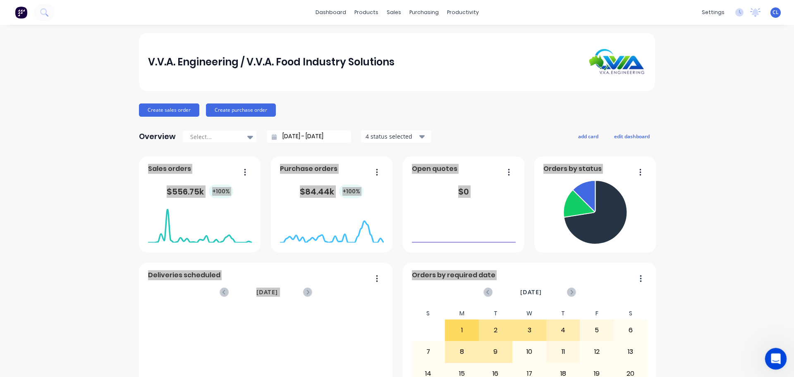
click at [769, 362] on div "Open Intercom Messenger" at bounding box center [774, 357] width 27 height 27
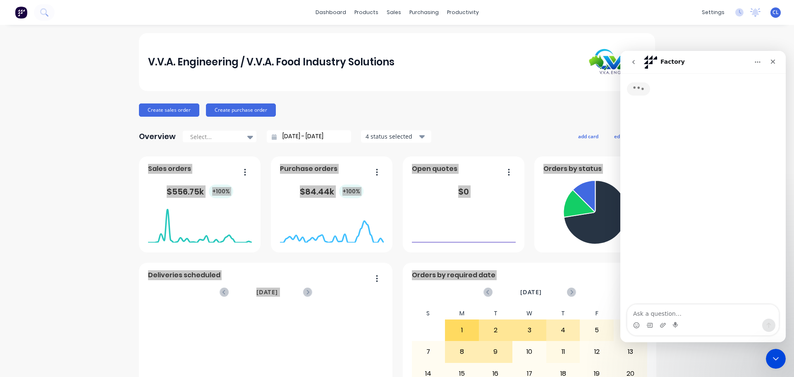
click at [635, 65] on icon "go back" at bounding box center [633, 62] width 7 height 7
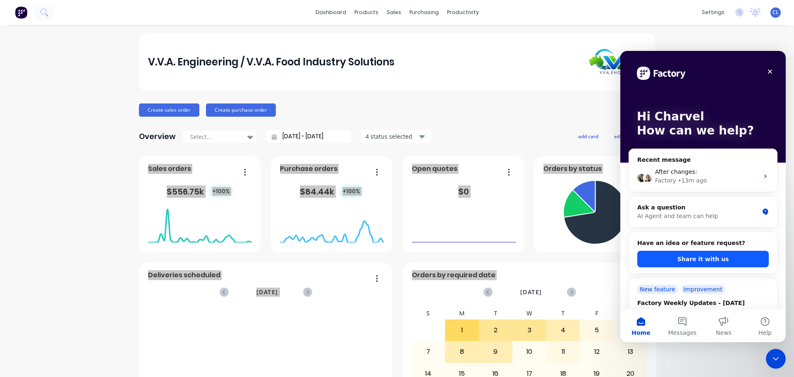
click at [701, 252] on button "Share it with us" at bounding box center [703, 259] width 132 height 17
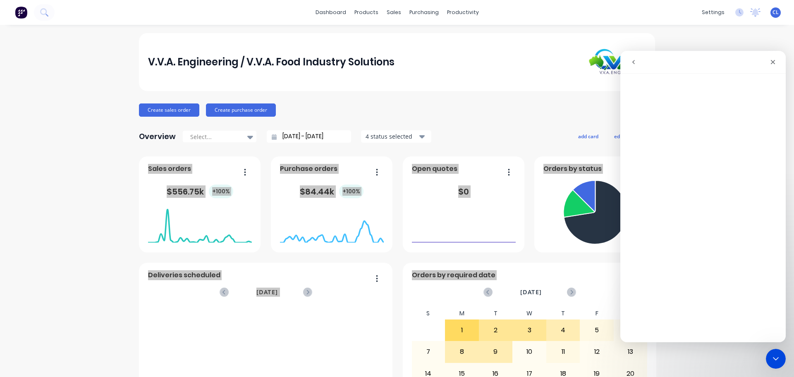
click at [632, 63] on icon "go back" at bounding box center [633, 62] width 7 height 7
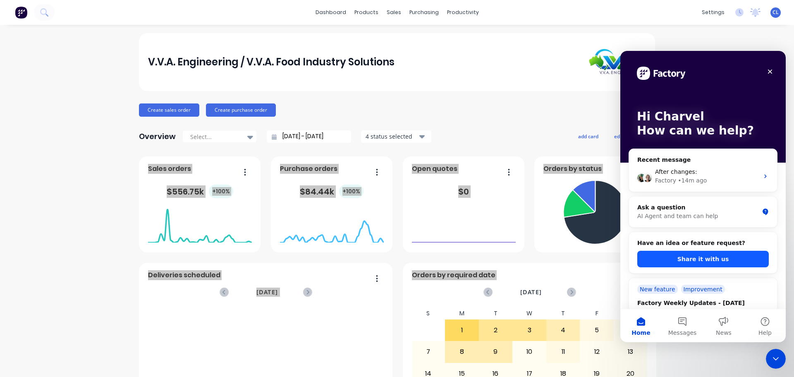
click at [689, 254] on button "Share it with us" at bounding box center [703, 259] width 132 height 17
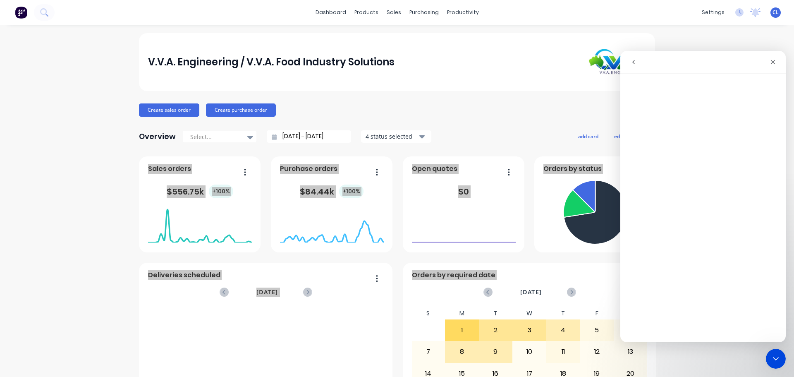
click at [632, 63] on icon "go back" at bounding box center [633, 62] width 7 height 7
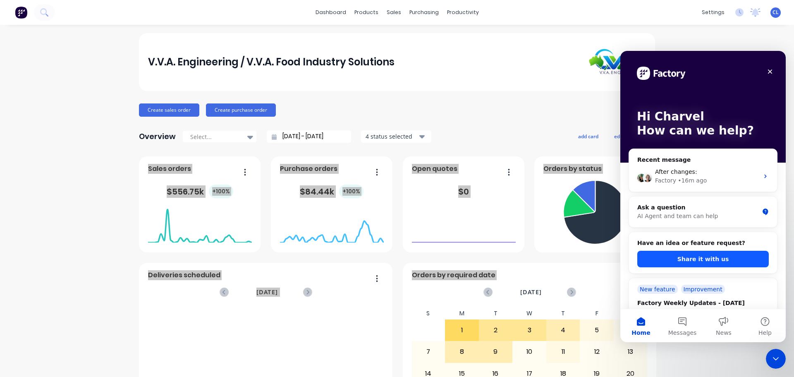
click at [683, 254] on button "Share it with us" at bounding box center [703, 259] width 132 height 17
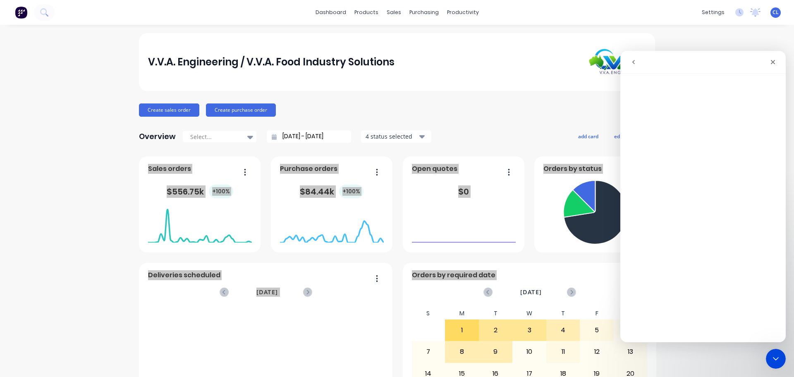
click at [638, 65] on button "go back" at bounding box center [634, 62] width 16 height 16
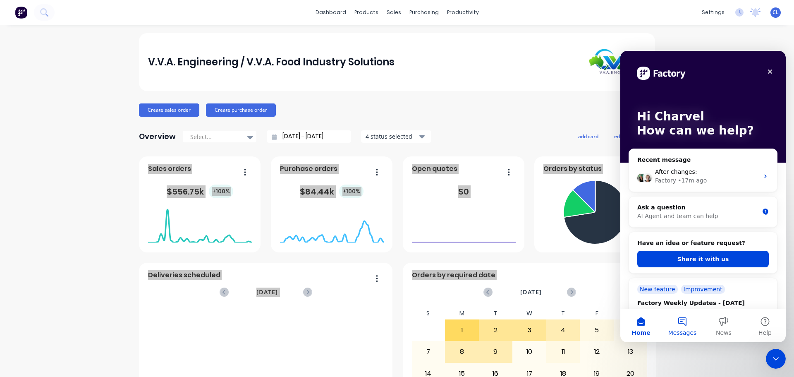
click at [681, 330] on span "Messages" at bounding box center [682, 333] width 29 height 6
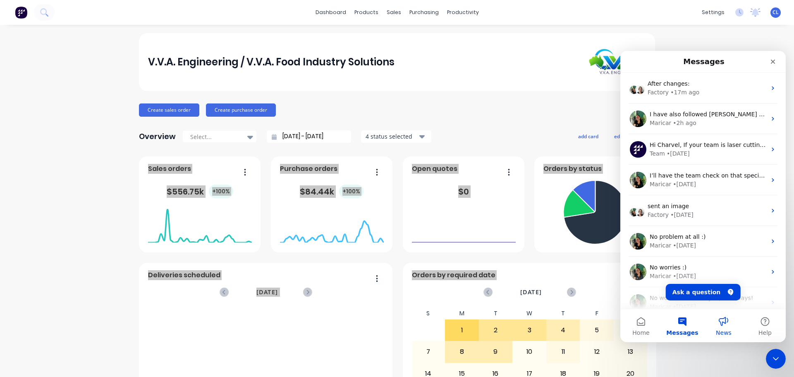
click at [723, 327] on button "News" at bounding box center [723, 325] width 41 height 33
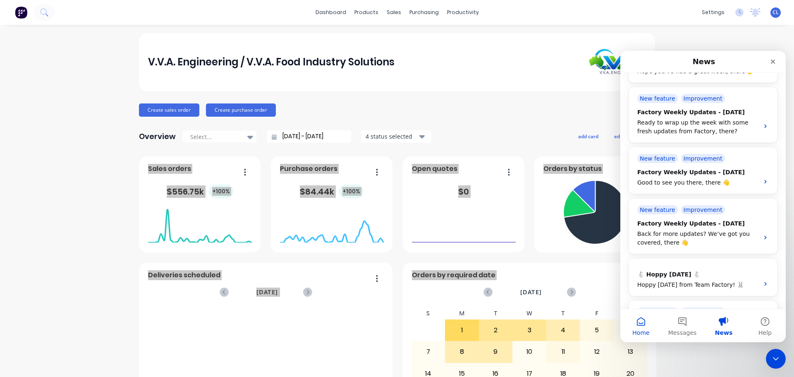
scroll to position [401, 0]
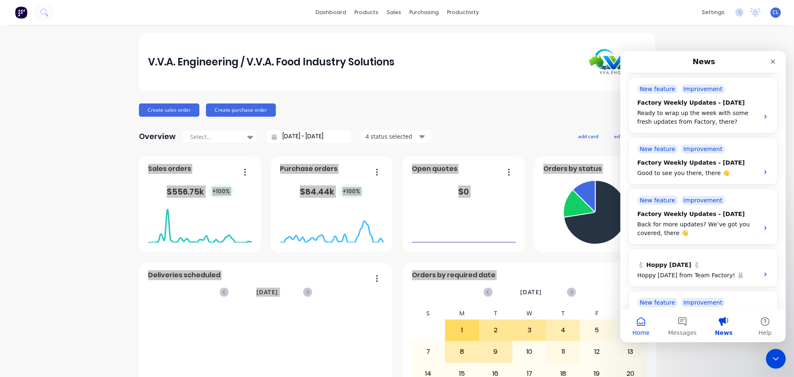
click at [644, 321] on button "Home" at bounding box center [640, 325] width 41 height 33
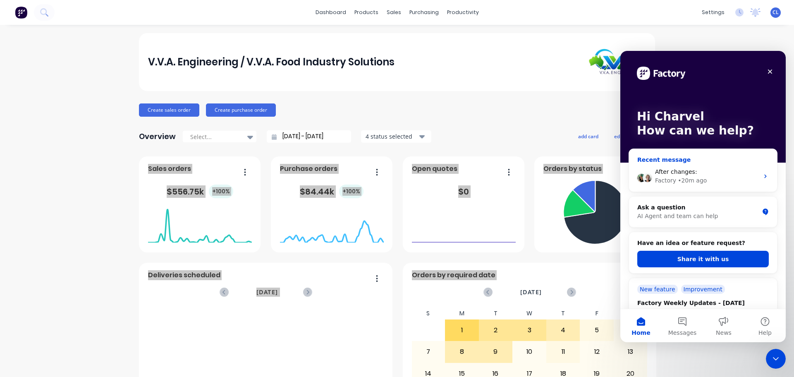
click at [707, 165] on div "After changes: Factory • 20m ago" at bounding box center [703, 176] width 148 height 31
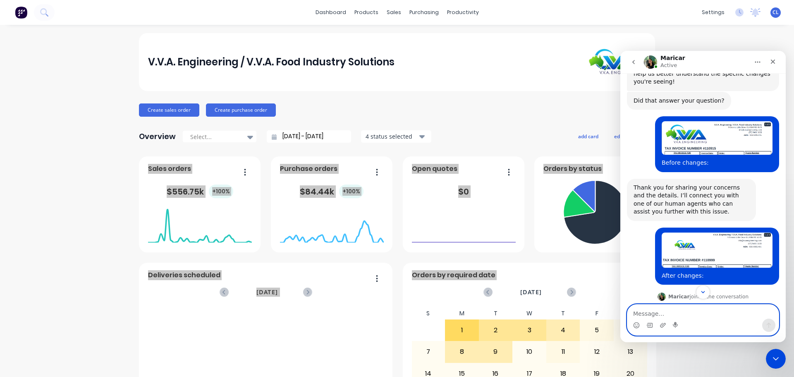
scroll to position [302, 0]
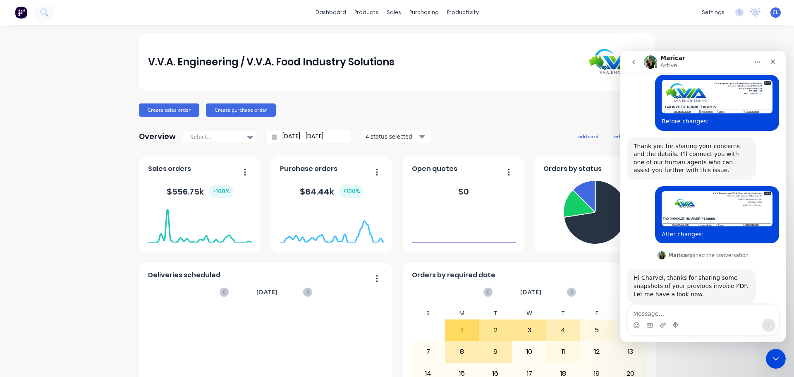
click at [128, 206] on div "V.V.A. Engineering / V.V.A. Food Industry Solutions Create sales order Create p…" at bounding box center [397, 249] width 794 height 432
click at [772, 58] on div "Close" at bounding box center [773, 61] width 15 height 15
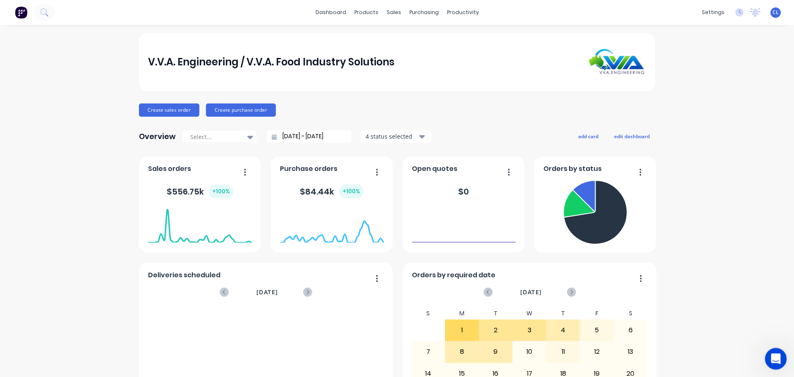
click at [778, 349] on div "Open Intercom Messenger" at bounding box center [774, 357] width 27 height 27
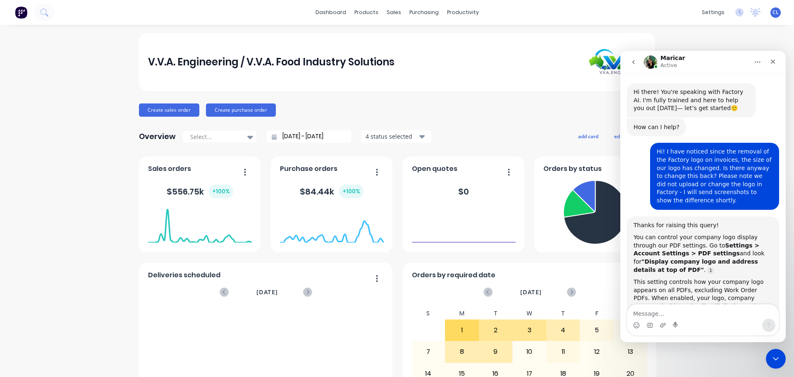
scroll to position [146, 0]
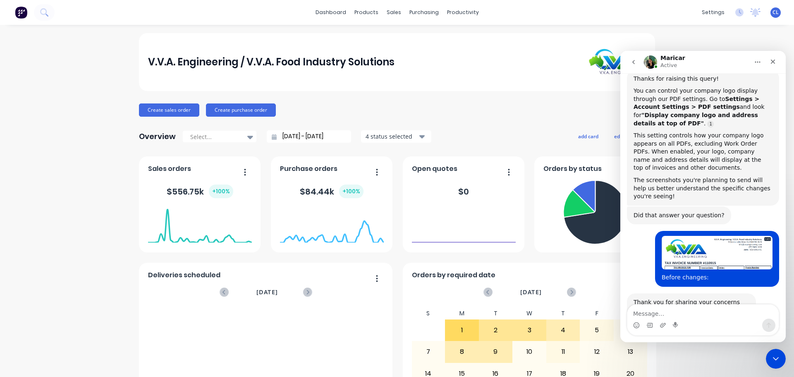
click at [634, 62] on icon "go back" at bounding box center [633, 62] width 7 height 7
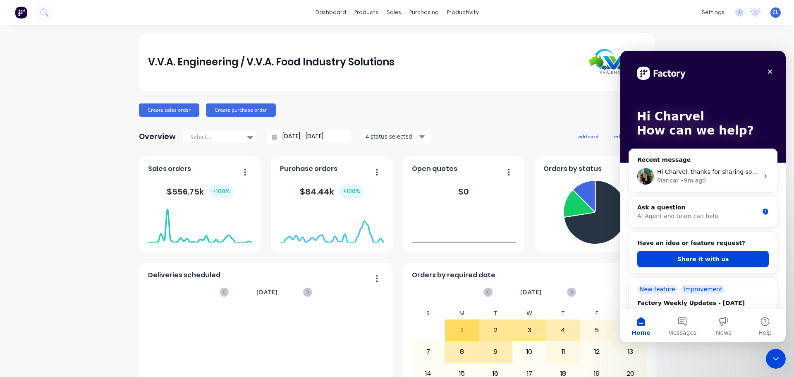
scroll to position [0, 0]
click at [681, 257] on button "Share it with us" at bounding box center [703, 259] width 132 height 17
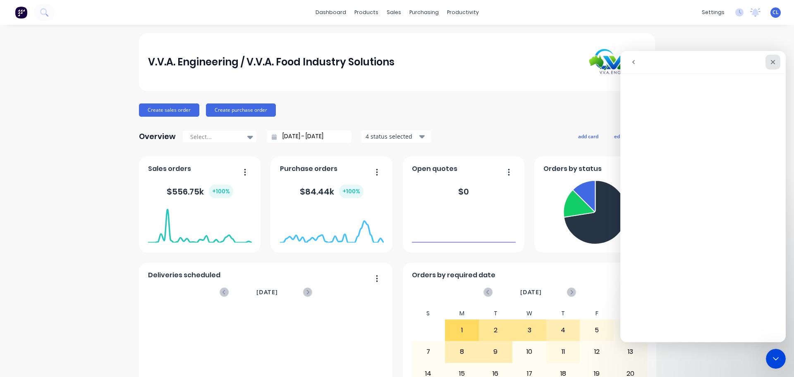
drag, startPoint x: 775, startPoint y: 63, endPoint x: 1397, endPoint y: 127, distance: 625.7
click at [775, 63] on icon "Close" at bounding box center [773, 62] width 7 height 7
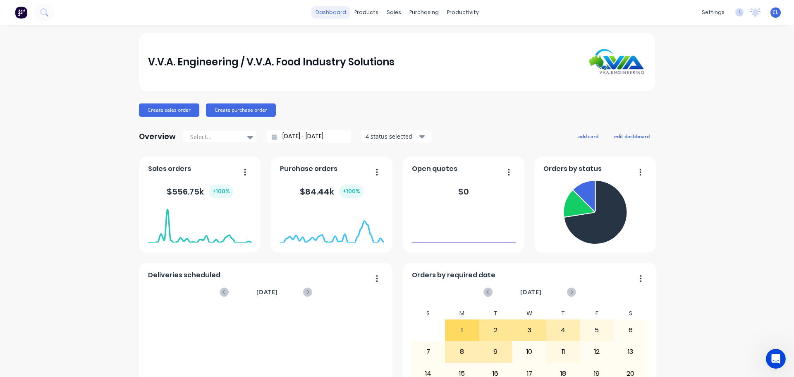
click at [332, 17] on link "dashboard" at bounding box center [330, 12] width 39 height 12
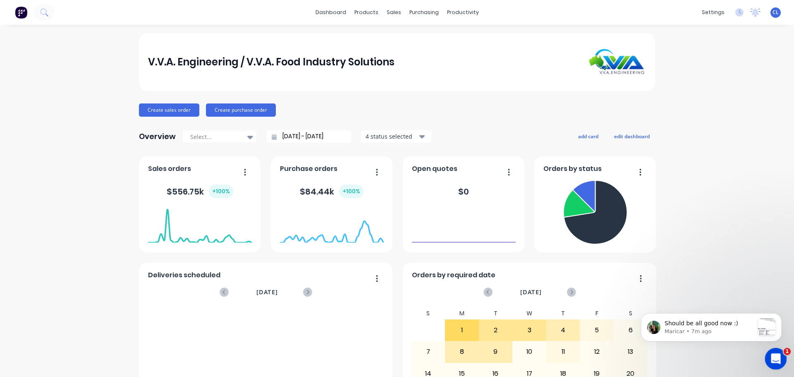
click at [766, 357] on div "Open Intercom Messenger" at bounding box center [774, 357] width 27 height 27
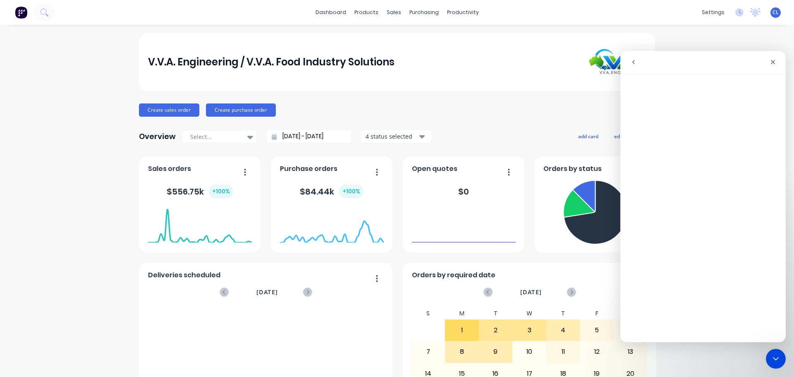
click at [632, 62] on icon "go back" at bounding box center [633, 62] width 7 height 7
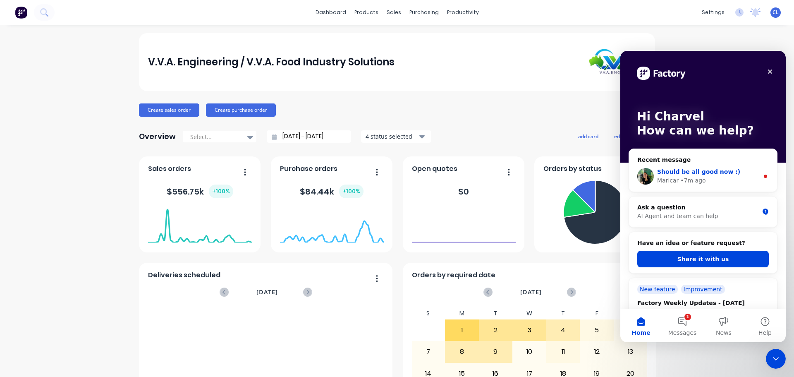
click at [690, 173] on span "Should be all good now :)" at bounding box center [698, 171] width 83 height 7
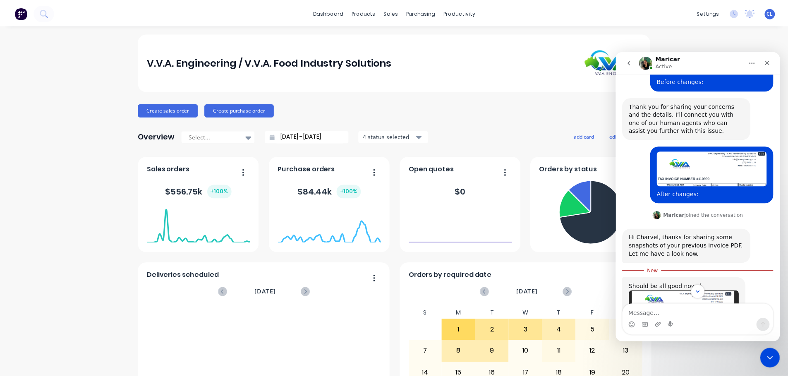
scroll to position [377, 0]
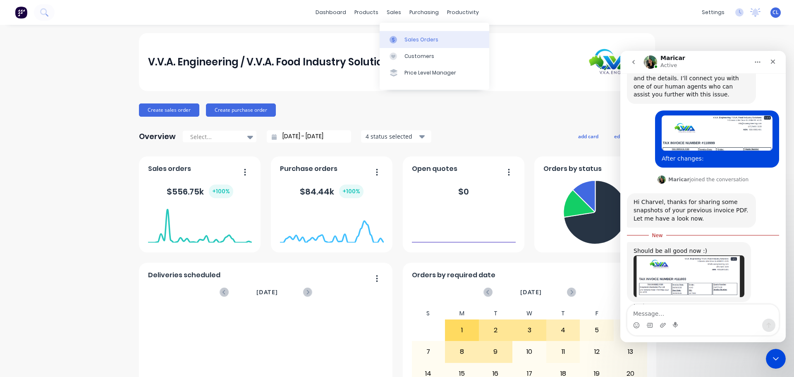
click at [406, 41] on div "Sales Orders" at bounding box center [421, 39] width 34 height 7
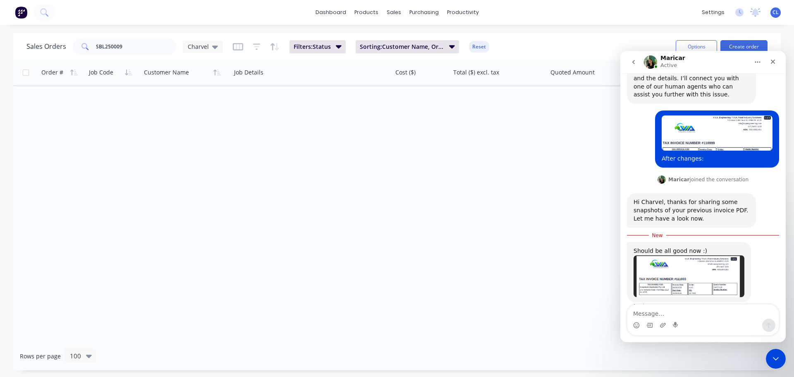
click at [329, 54] on div "Sales Orders SBL250009 Charvel Filters: Status Sorting: Customer Name, Order #,…" at bounding box center [347, 46] width 643 height 20
click at [326, 48] on span "Filters: Status" at bounding box center [312, 47] width 37 height 8
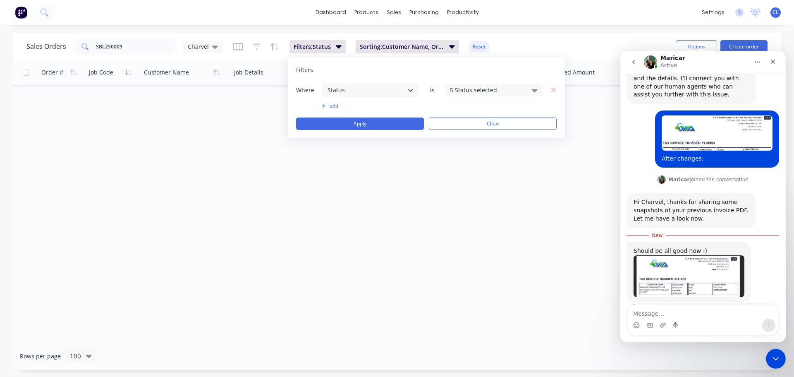
click at [465, 92] on div "5 Status selected" at bounding box center [487, 90] width 75 height 9
click at [467, 129] on div at bounding box center [459, 135] width 17 height 17
click at [412, 125] on button "Apply" at bounding box center [360, 123] width 128 height 12
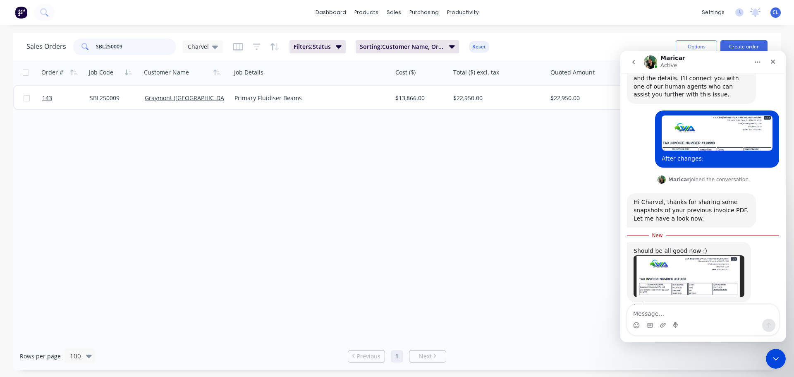
drag, startPoint x: 154, startPoint y: 50, endPoint x: -184, endPoint y: 47, distance: 338.7
click at [0, 47] on html "dashboard products sales purchasing productivity dashboard products Product Cat…" at bounding box center [397, 188] width 794 height 377
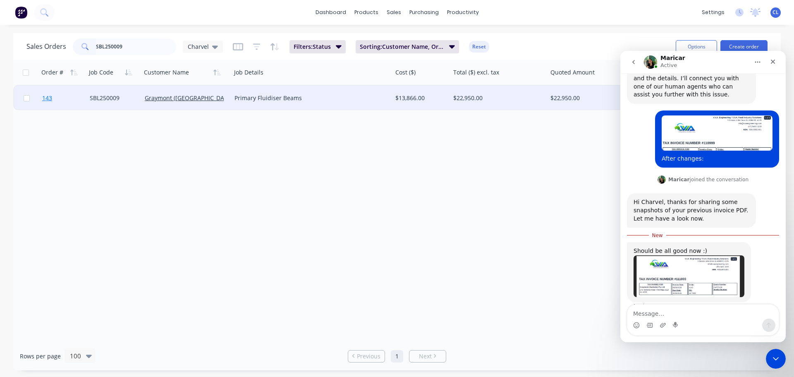
click at [51, 98] on span "143" at bounding box center [47, 98] width 10 height 8
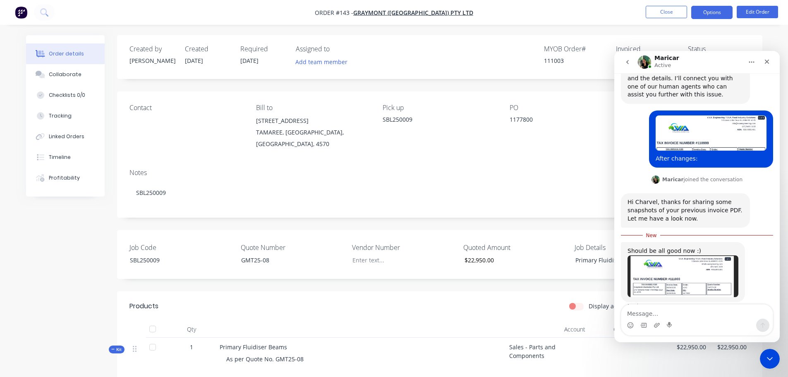
click at [720, 10] on button "Options" at bounding box center [711, 12] width 41 height 13
click at [684, 48] on div "Invoice" at bounding box center [687, 50] width 76 height 12
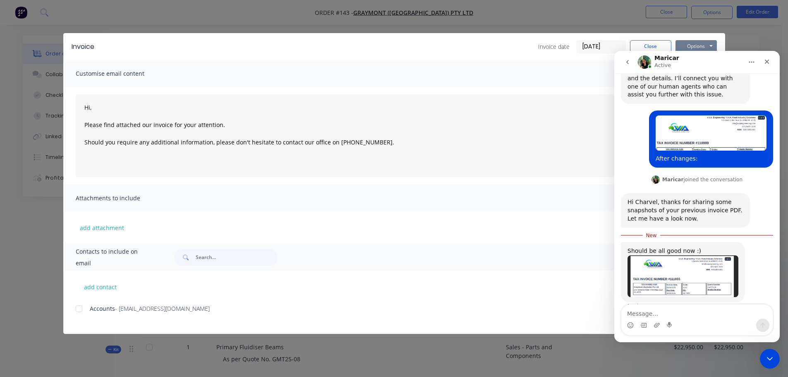
click at [691, 45] on button "Options" at bounding box center [695, 46] width 41 height 12
click at [774, 353] on div "Close Intercom Messenger" at bounding box center [768, 357] width 20 height 20
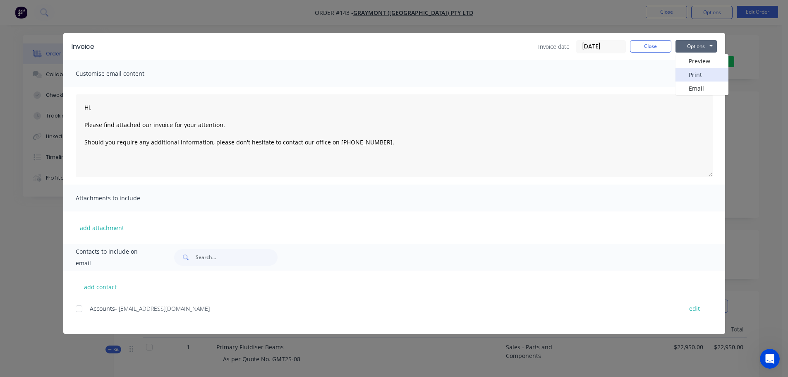
click at [706, 76] on button "Print" at bounding box center [701, 75] width 53 height 14
click at [642, 50] on button "Close" at bounding box center [650, 46] width 41 height 12
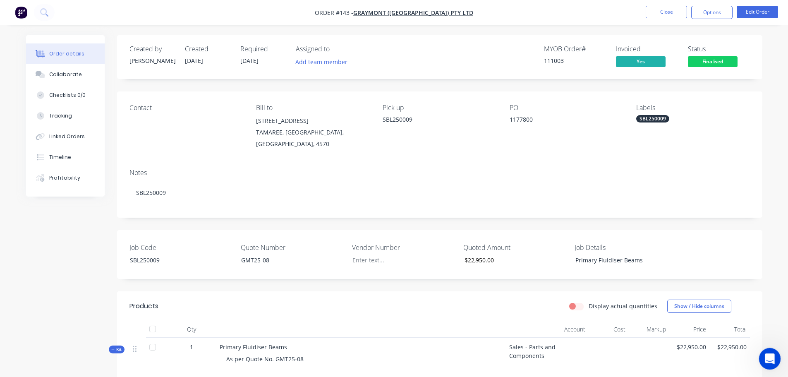
click at [774, 364] on div "Open Intercom Messenger" at bounding box center [768, 357] width 27 height 27
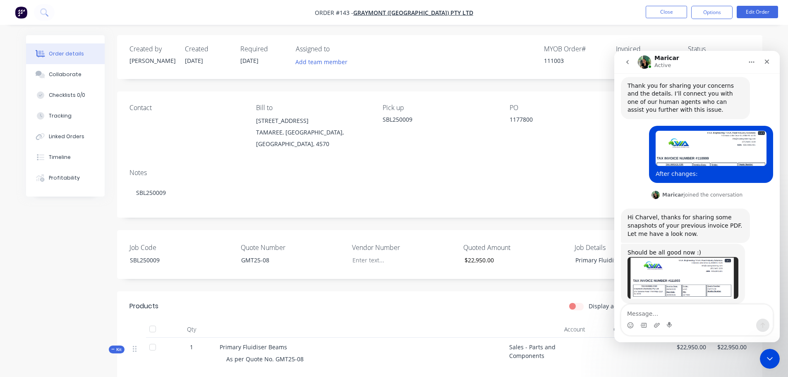
scroll to position [363, 0]
click at [671, 312] on textarea "Message…" at bounding box center [696, 311] width 151 height 14
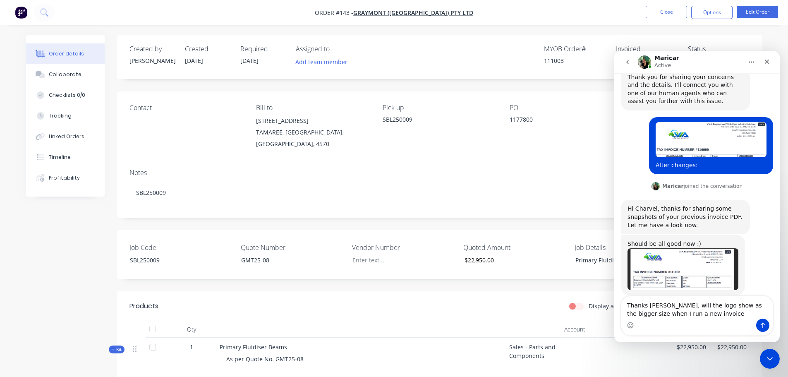
type textarea "Thanks [PERSON_NAME], will the logo show as the bigger size when I run a new in…"
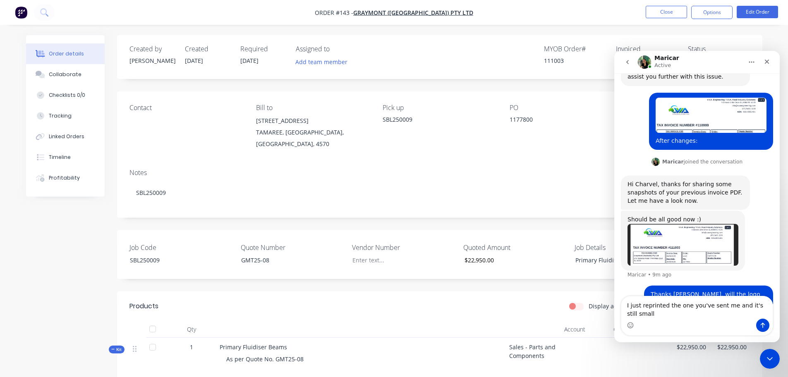
scroll to position [404, 0]
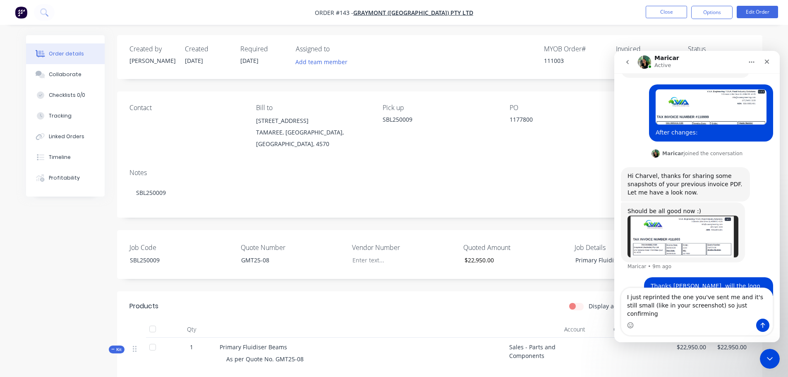
type textarea "I just reprinted the one you've sent me and it's still small (like in your scre…"
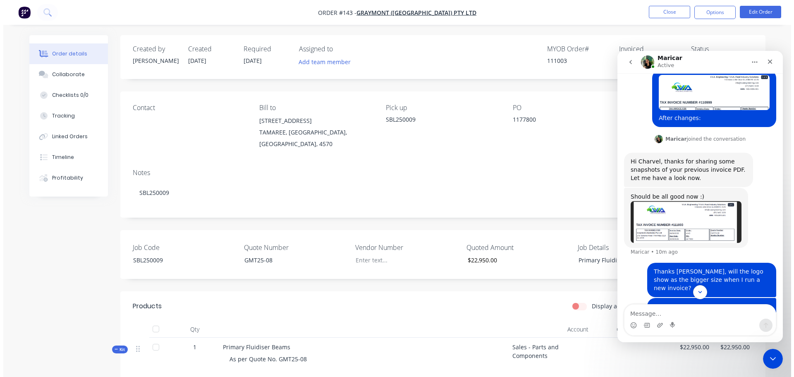
scroll to position [431, 0]
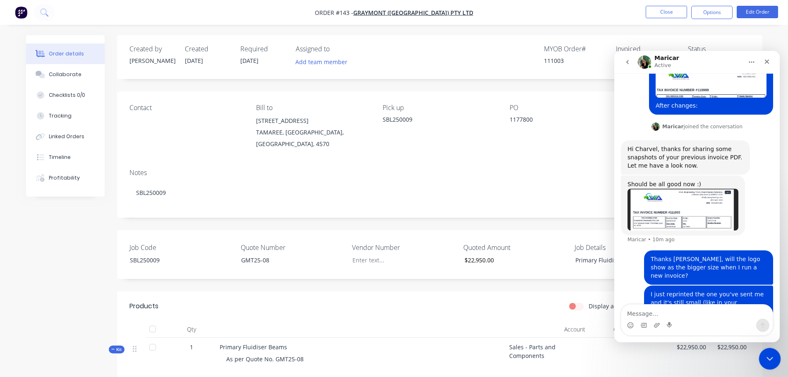
click at [766, 352] on icon "Close Intercom Messenger" at bounding box center [768, 357] width 10 height 10
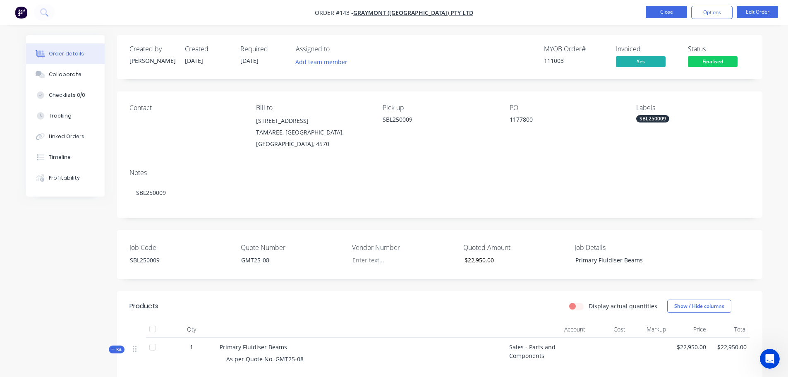
click at [662, 7] on button "Close" at bounding box center [666, 12] width 41 height 12
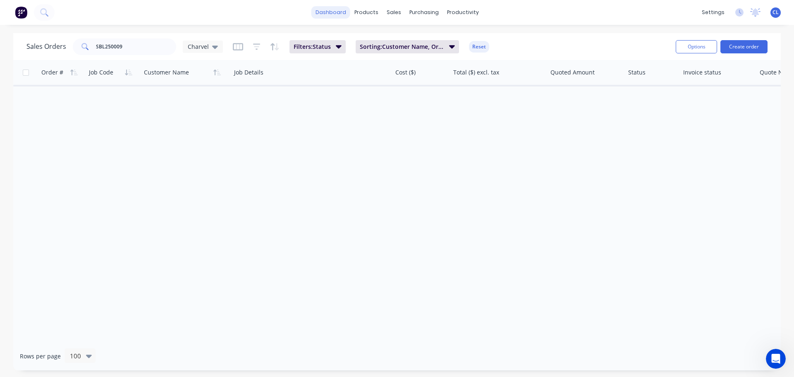
click at [332, 10] on link "dashboard" at bounding box center [330, 12] width 39 height 12
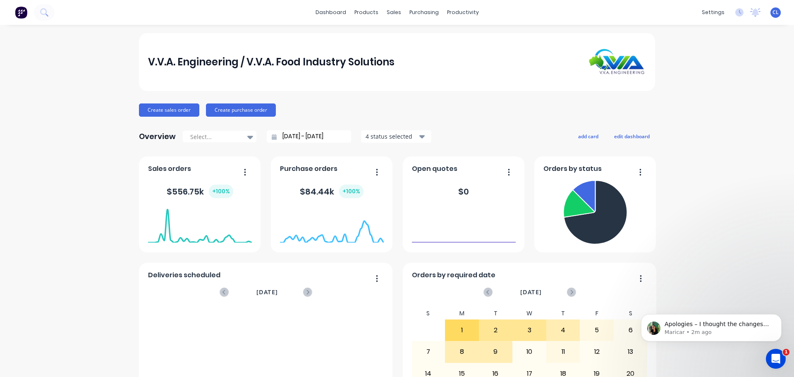
scroll to position [504, 0]
click at [776, 353] on icon "Open Intercom Messenger" at bounding box center [775, 358] width 14 height 14
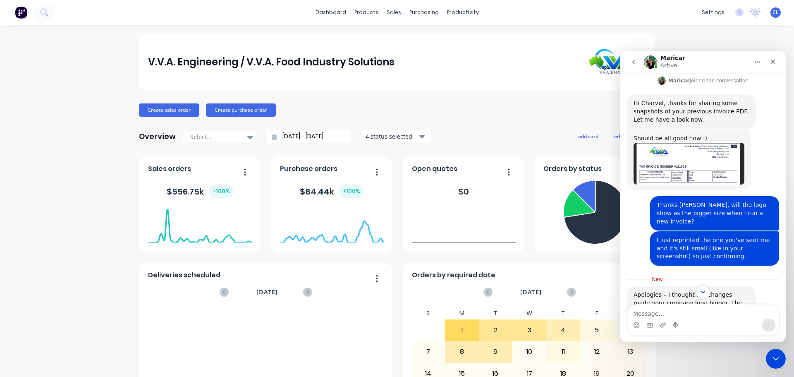
scroll to position [518, 0]
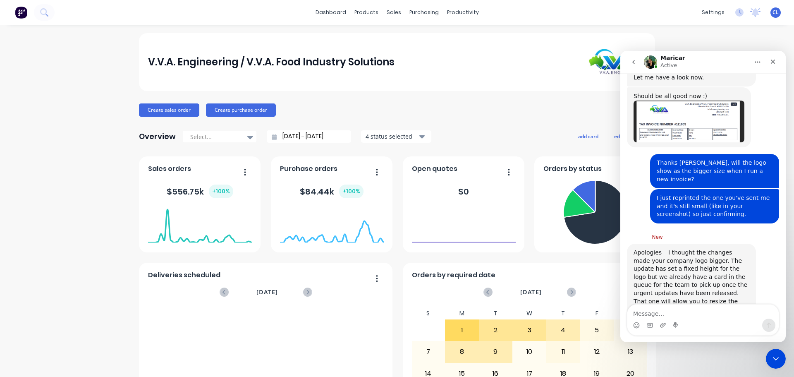
click at [669, 306] on textarea "Message…" at bounding box center [702, 311] width 151 height 14
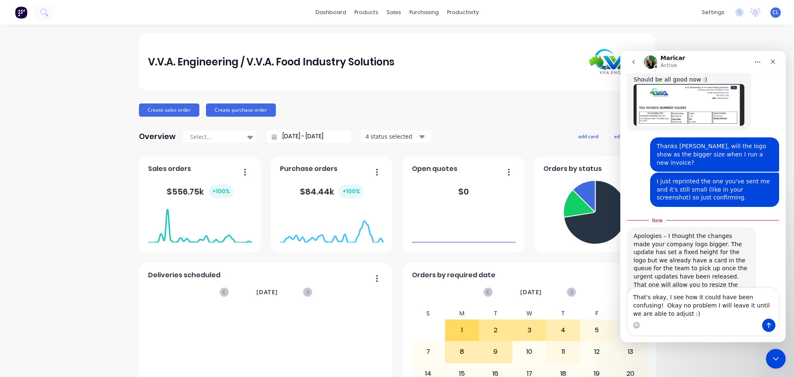
type textarea "That's okay, I see how it could have been confusing! Okay no problem I will lea…"
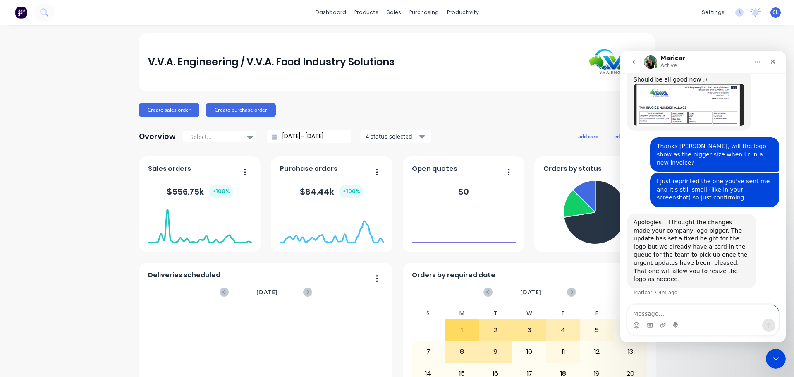
scroll to position [545, 0]
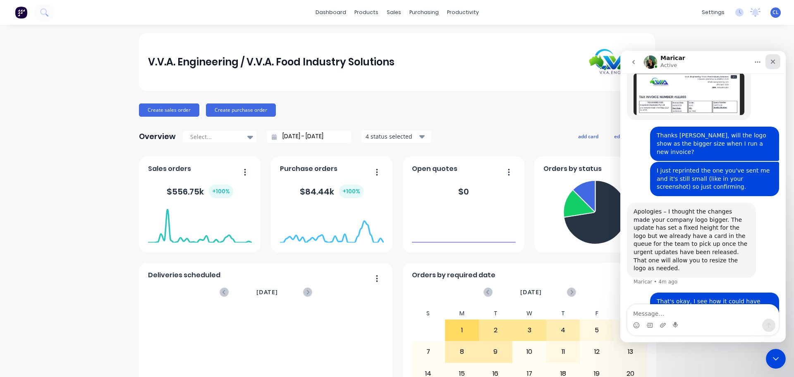
click at [770, 65] on div "Close" at bounding box center [773, 61] width 15 height 15
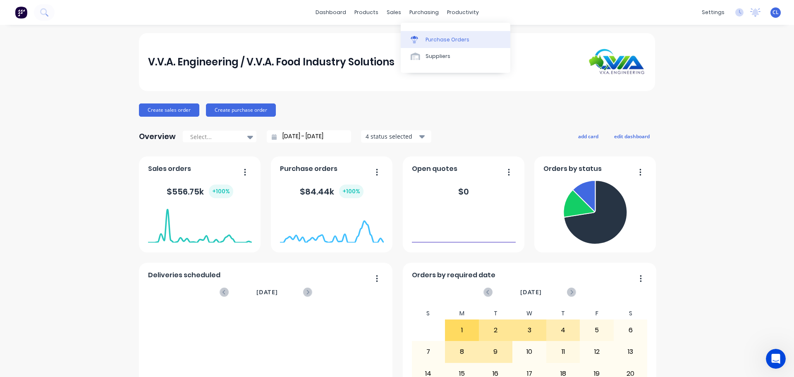
click at [433, 36] on div "Purchase Orders" at bounding box center [448, 39] width 44 height 7
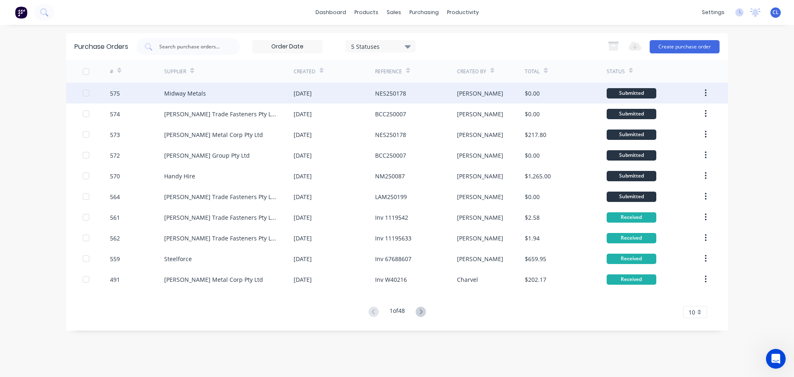
click at [205, 90] on div "Midway Metals" at bounding box center [228, 93] width 129 height 21
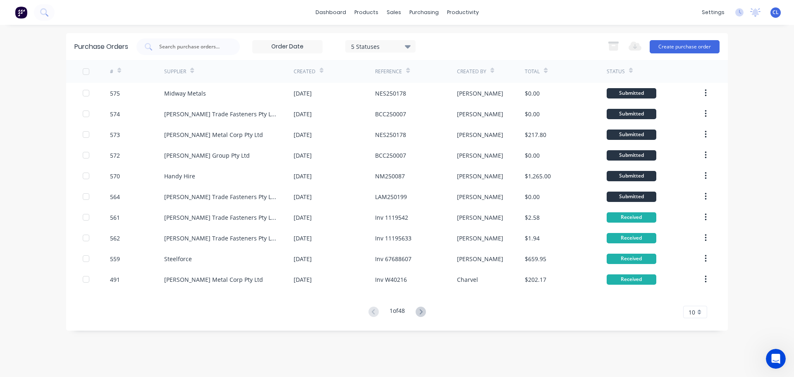
drag, startPoint x: 163, startPoint y: 92, endPoint x: 46, endPoint y: 112, distance: 118.0
click at [43, 112] on div "dashboard products sales purchasing productivity dashboard products Product Cat…" at bounding box center [397, 188] width 794 height 377
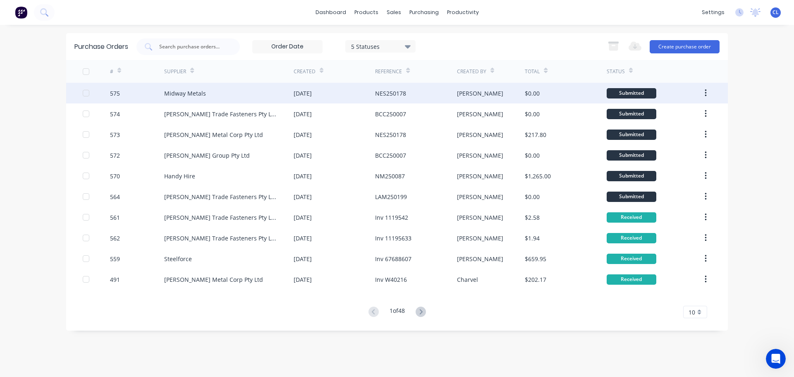
click at [182, 96] on div "Midway Metals" at bounding box center [185, 93] width 42 height 9
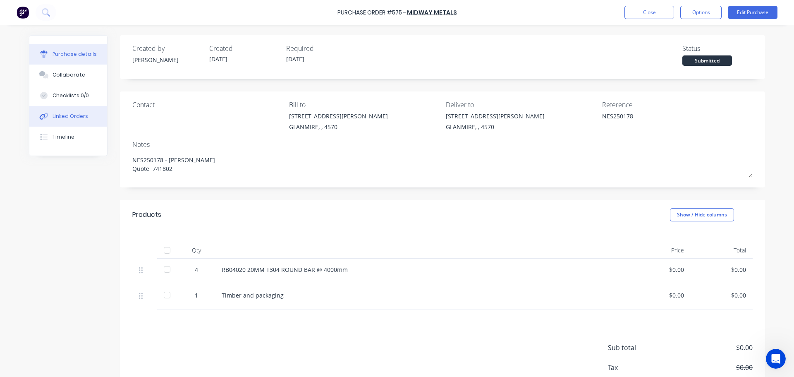
click at [64, 114] on div "Linked Orders" at bounding box center [71, 115] width 36 height 7
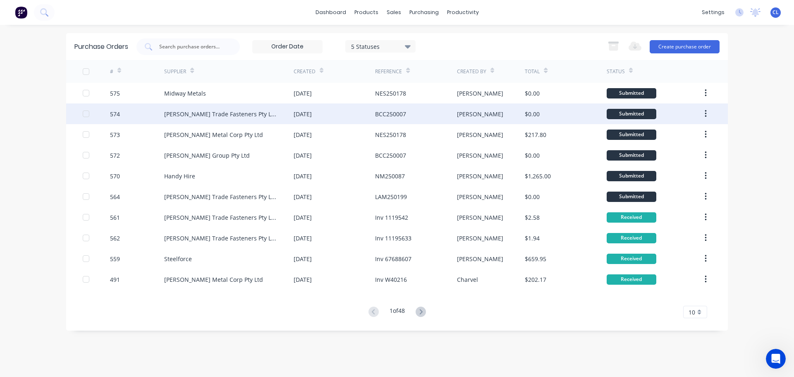
click at [168, 121] on div "[PERSON_NAME] Trade Fasteners Pty Ltd" at bounding box center [228, 113] width 129 height 21
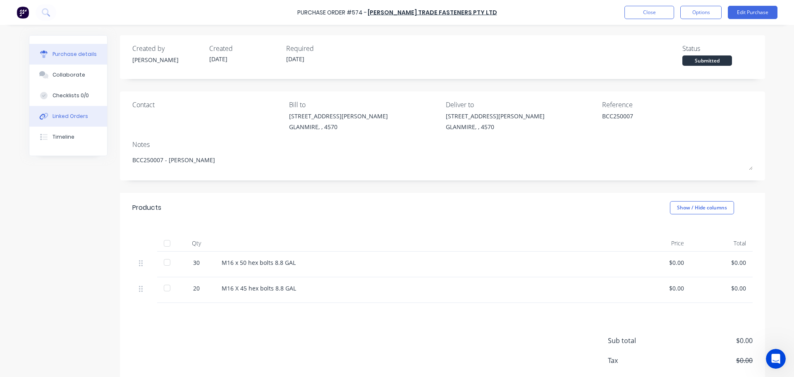
click at [72, 113] on div "Linked Orders" at bounding box center [71, 115] width 36 height 7
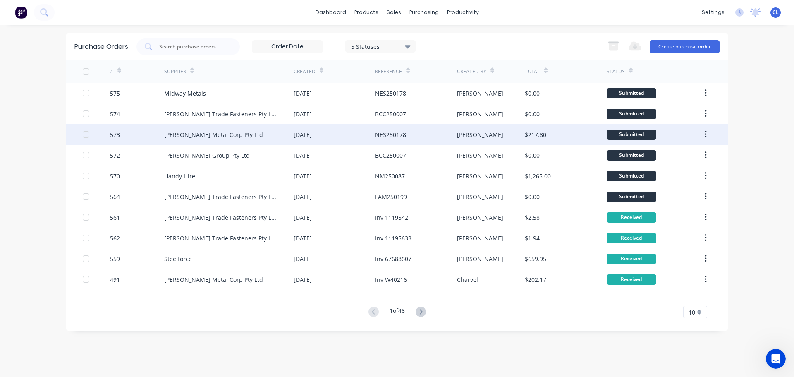
click at [195, 137] on div "[PERSON_NAME] Metal Corp Pty Ltd" at bounding box center [213, 134] width 99 height 9
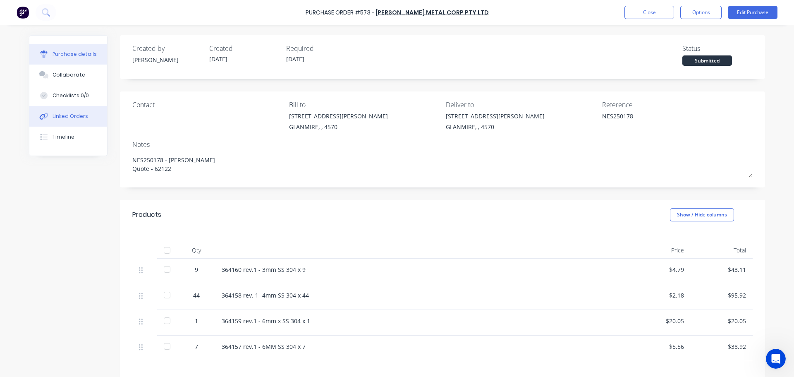
click at [69, 114] on div "Linked Orders" at bounding box center [71, 115] width 36 height 7
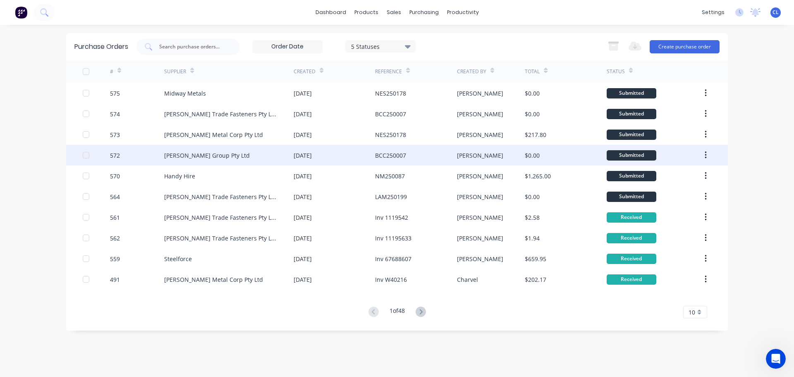
click at [192, 160] on div "[PERSON_NAME] Group Pty Ltd" at bounding box center [228, 155] width 129 height 21
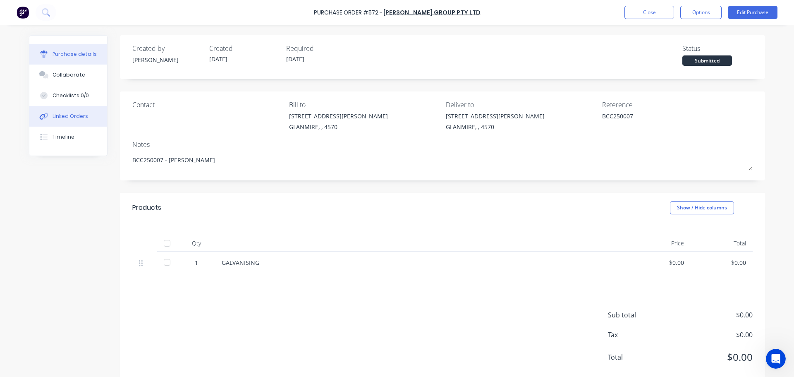
click at [82, 111] on button "Linked Orders" at bounding box center [68, 116] width 78 height 21
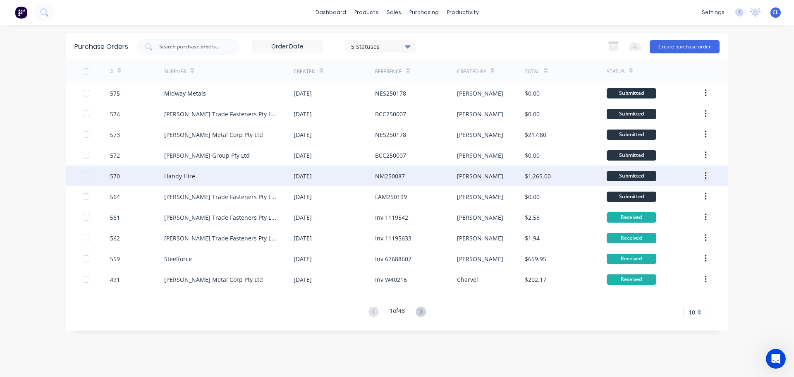
click at [188, 178] on div "Handy Hire" at bounding box center [179, 176] width 31 height 9
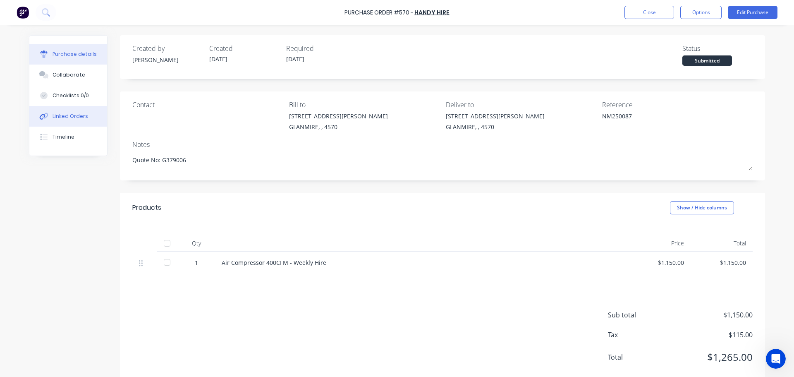
click at [75, 114] on div "Linked Orders" at bounding box center [71, 115] width 36 height 7
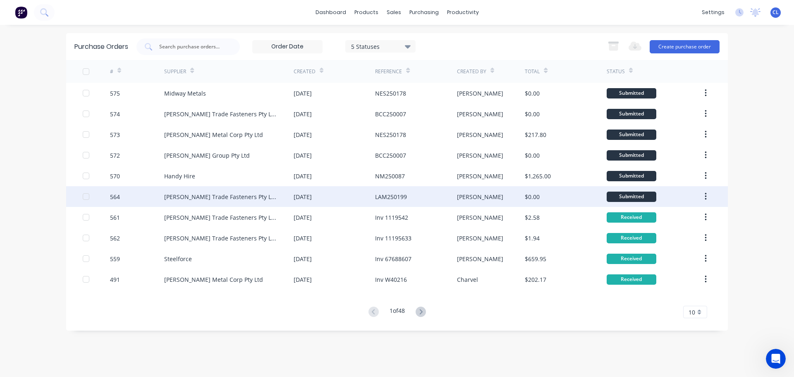
click at [153, 196] on div "564" at bounding box center [137, 196] width 55 height 21
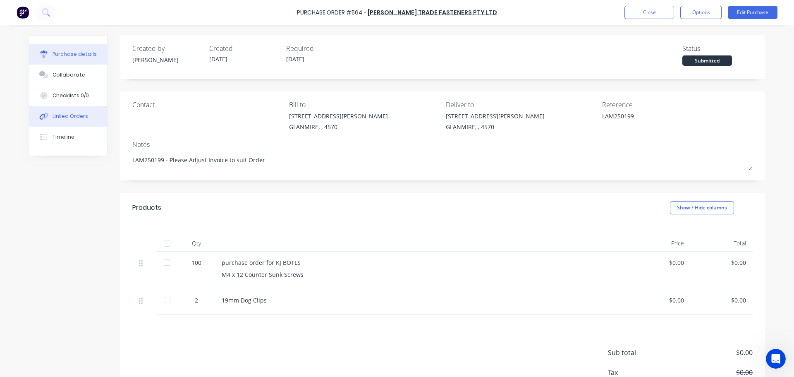
click at [64, 116] on div "Linked Orders" at bounding box center [71, 115] width 36 height 7
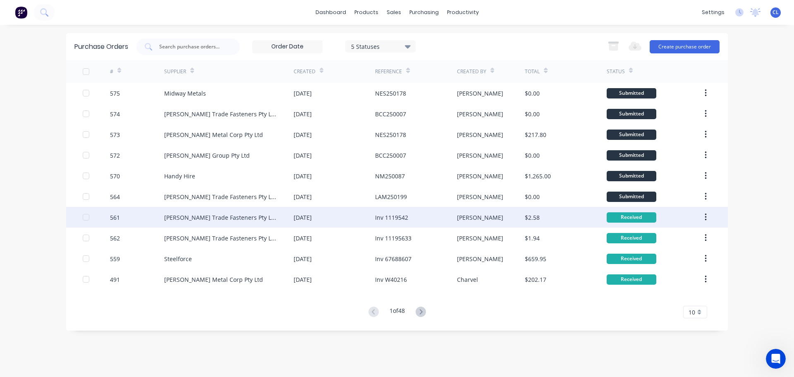
click at [177, 212] on div "[PERSON_NAME] Trade Fasteners Pty Ltd" at bounding box center [228, 217] width 129 height 21
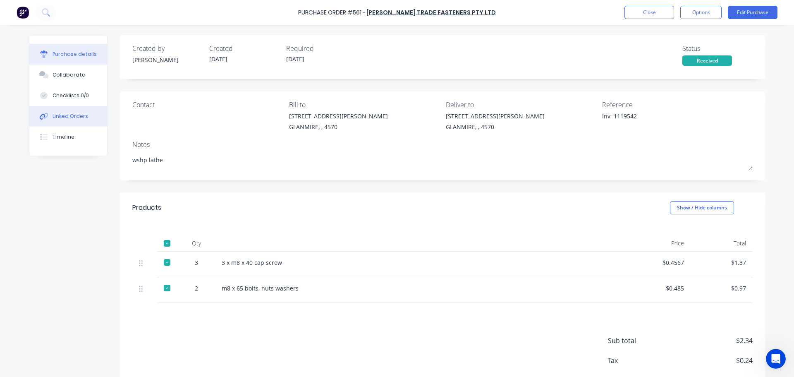
click at [55, 108] on button "Linked Orders" at bounding box center [68, 116] width 78 height 21
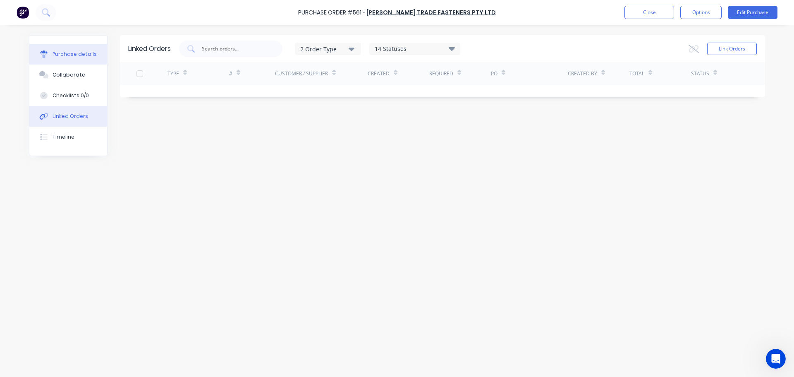
click at [76, 50] on div "Purchase details" at bounding box center [75, 53] width 44 height 7
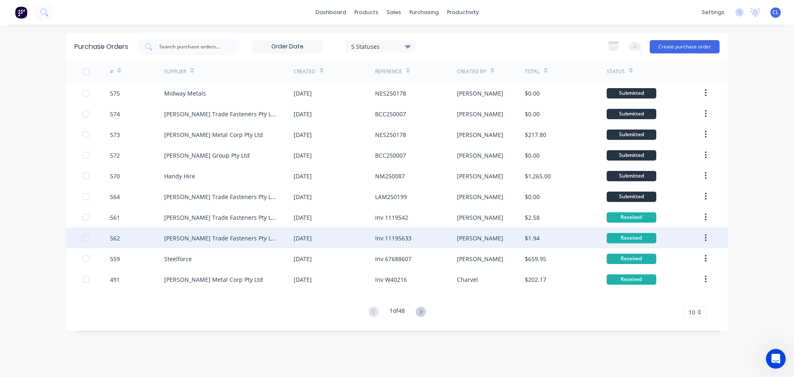
click at [182, 235] on div "[PERSON_NAME] Trade Fasteners Pty Ltd" at bounding box center [220, 238] width 113 height 9
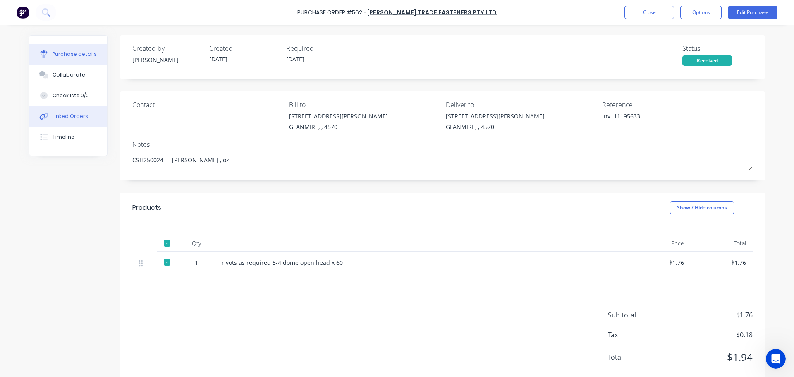
click at [59, 114] on div "Linked Orders" at bounding box center [71, 115] width 36 height 7
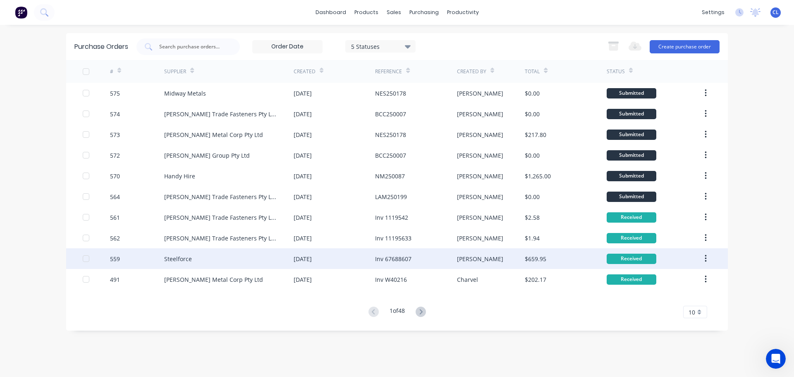
click at [172, 261] on div "Steelforce" at bounding box center [178, 258] width 28 height 9
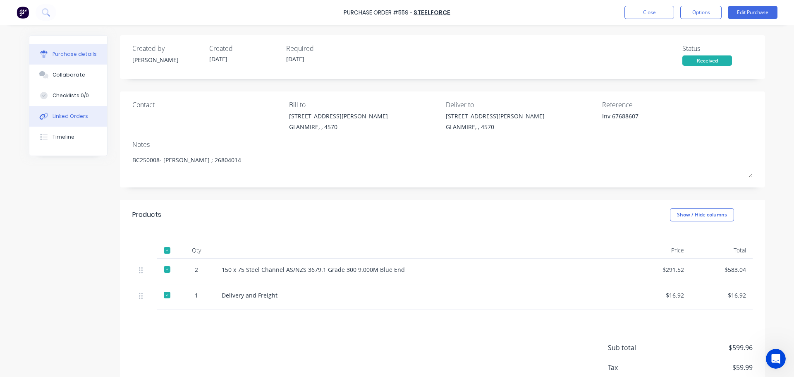
click at [62, 120] on button "Linked Orders" at bounding box center [68, 116] width 78 height 21
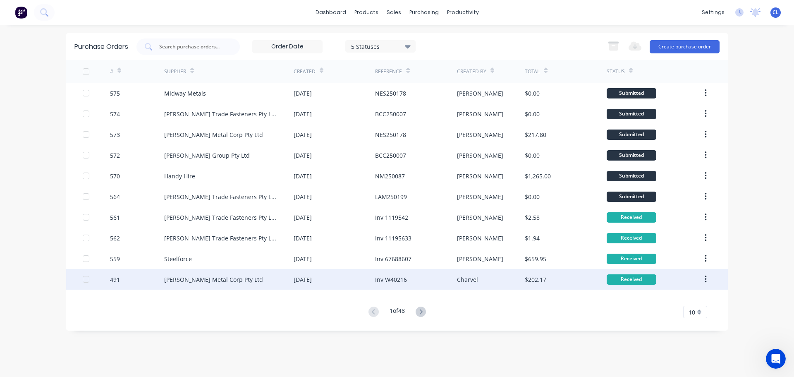
click at [185, 280] on div "[PERSON_NAME] Metal Corp Pty Ltd" at bounding box center [213, 279] width 99 height 9
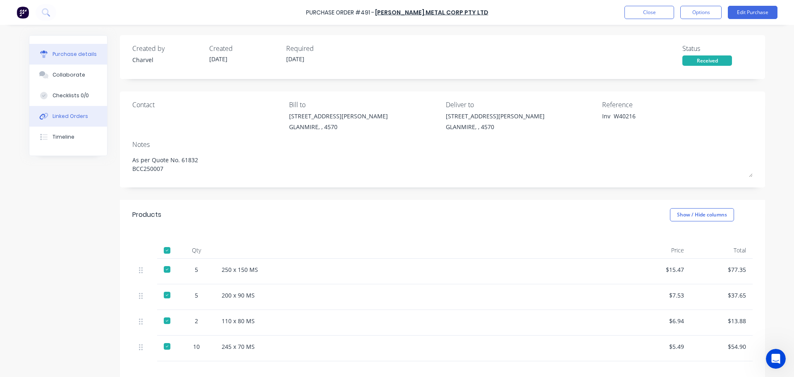
click at [68, 113] on div "Linked Orders" at bounding box center [71, 115] width 36 height 7
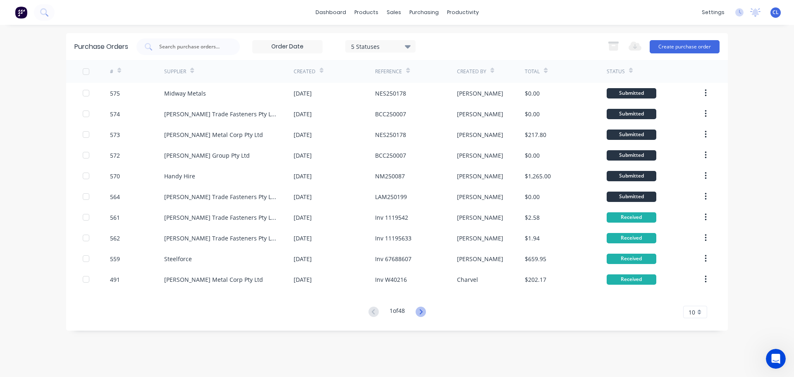
click at [421, 314] on icon at bounding box center [421, 311] width 10 height 10
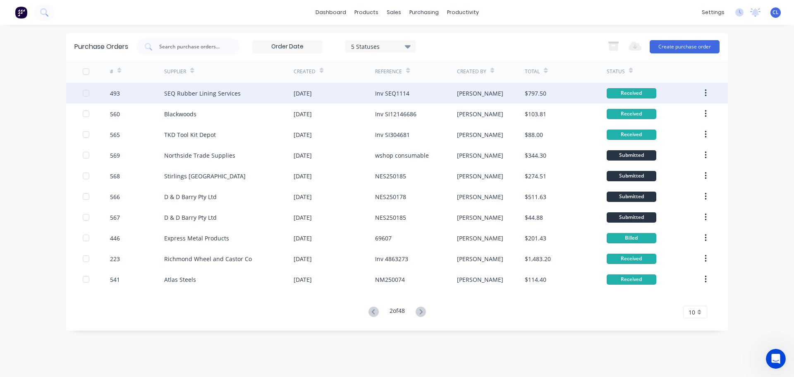
click at [706, 94] on icon "button" at bounding box center [706, 93] width 2 height 9
click at [193, 94] on div "SEQ Rubber Lining Services" at bounding box center [202, 93] width 77 height 9
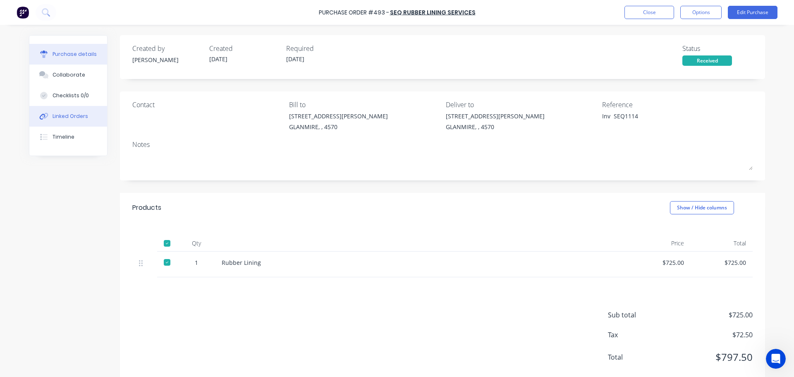
click at [80, 117] on div "Linked Orders" at bounding box center [71, 115] width 36 height 7
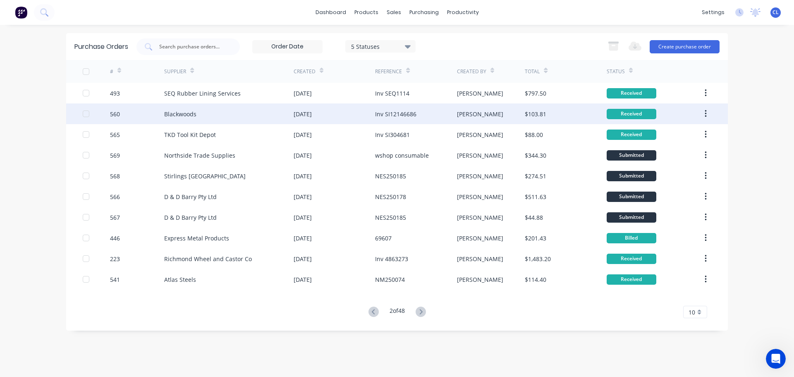
click at [179, 121] on div "Blackwoods" at bounding box center [228, 113] width 129 height 21
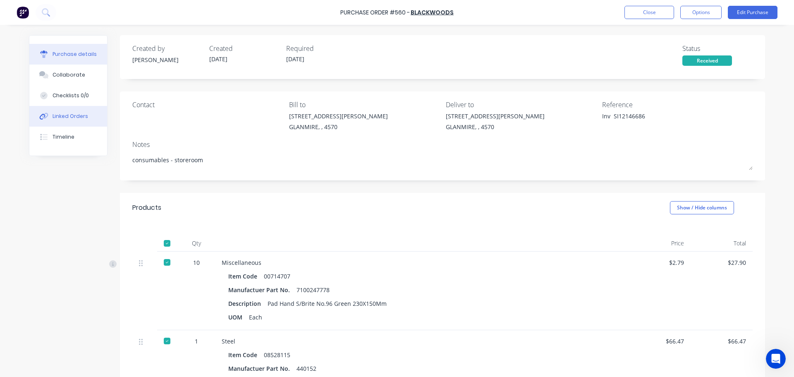
click at [62, 120] on button "Linked Orders" at bounding box center [68, 116] width 78 height 21
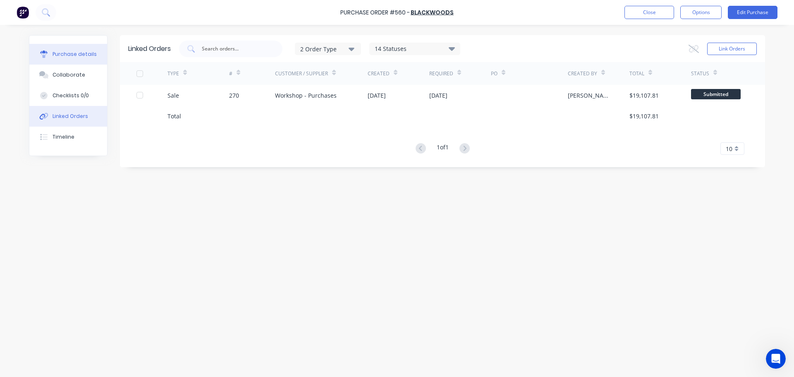
click at [72, 63] on button "Purchase details" at bounding box center [68, 54] width 78 height 21
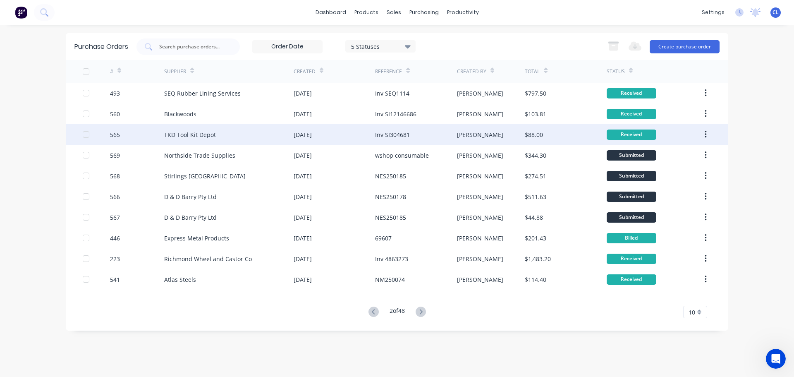
click at [157, 141] on div "565" at bounding box center [137, 134] width 55 height 21
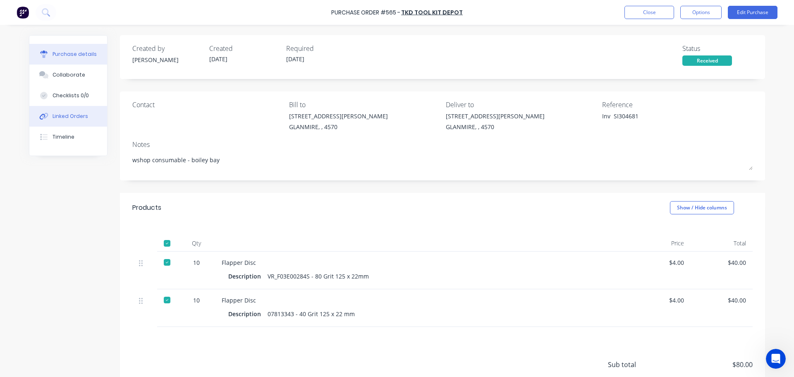
click at [62, 119] on div "Linked Orders" at bounding box center [71, 115] width 36 height 7
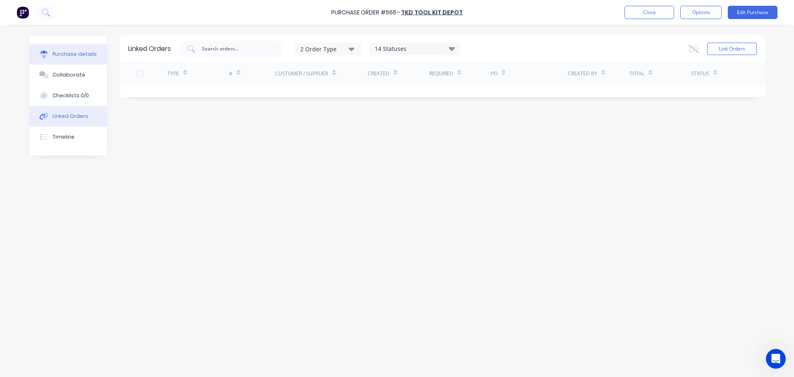
click at [63, 55] on div "Purchase details" at bounding box center [75, 53] width 44 height 7
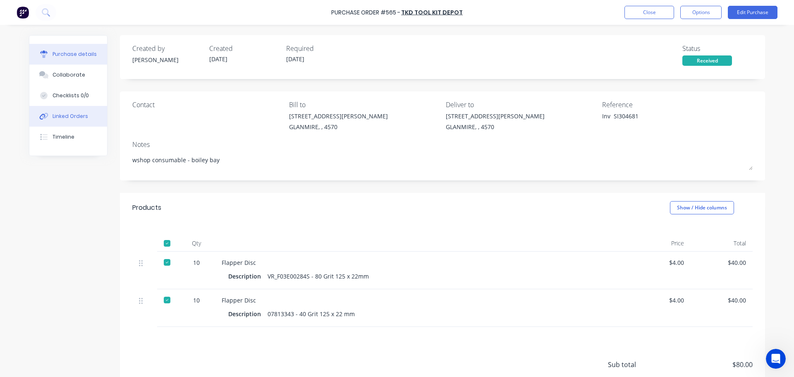
click at [75, 114] on div "Linked Orders" at bounding box center [71, 115] width 36 height 7
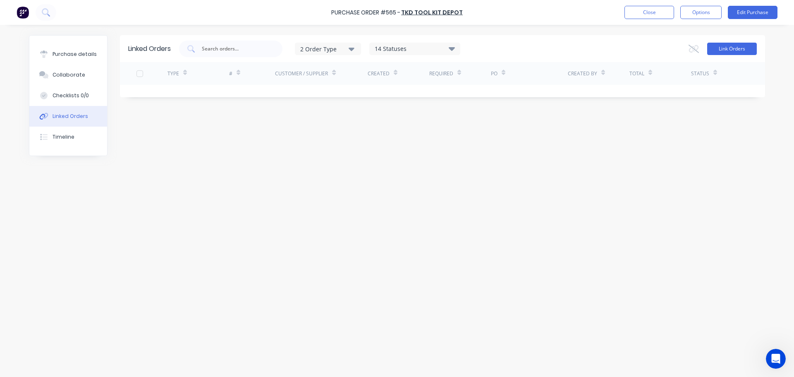
click at [716, 50] on button "Link Orders" at bounding box center [732, 49] width 50 height 12
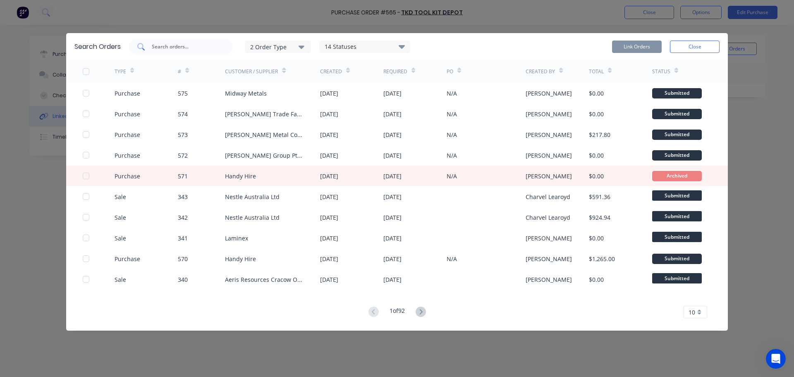
click at [220, 45] on div at bounding box center [180, 46] width 103 height 17
click at [272, 53] on div "zws 2 Order Type 14 Statuses Sales Order Status All Archived Draft Quote Submit…" at bounding box center [269, 46] width 281 height 17
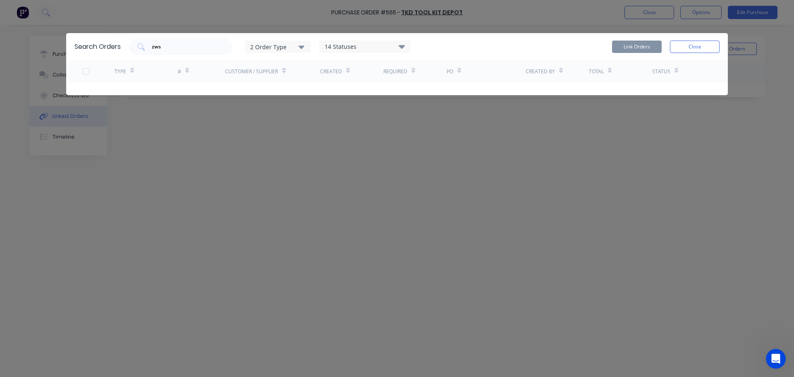
click at [313, 45] on div "2 Order Type 14 Statuses Sales Order Status All Archived Draft Quote Submitted …" at bounding box center [327, 47] width 165 height 12
click at [306, 47] on button "2 Order Type" at bounding box center [278, 47] width 66 height 12
click at [313, 81] on div "button" at bounding box center [314, 83] width 17 height 17
click at [221, 52] on div "zws" at bounding box center [180, 46] width 103 height 17
type input "z"
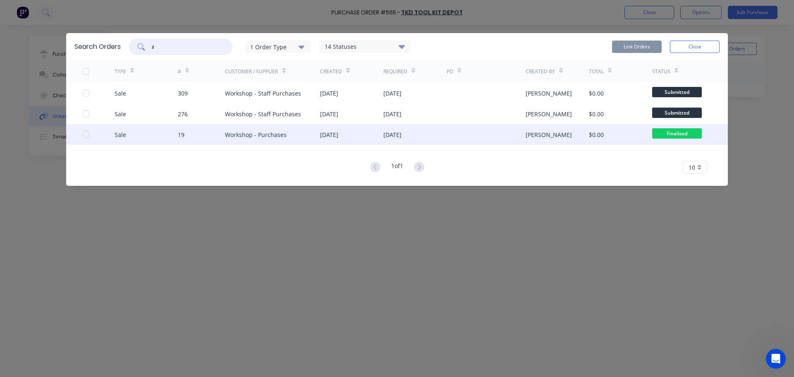
click at [84, 135] on div at bounding box center [86, 134] width 17 height 17
click at [701, 45] on button "Close" at bounding box center [695, 47] width 50 height 12
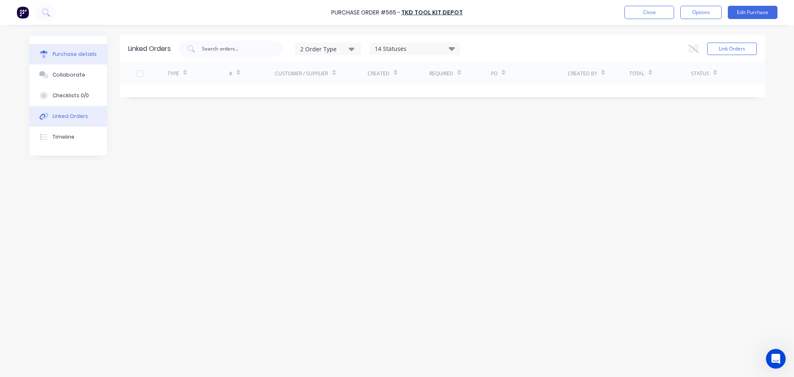
click at [88, 47] on button "Purchase details" at bounding box center [68, 54] width 78 height 21
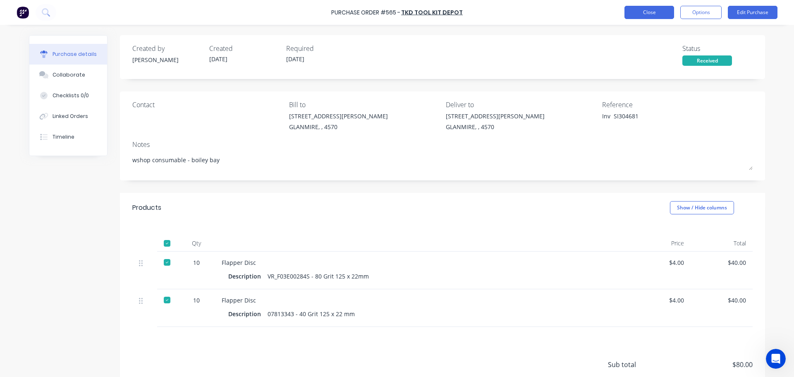
click at [654, 9] on button "Close" at bounding box center [649, 12] width 50 height 13
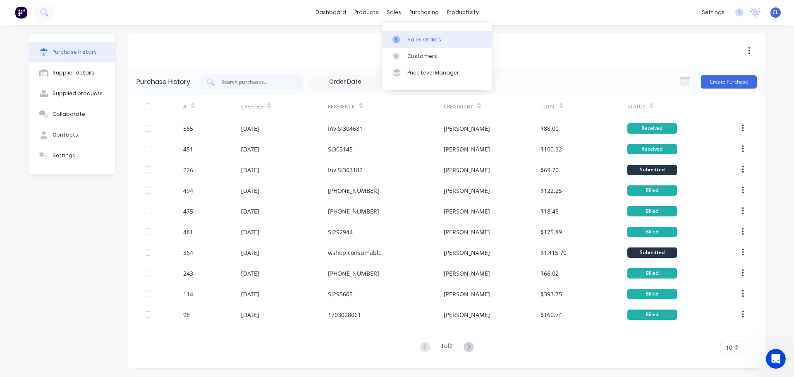
click at [403, 40] on div at bounding box center [398, 39] width 12 height 7
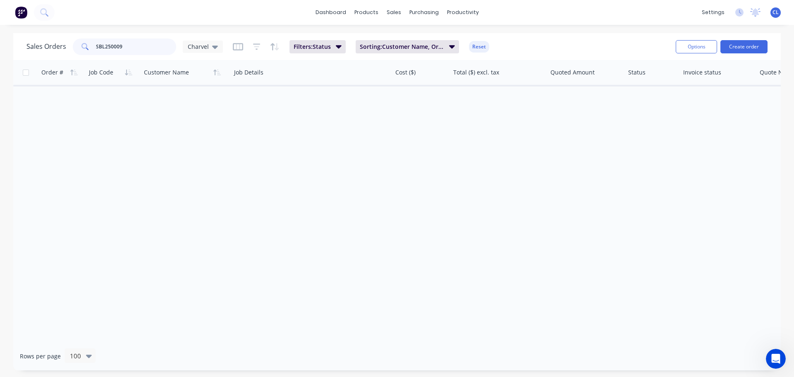
click at [146, 45] on input "SBL250009" at bounding box center [136, 46] width 81 height 17
drag, startPoint x: 138, startPoint y: 47, endPoint x: -171, endPoint y: 47, distance: 308.5
click at [0, 47] on html "dashboard products sales purchasing productivity dashboard products Product Cat…" at bounding box center [397, 188] width 794 height 377
type input "z"
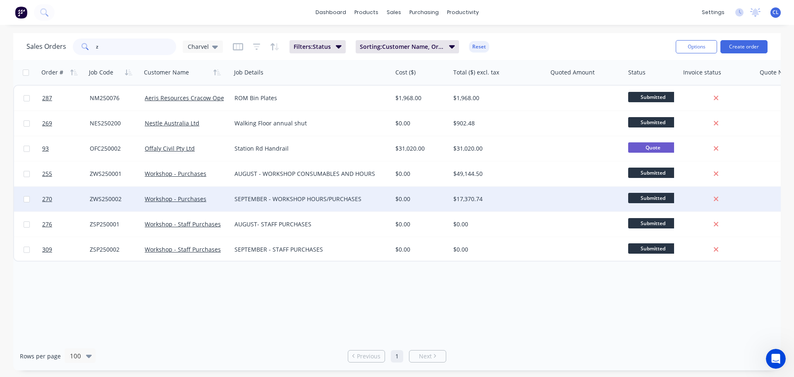
type input "z"
drag, startPoint x: 120, startPoint y: 196, endPoint x: 85, endPoint y: 197, distance: 35.2
click at [85, 197] on div "270 ZWS250002 Workshop - Purchases SEPTEMBER - WORKSHOP HOURS/PURCHASES $0.00 $…" at bounding box center [512, 199] width 996 height 25
copy div "ZWS250002"
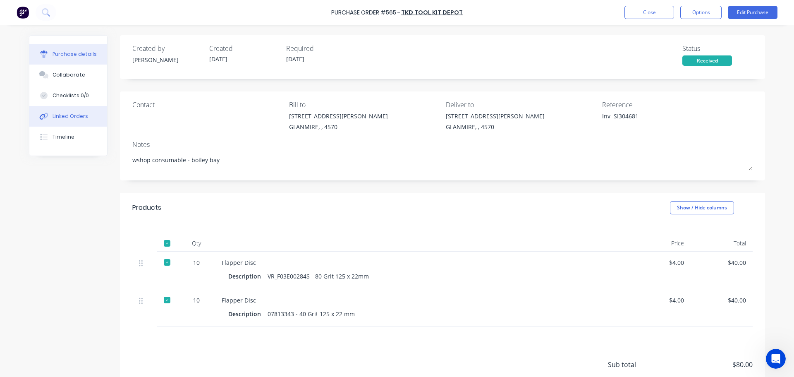
click at [61, 111] on button "Linked Orders" at bounding box center [68, 116] width 78 height 21
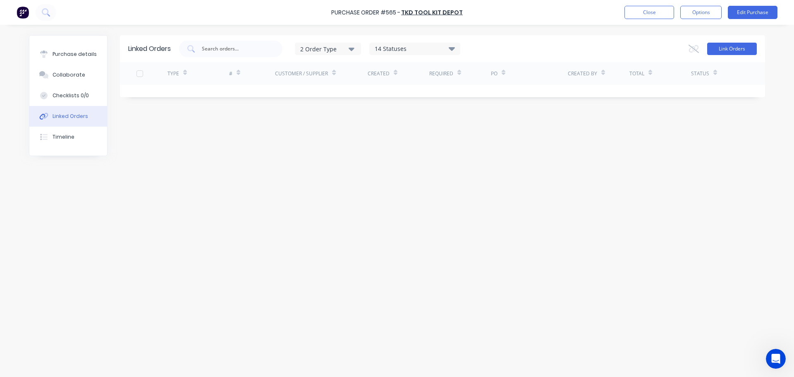
click at [732, 45] on button "Link Orders" at bounding box center [732, 49] width 50 height 12
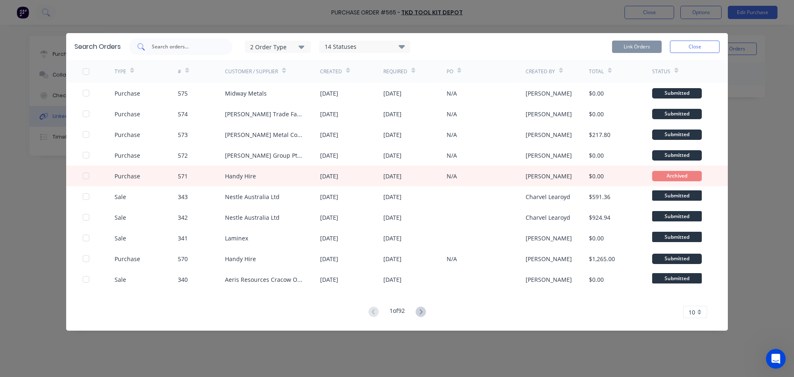
click at [183, 50] on input "text" at bounding box center [185, 47] width 69 height 8
type input "270"
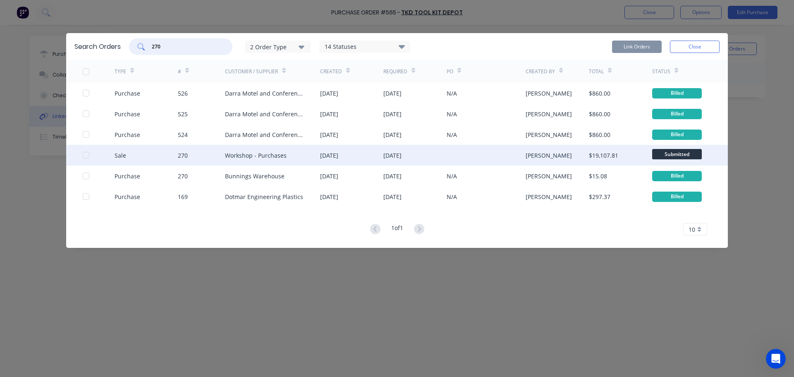
click at [83, 156] on div at bounding box center [86, 155] width 17 height 17
click at [656, 48] on button "Link Orders" at bounding box center [637, 47] width 50 height 12
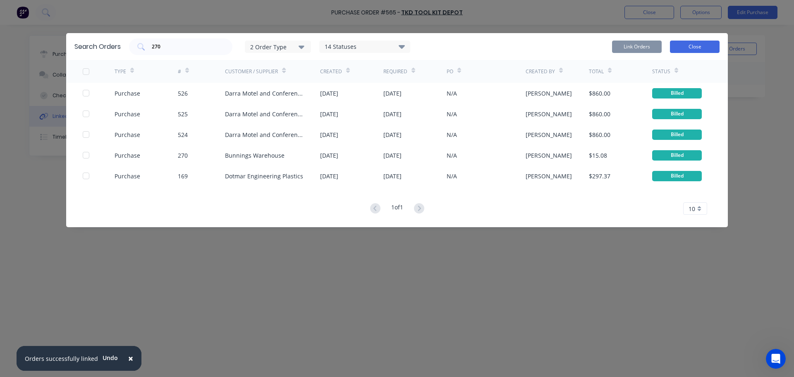
click at [692, 49] on button "Close" at bounding box center [695, 47] width 50 height 12
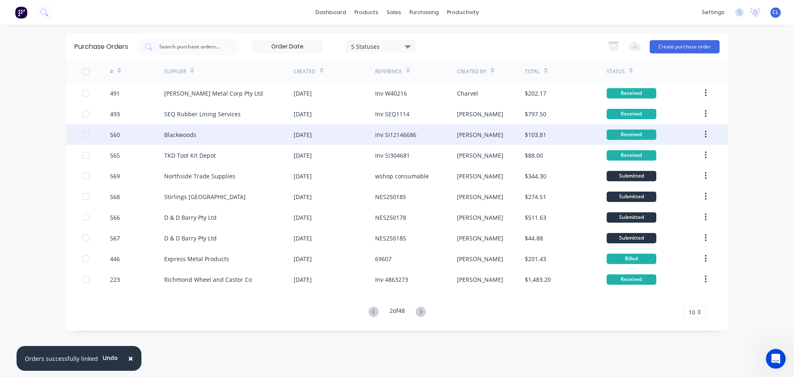
click at [175, 135] on div "Blackwoods" at bounding box center [180, 134] width 32 height 9
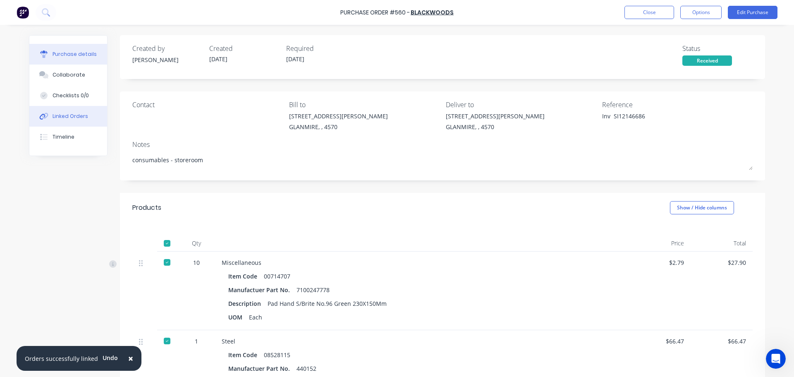
click at [75, 121] on button "Linked Orders" at bounding box center [68, 116] width 78 height 21
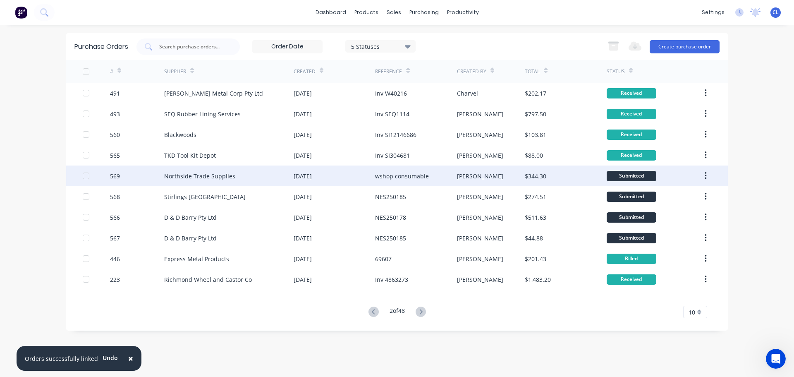
click at [184, 177] on div "Northside Trade Supplies" at bounding box center [199, 176] width 71 height 9
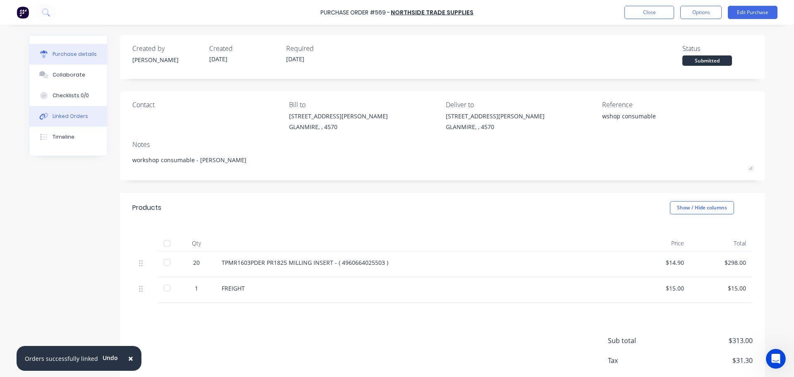
click at [84, 119] on button "Linked Orders" at bounding box center [68, 116] width 78 height 21
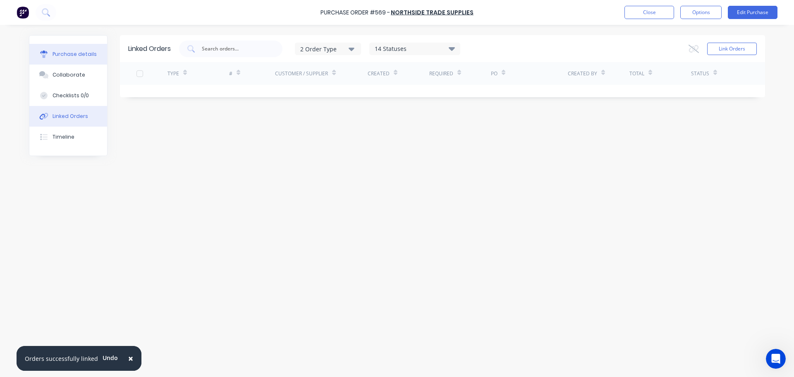
click at [73, 57] on div "Purchase details" at bounding box center [75, 53] width 44 height 7
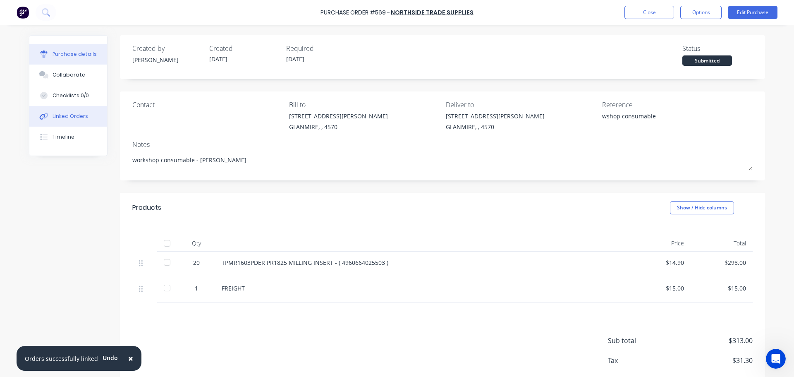
click at [75, 115] on div "Linked Orders" at bounding box center [71, 115] width 36 height 7
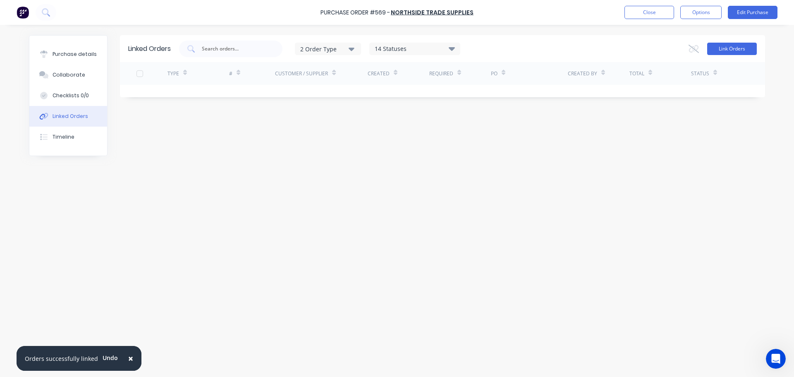
click at [722, 53] on button "Link Orders" at bounding box center [732, 49] width 50 height 12
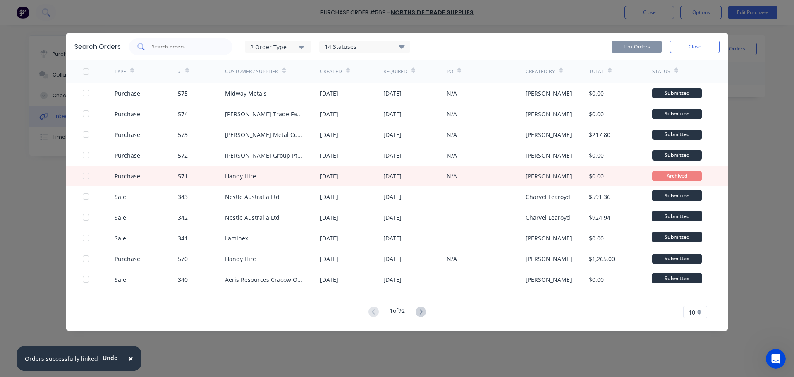
click at [192, 51] on div at bounding box center [180, 46] width 103 height 17
type input "z"
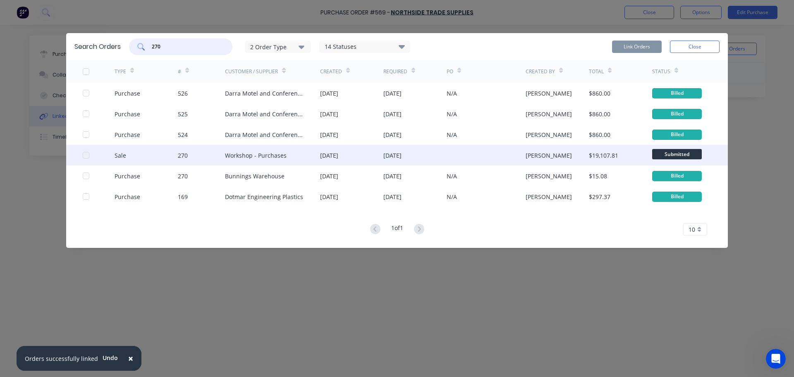
click at [84, 156] on div at bounding box center [86, 155] width 17 height 17
type input "270"
click at [645, 43] on button "Link Orders" at bounding box center [637, 47] width 50 height 12
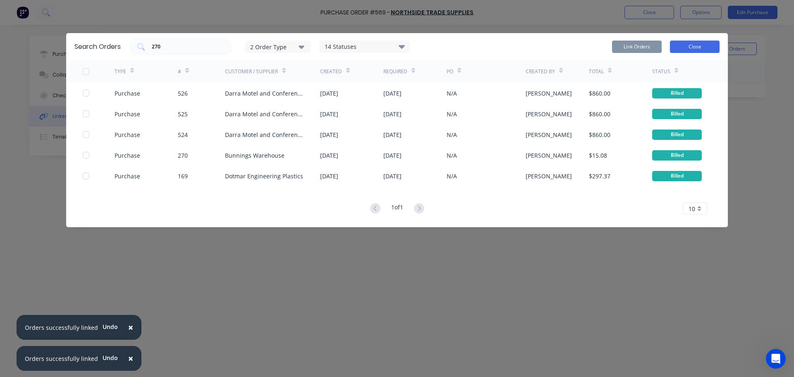
click at [680, 49] on button "Close" at bounding box center [695, 47] width 50 height 12
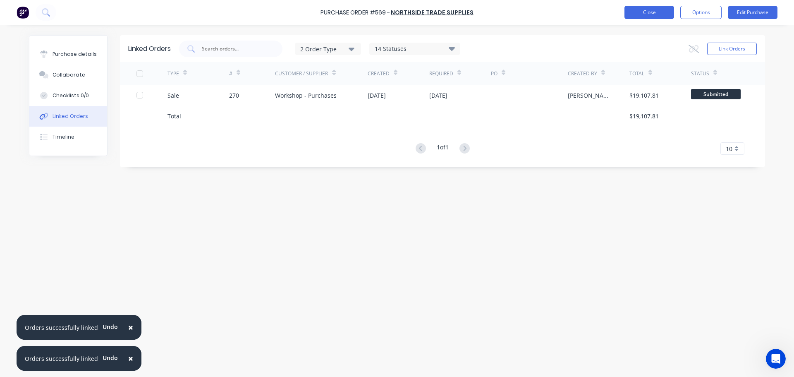
click at [653, 16] on button "Close" at bounding box center [649, 12] width 50 height 13
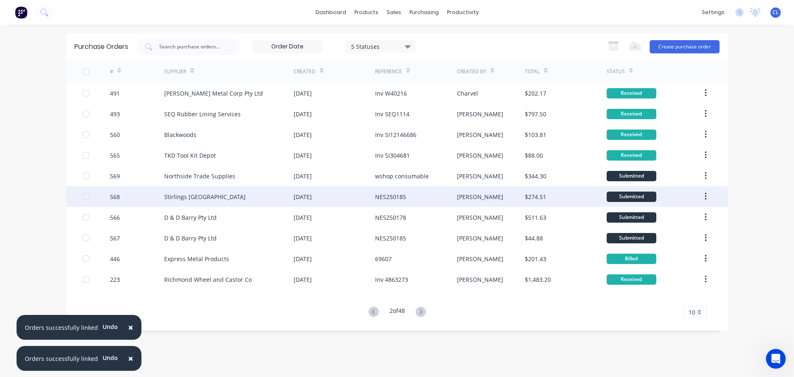
click at [193, 195] on div "Stirlings [GEOGRAPHIC_DATA]" at bounding box center [204, 196] width 81 height 9
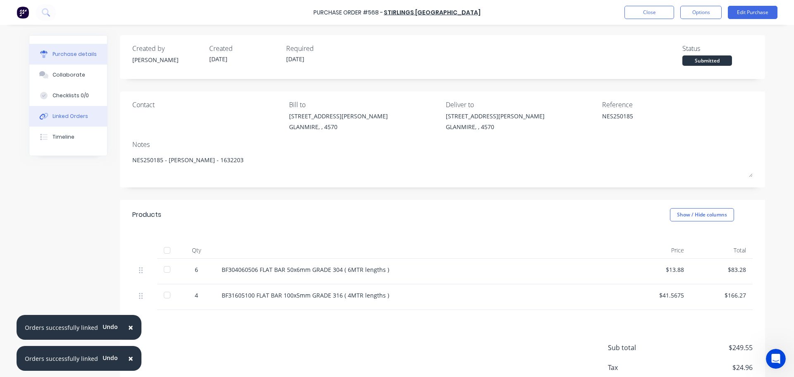
click at [90, 120] on button "Linked Orders" at bounding box center [68, 116] width 78 height 21
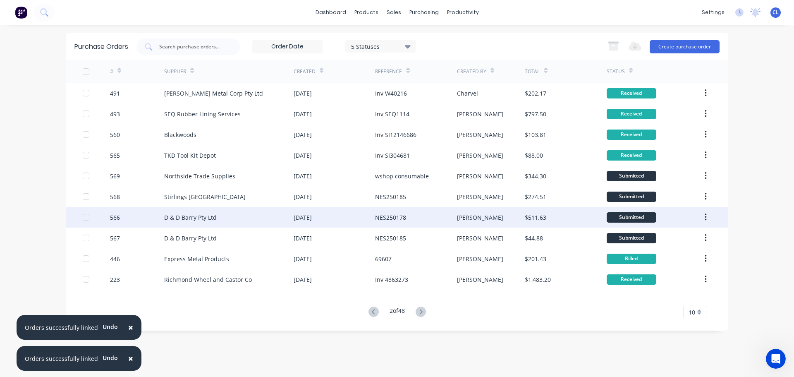
click at [179, 225] on div "D & D Barry Pty Ltd" at bounding box center [228, 217] width 129 height 21
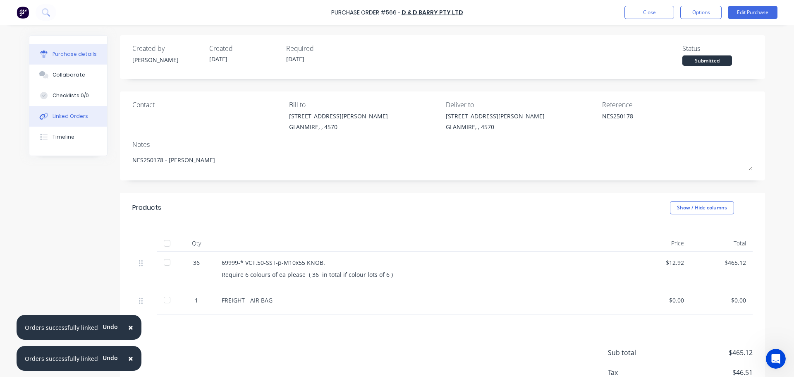
click at [67, 120] on button "Linked Orders" at bounding box center [68, 116] width 78 height 21
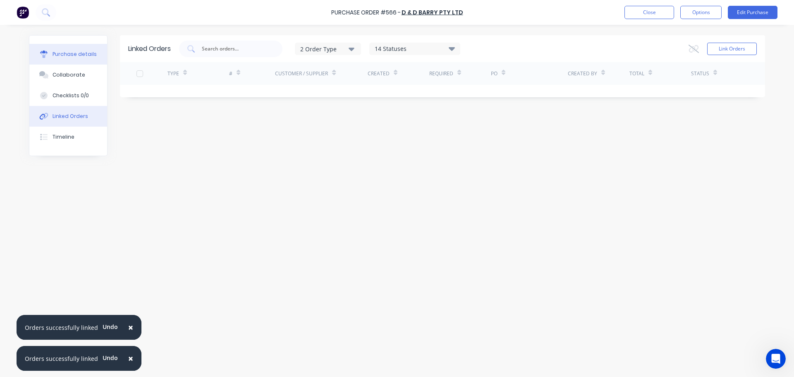
click at [59, 48] on button "Purchase details" at bounding box center [68, 54] width 78 height 21
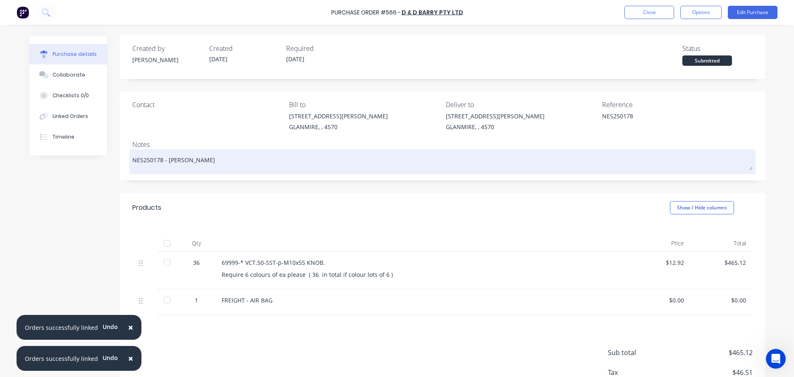
click at [146, 162] on textarea "NES250178 - [PERSON_NAME]" at bounding box center [442, 160] width 620 height 19
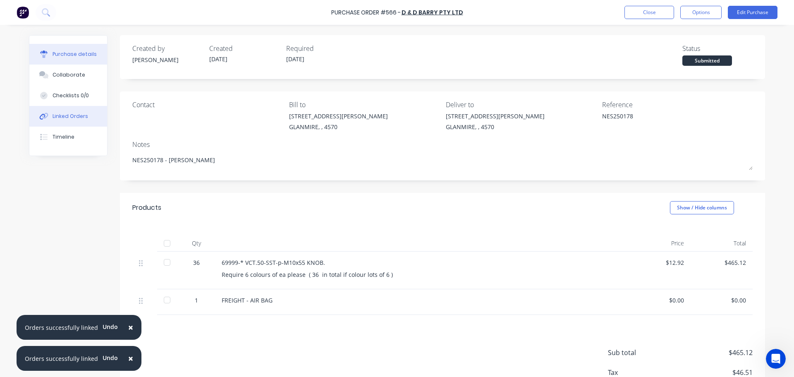
click at [62, 115] on div "Linked Orders" at bounding box center [71, 115] width 36 height 7
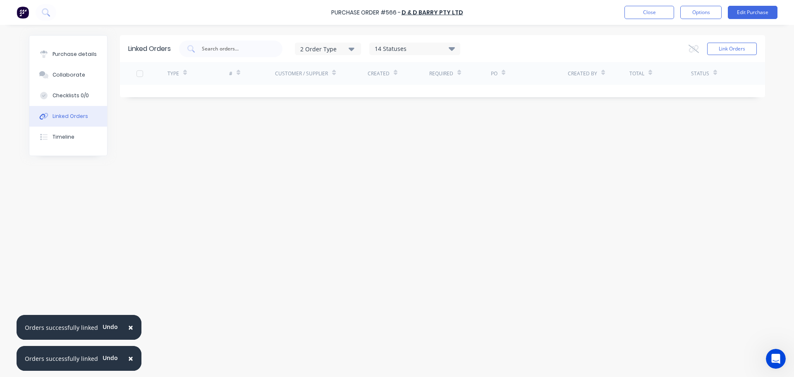
click at [743, 42] on div "Link Orders" at bounding box center [723, 49] width 68 height 17
click at [730, 47] on button "Link Orders" at bounding box center [732, 49] width 50 height 12
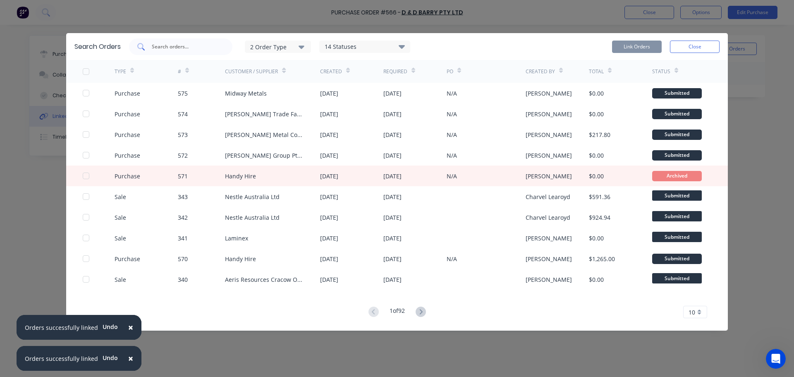
click at [205, 45] on input "text" at bounding box center [185, 47] width 69 height 8
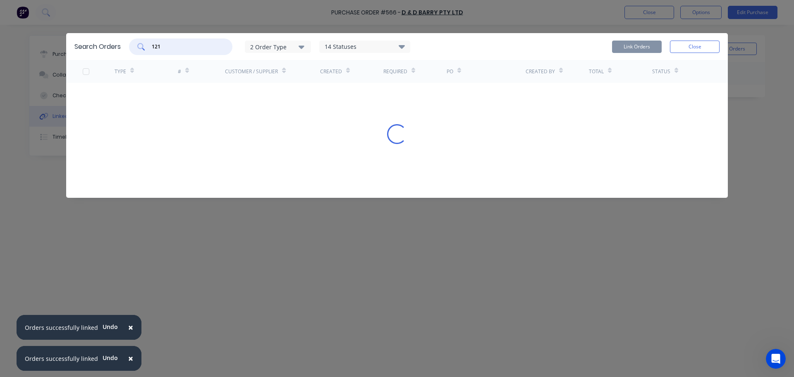
type input "121"
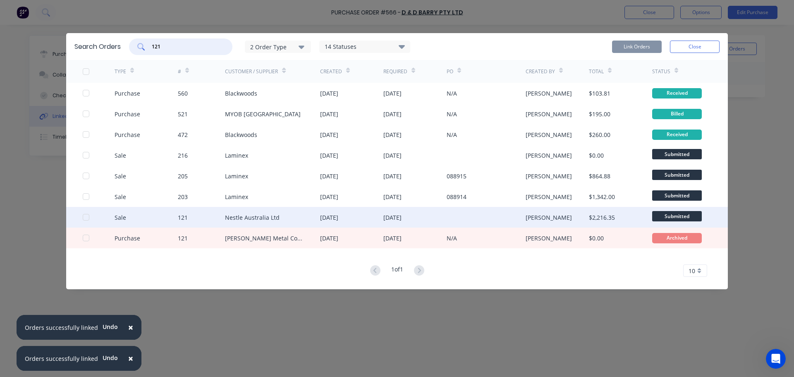
click at [83, 218] on div at bounding box center [86, 217] width 17 height 17
click at [658, 49] on button "Link Orders" at bounding box center [637, 47] width 50 height 12
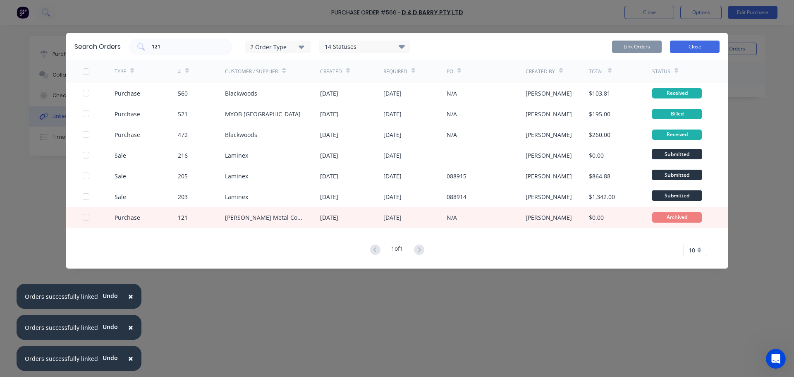
click at [699, 41] on button "Close" at bounding box center [695, 47] width 50 height 12
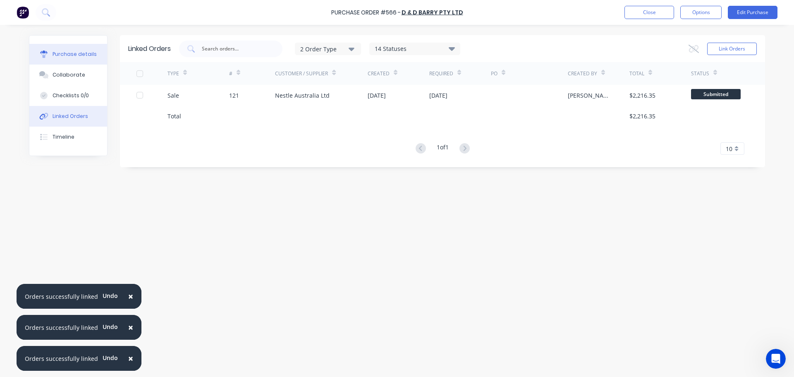
click at [77, 56] on div "Purchase details" at bounding box center [75, 53] width 44 height 7
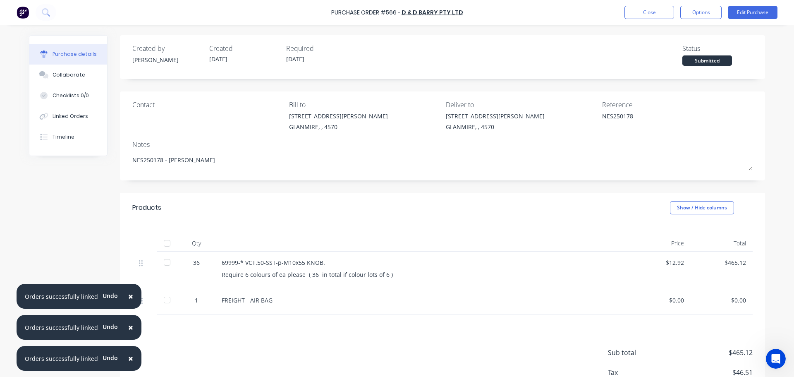
click at [330, 266] on div "69999-* VCT.50-SST-p-M10x55 KNOB." at bounding box center [422, 262] width 400 height 9
drag, startPoint x: 323, startPoint y: 264, endPoint x: 217, endPoint y: 259, distance: 106.4
click at [217, 259] on div "69999-* VCT.50-SST-p-M10x55 KNOB. Require 6 colours of ea please ( 36 in total …" at bounding box center [422, 270] width 414 height 38
copy div "69999-* VCT.50-SST-p-M10x55 KNOB."
click at [350, 285] on div "69999-* VCT.50-SST-p-M10x55 KNOB. Require 6 colours of ea please ( 36 in total …" at bounding box center [422, 270] width 414 height 38
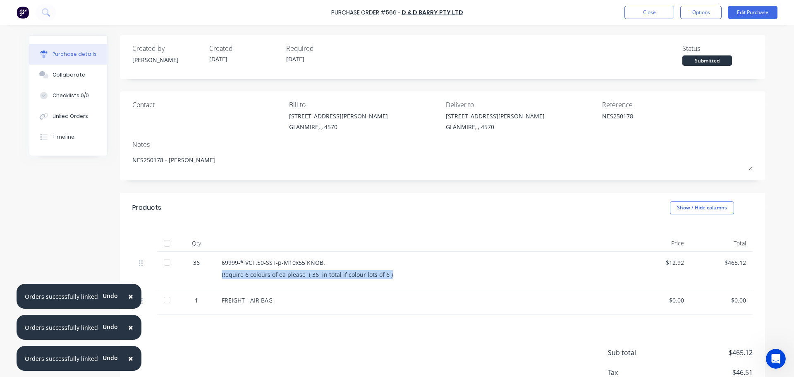
drag, startPoint x: 390, startPoint y: 275, endPoint x: 214, endPoint y: 280, distance: 175.8
click at [215, 280] on div "69999-* VCT.50-SST-p-M10x55 KNOB. Require 6 colours of ea please ( 36 in total …" at bounding box center [422, 270] width 414 height 38
copy div "Require 6 colours of ea please ( 36 in total if colour lots of 6 )"
click at [273, 301] on div "FREIGHT - AIR BAG" at bounding box center [422, 300] width 400 height 9
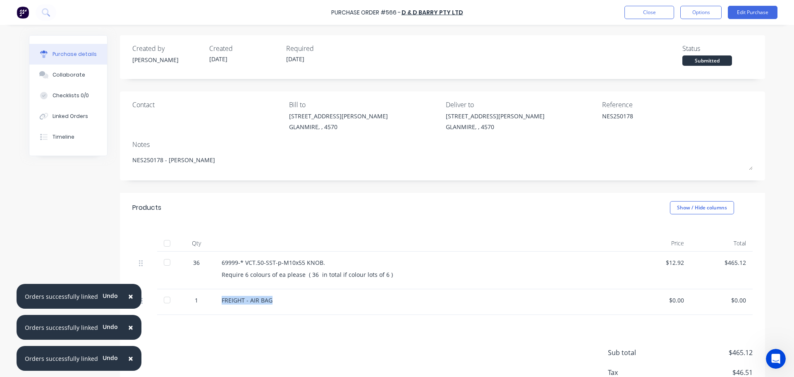
drag, startPoint x: 267, startPoint y: 301, endPoint x: 216, endPoint y: 301, distance: 50.9
click at [216, 301] on div "FREIGHT - AIR BAG" at bounding box center [422, 302] width 414 height 26
copy div "FREIGHT - AIR BAG"
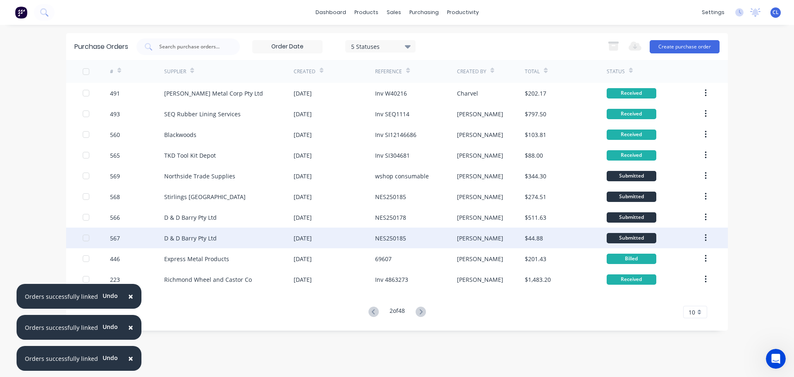
click at [179, 238] on div "D & D Barry Pty Ltd" at bounding box center [190, 238] width 53 height 9
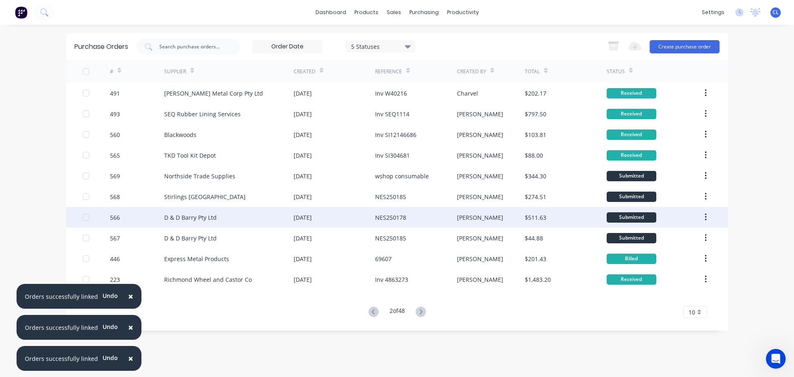
click at [197, 220] on div "D & D Barry Pty Ltd" at bounding box center [190, 217] width 53 height 9
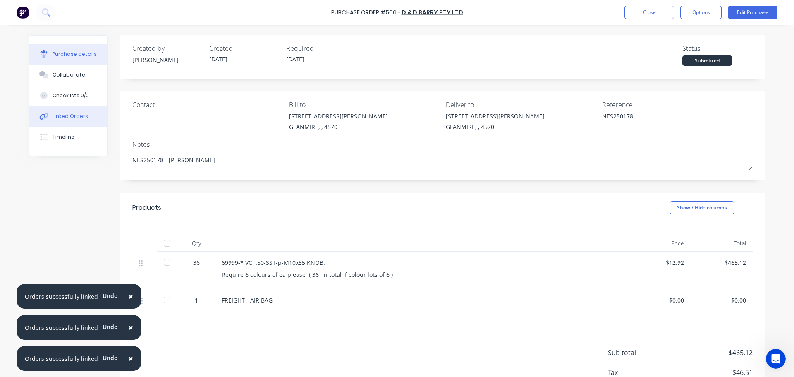
click at [58, 117] on div "Linked Orders" at bounding box center [71, 115] width 36 height 7
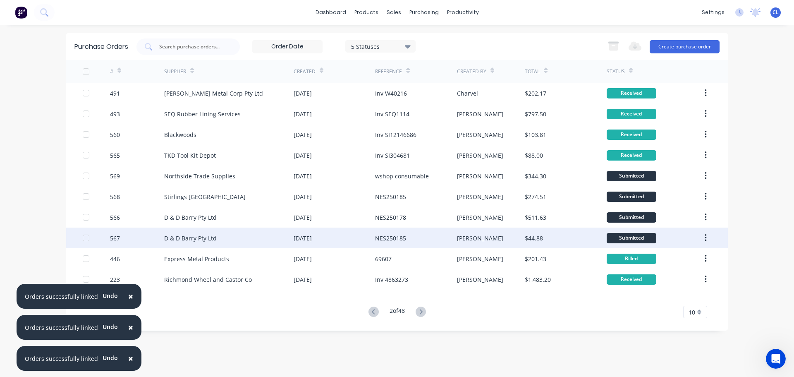
click at [181, 244] on div "D & D Barry Pty Ltd" at bounding box center [228, 237] width 129 height 21
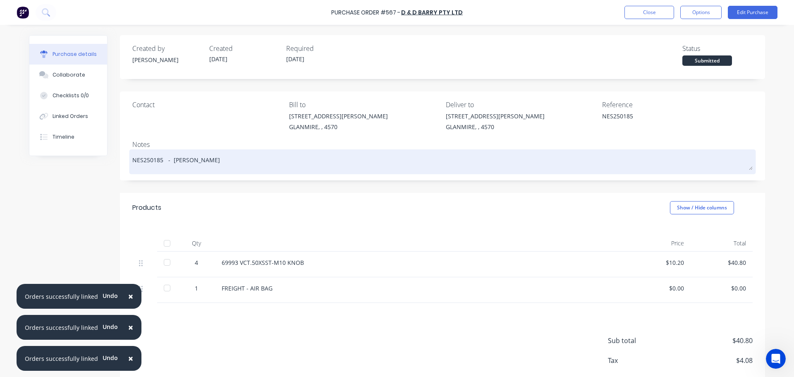
drag, startPoint x: 73, startPoint y: 115, endPoint x: 162, endPoint y: 152, distance: 96.1
click at [160, 140] on div "Purchase details Collaborate Checklists 0/0 Linked Orders Timeline Created by […" at bounding box center [397, 227] width 736 height 385
click at [156, 162] on textarea "NES250185 - [PERSON_NAME]" at bounding box center [442, 160] width 620 height 19
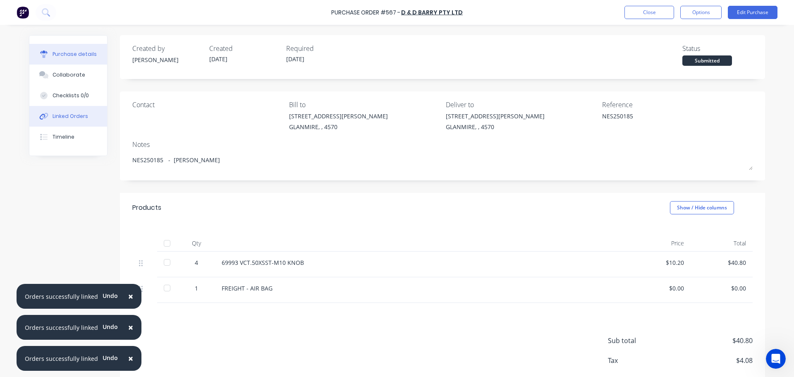
click at [77, 119] on div "Linked Orders" at bounding box center [71, 115] width 36 height 7
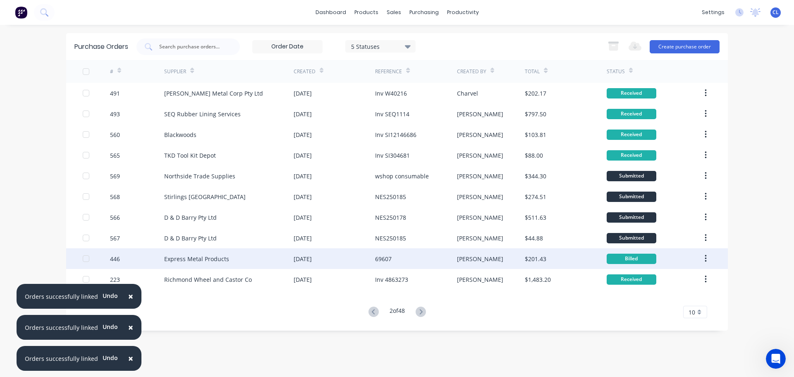
click at [188, 258] on div "Express Metal Products" at bounding box center [196, 258] width 65 height 9
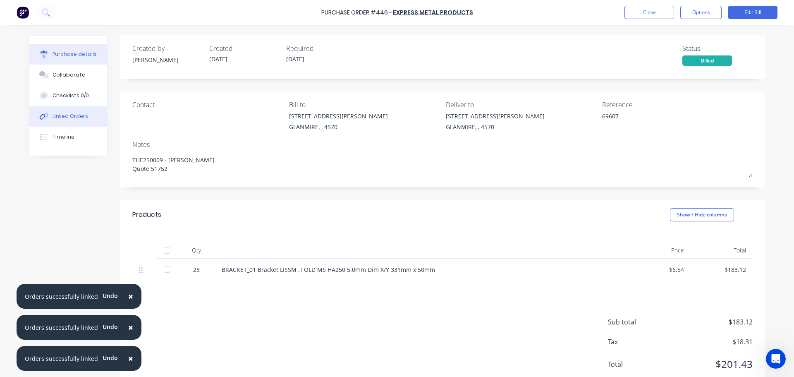
click at [80, 113] on div "Linked Orders" at bounding box center [71, 115] width 36 height 7
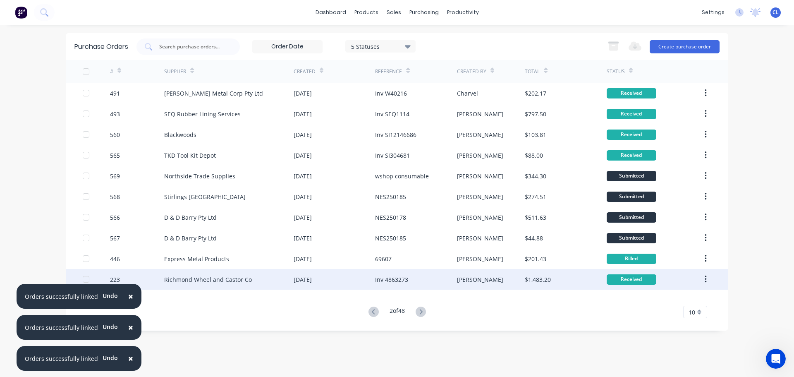
click at [215, 277] on div "Richmond Wheel and Castor Co" at bounding box center [208, 279] width 88 height 9
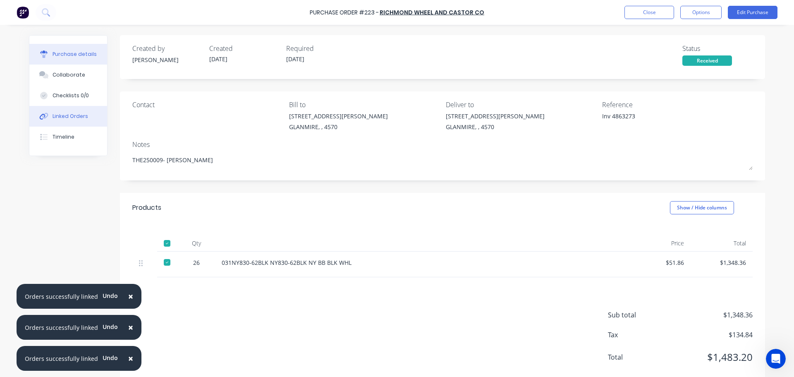
click at [50, 122] on button "Linked Orders" at bounding box center [68, 116] width 78 height 21
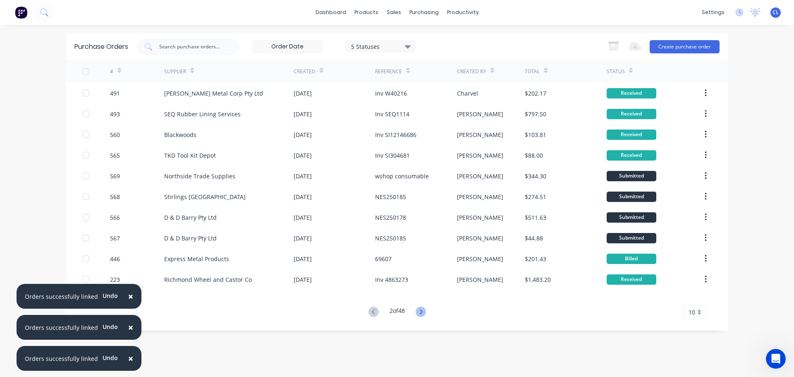
click at [421, 313] on icon at bounding box center [421, 311] width 10 height 10
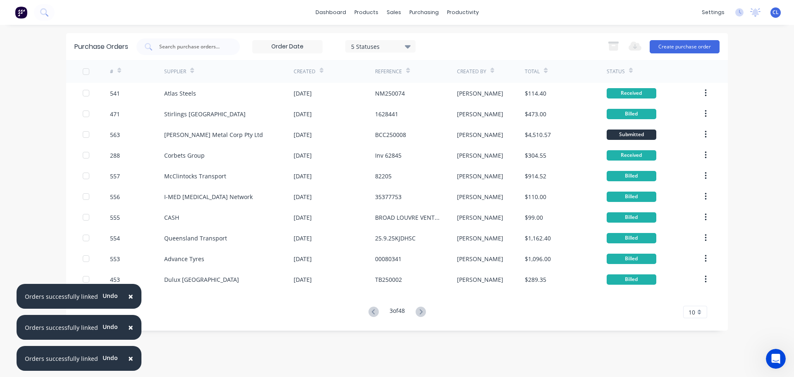
click at [128, 299] on span "×" at bounding box center [130, 296] width 5 height 12
click at [128, 327] on span "×" at bounding box center [130, 327] width 5 height 12
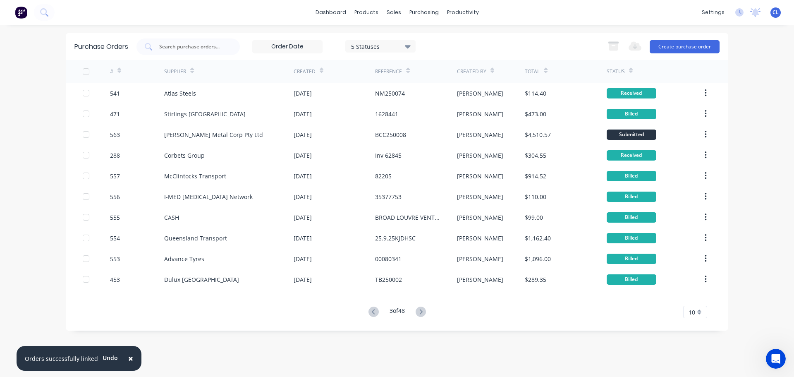
click at [130, 361] on button "×" at bounding box center [131, 358] width 22 height 20
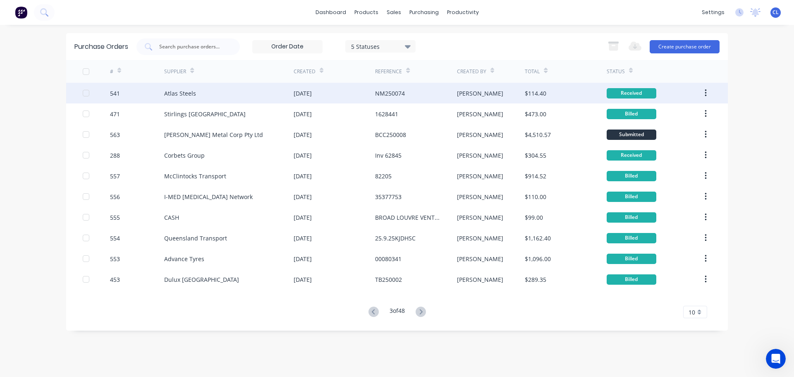
click at [164, 102] on div "Atlas Steels" at bounding box center [228, 93] width 129 height 21
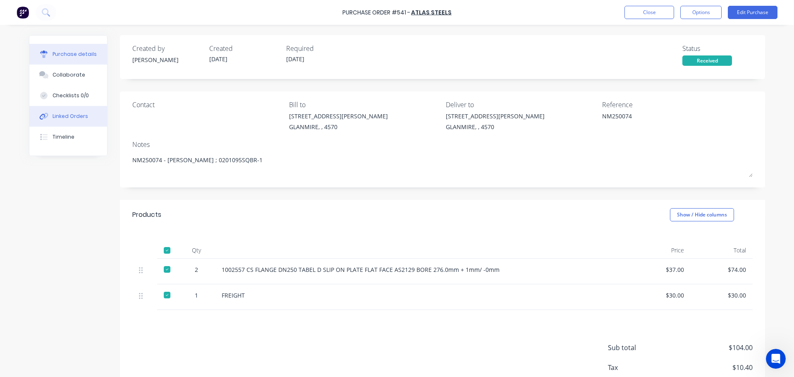
click at [60, 113] on div "Linked Orders" at bounding box center [71, 115] width 36 height 7
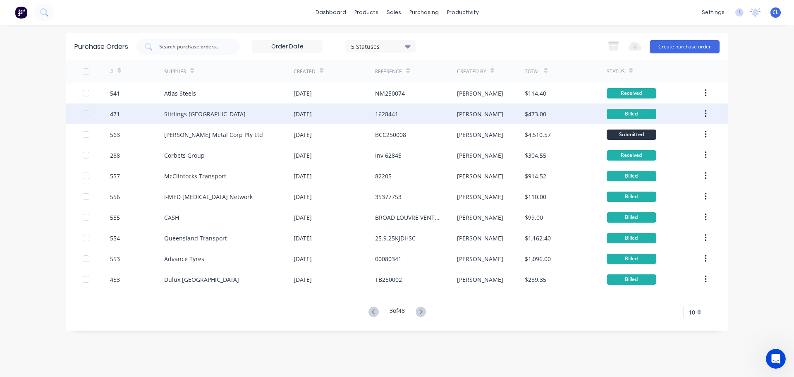
click at [168, 113] on div "Stirlings [GEOGRAPHIC_DATA]" at bounding box center [204, 114] width 81 height 9
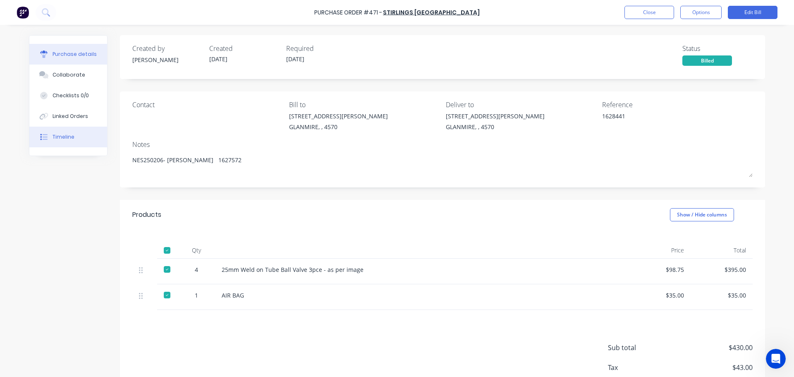
click at [50, 127] on button "Timeline" at bounding box center [68, 137] width 78 height 21
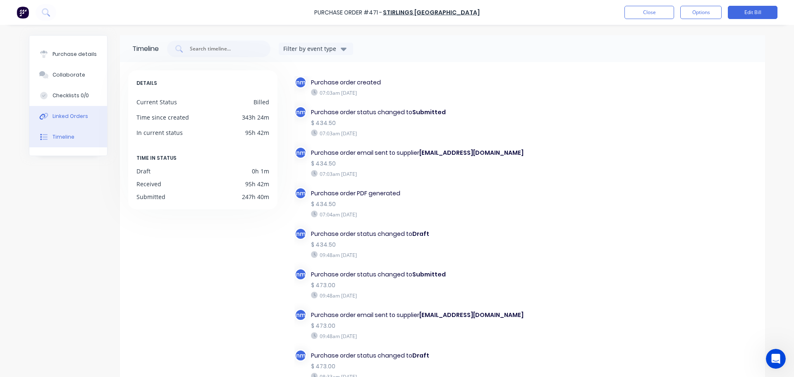
click at [53, 119] on div "Linked Orders" at bounding box center [71, 115] width 36 height 7
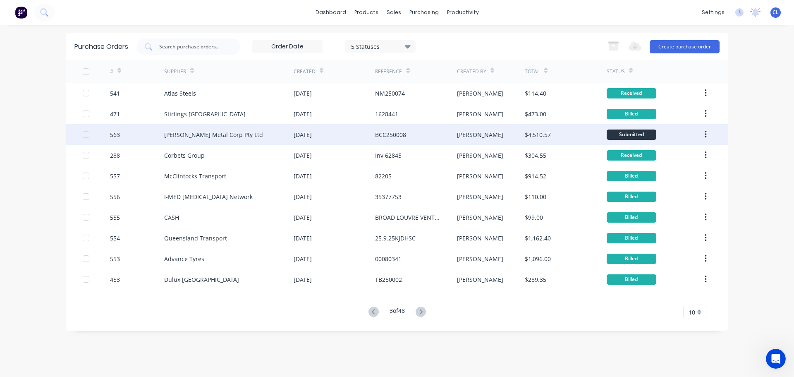
click at [184, 142] on div "[PERSON_NAME] Metal Corp Pty Ltd" at bounding box center [228, 134] width 129 height 21
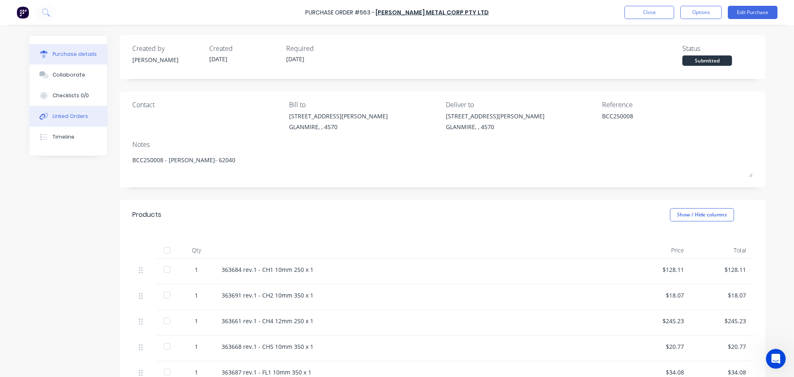
click at [66, 120] on div "Linked Orders" at bounding box center [71, 115] width 36 height 7
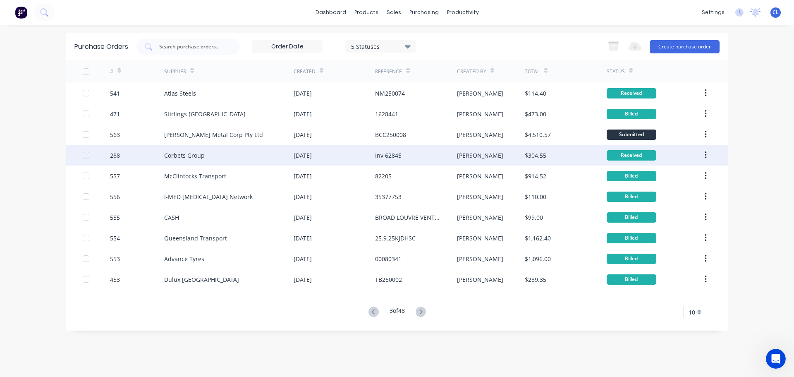
click at [168, 157] on div "Corbets Group" at bounding box center [184, 155] width 41 height 9
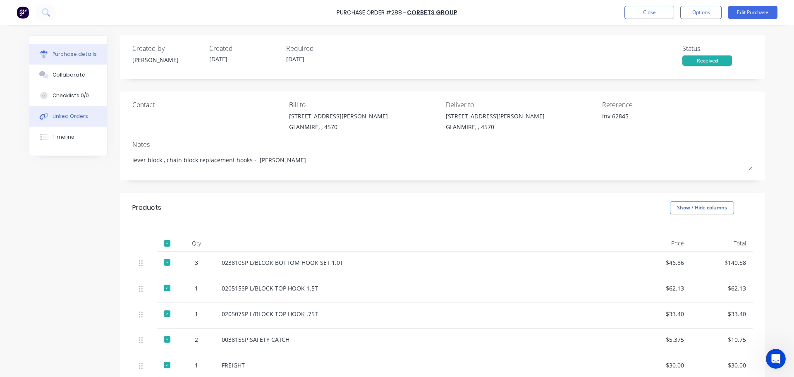
click at [91, 113] on button "Linked Orders" at bounding box center [68, 116] width 78 height 21
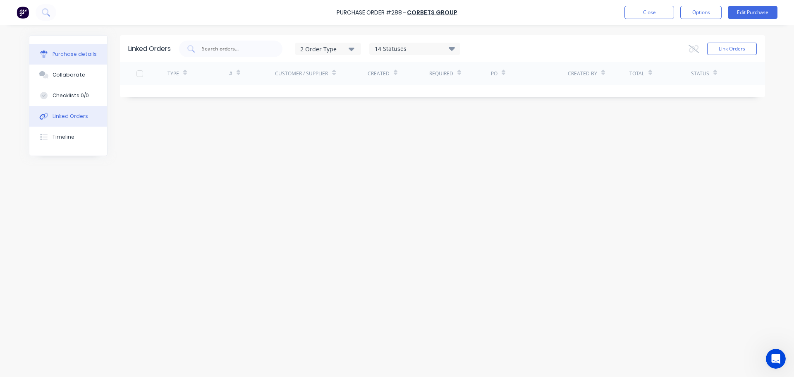
click at [66, 57] on div "Purchase details" at bounding box center [75, 53] width 44 height 7
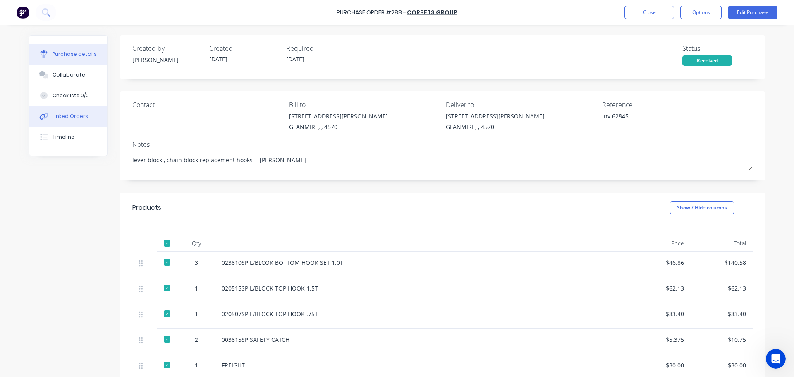
click at [69, 116] on div "Linked Orders" at bounding box center [71, 115] width 36 height 7
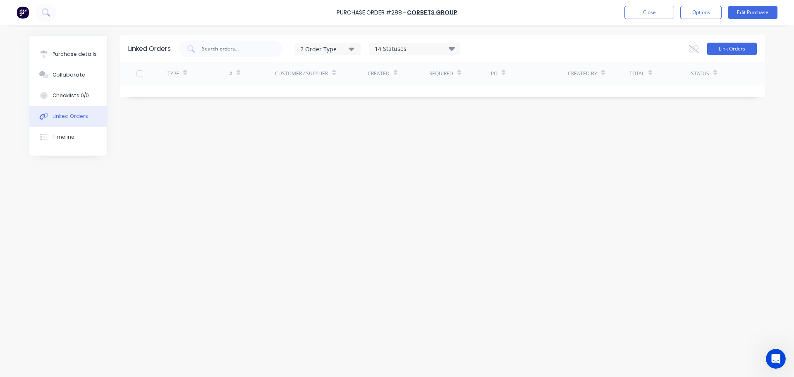
click at [734, 46] on button "Link Orders" at bounding box center [732, 49] width 50 height 12
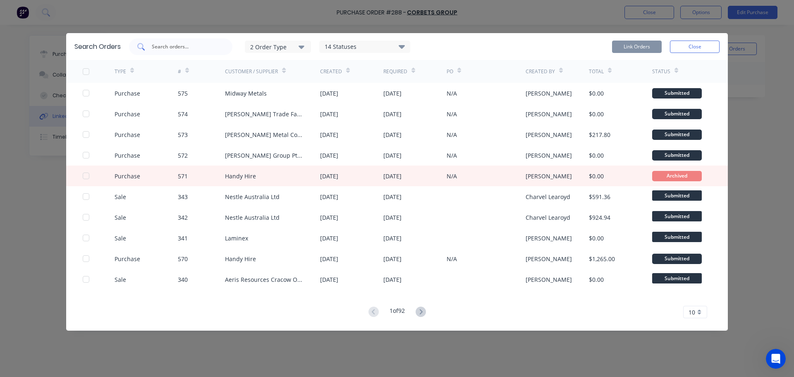
click at [180, 48] on input "text" at bounding box center [185, 47] width 69 height 8
type input "270"
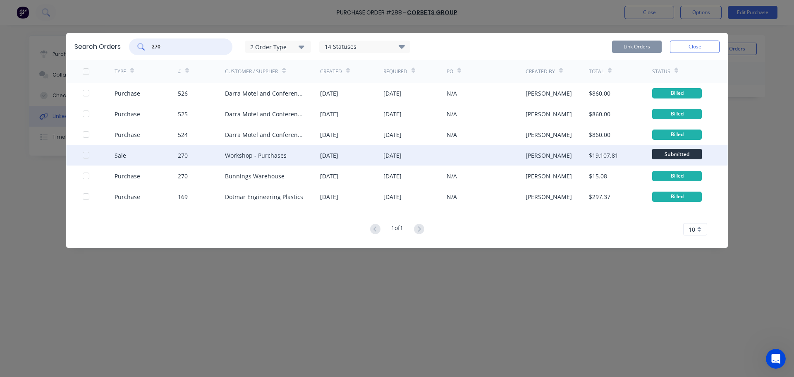
click at [85, 156] on div at bounding box center [86, 155] width 17 height 17
click at [643, 48] on button "Link Orders" at bounding box center [637, 47] width 50 height 12
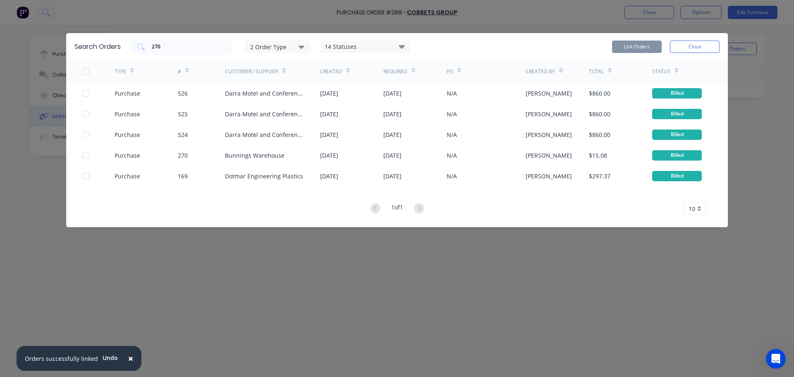
click at [707, 43] on button "Close" at bounding box center [695, 47] width 50 height 12
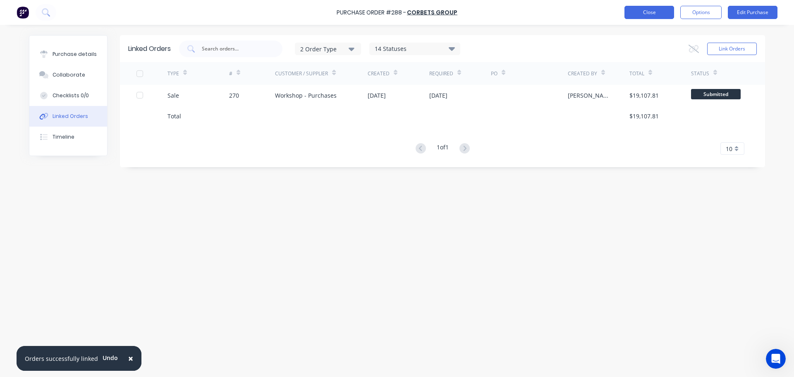
click at [634, 15] on button "Close" at bounding box center [649, 12] width 50 height 13
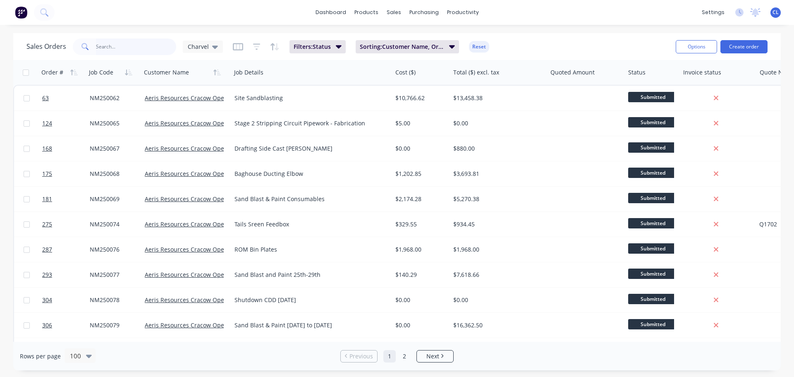
click at [158, 45] on input "text" at bounding box center [136, 46] width 81 height 17
paste input "NES250178"
type input "NES250178"
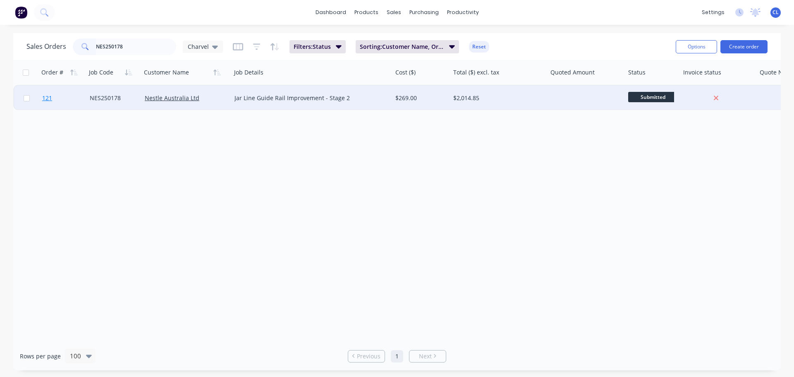
click at [45, 96] on span "121" at bounding box center [47, 98] width 10 height 8
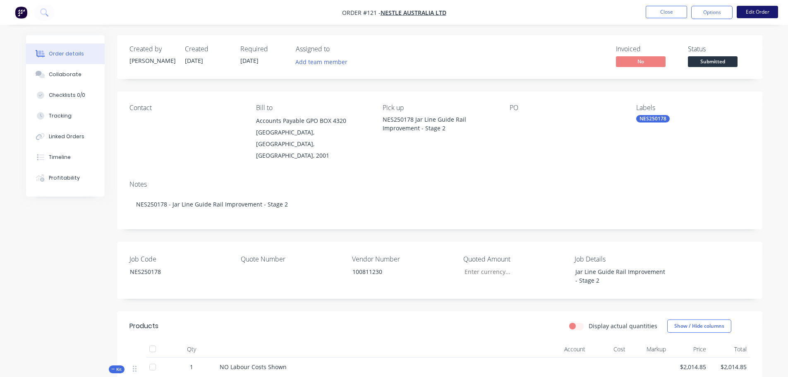
click at [754, 7] on button "Edit Order" at bounding box center [757, 12] width 41 height 12
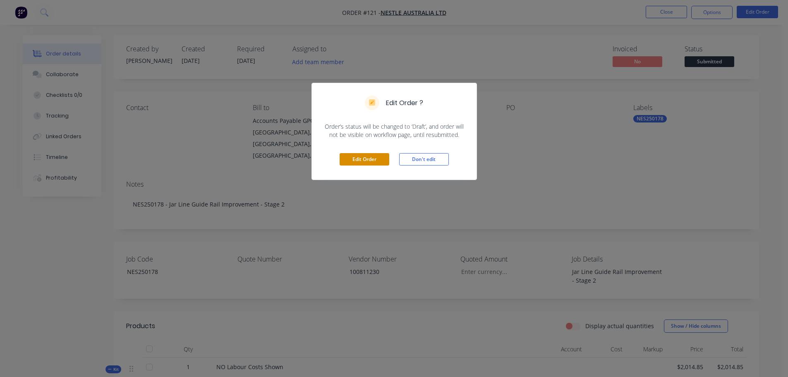
click at [368, 162] on button "Edit Order" at bounding box center [365, 159] width 50 height 12
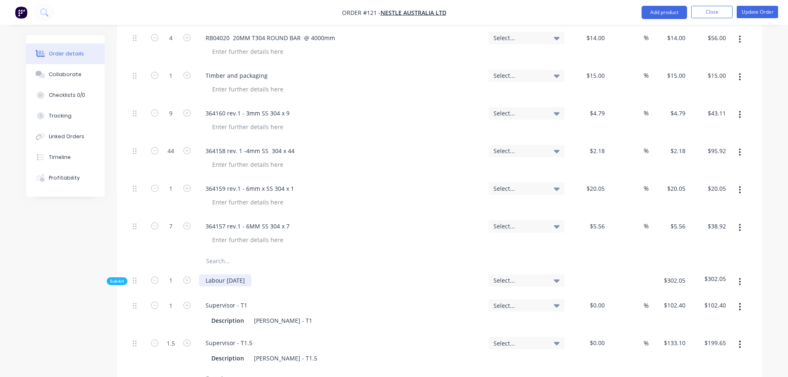
scroll to position [414, 0]
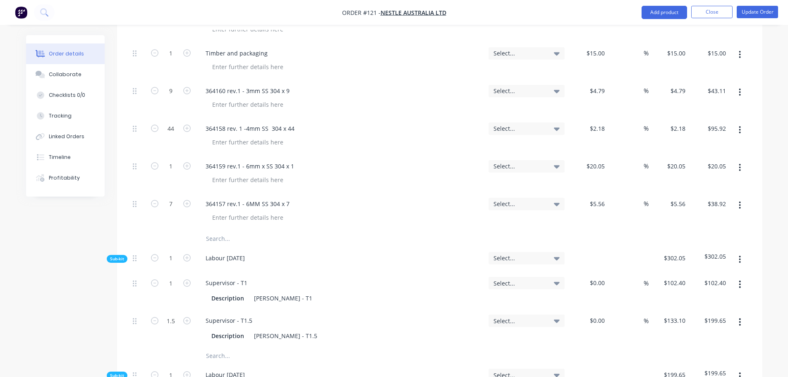
click at [222, 230] on input "text" at bounding box center [288, 238] width 165 height 17
click at [213, 230] on input "text" at bounding box center [288, 238] width 165 height 17
paste input "69999-* VCT.50-SST-p-M10x55 KNOB."
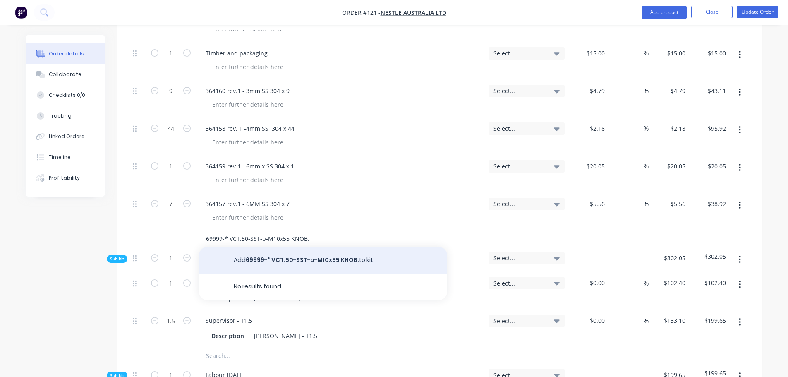
type input "69999-* VCT.50-SST-p-M10x55 KNOB."
click at [324, 247] on button "Add 69999-* VCT.50-SST-p-M10x55 KNOB. to kit" at bounding box center [323, 260] width 248 height 26
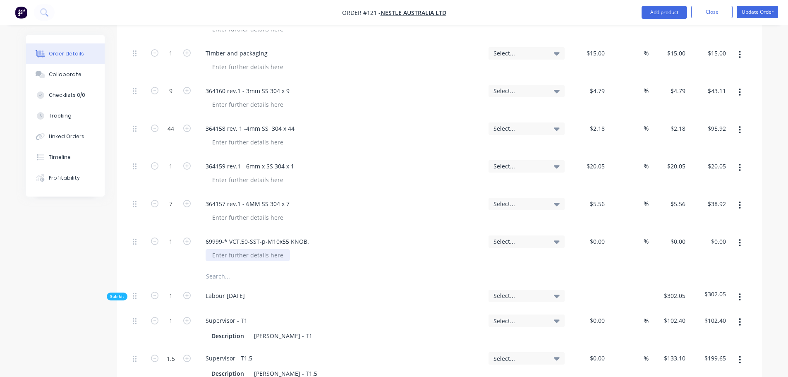
click at [254, 249] on div at bounding box center [248, 255] width 84 height 12
paste div
click at [177, 235] on input "1" at bounding box center [171, 241] width 22 height 12
type input "36"
click at [593, 230] on div "$0.00" at bounding box center [588, 249] width 41 height 38
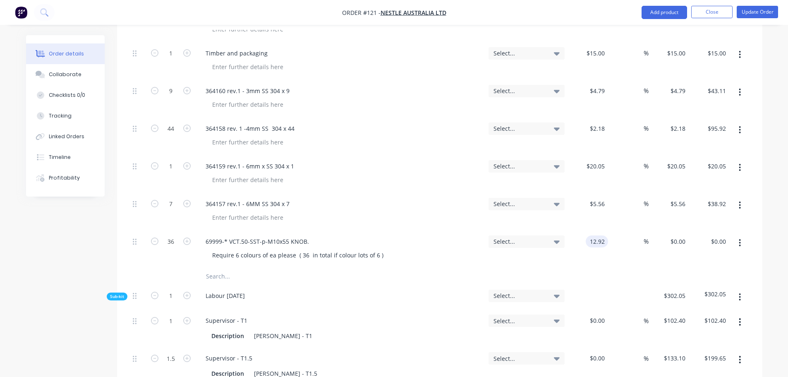
type input "$12.92"
type input "$465.12"
type input "25"
type input "16.15"
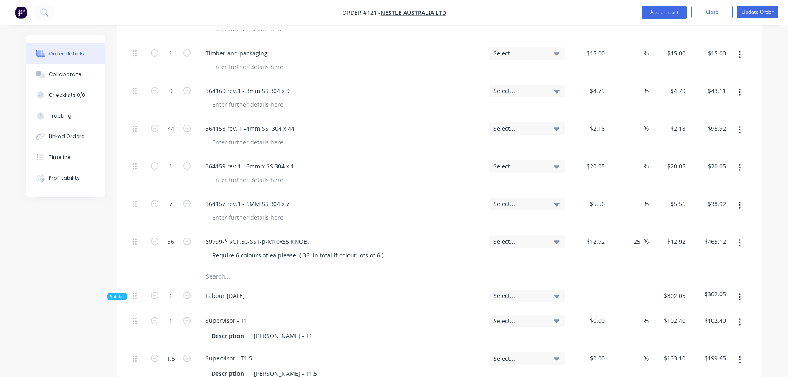
type input "$581.40"
click at [220, 268] on input "text" at bounding box center [288, 276] width 165 height 17
type input "16.15"
paste input
type input "-100"
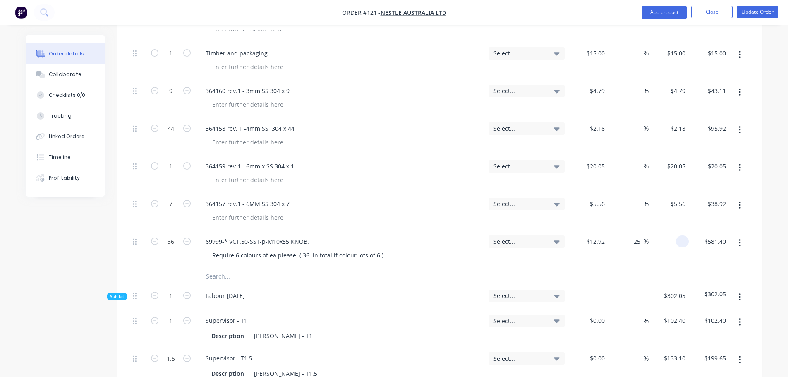
type input "$0.00"
click at [227, 268] on input "text" at bounding box center [288, 276] width 165 height 17
paste input "FREIGHT - AIR BAG"
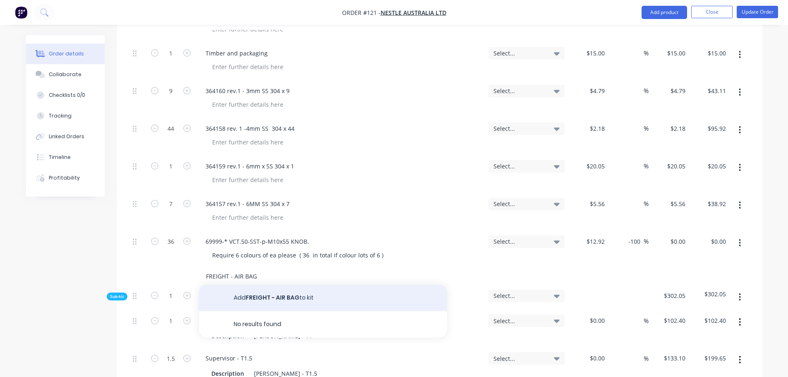
type input "FREIGHT - AIR BAG"
click at [251, 285] on button "Add FREIGHT - AIR BAG to kit" at bounding box center [323, 298] width 248 height 26
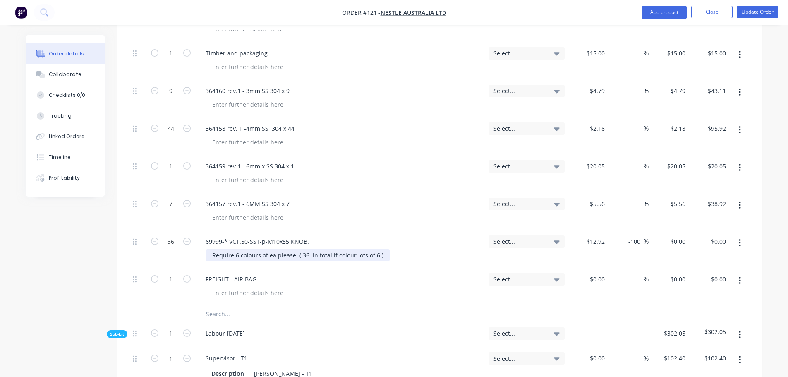
click at [378, 249] on div "Require 6 colours of ea please ( 36 in total if colour lots of 6 )" at bounding box center [298, 255] width 184 height 12
copy div "D & D BARRY PTY LTD"
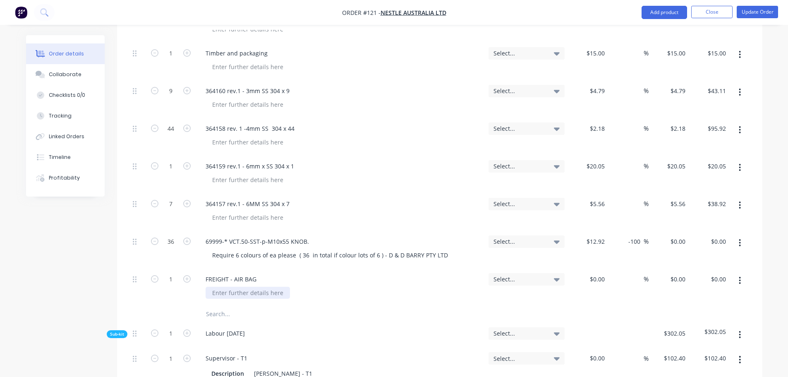
click at [254, 287] on div at bounding box center [248, 293] width 84 height 12
paste div
click at [604, 273] on input "$0.00" at bounding box center [598, 279] width 19 height 12
type input "$0.00"
click at [632, 235] on input "-100" at bounding box center [635, 241] width 16 height 12
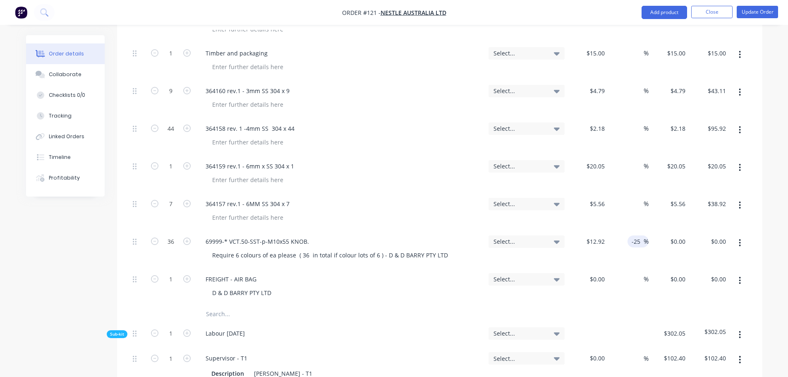
type input "-25"
type input "9.69"
type input "$348.84"
type input "$9.69"
click at [637, 235] on input "-25" at bounding box center [637, 241] width 13 height 12
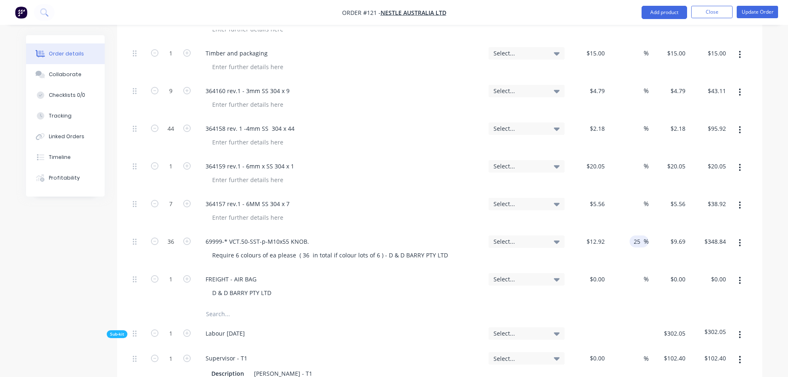
type input "25"
type input "16.15"
type input "$581.40"
type input "$16.15"
drag, startPoint x: 640, startPoint y: 245, endPoint x: 639, endPoint y: 253, distance: 7.9
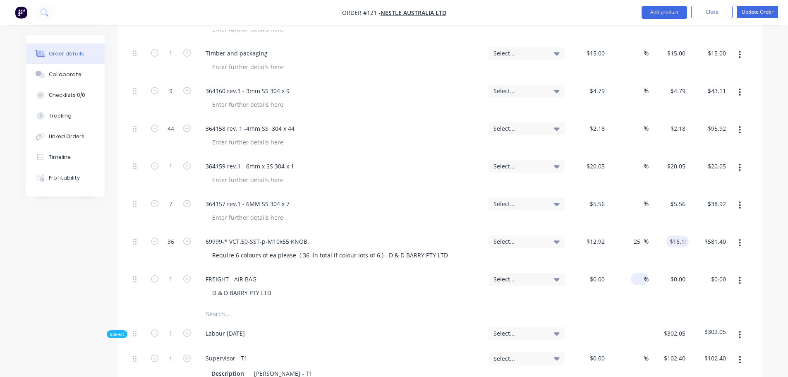
click at [640, 268] on div "%" at bounding box center [628, 287] width 41 height 38
click at [639, 273] on input at bounding box center [639, 279] width 10 height 12
type input "25"
type input "$0.00"
click at [755, 9] on button "Update Order" at bounding box center [757, 12] width 41 height 12
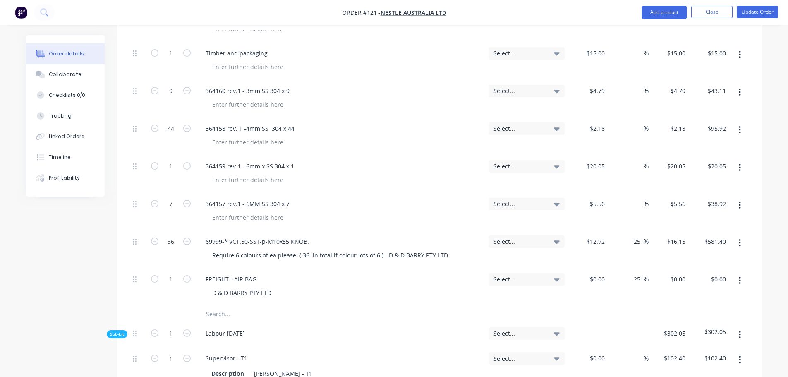
scroll to position [0, 0]
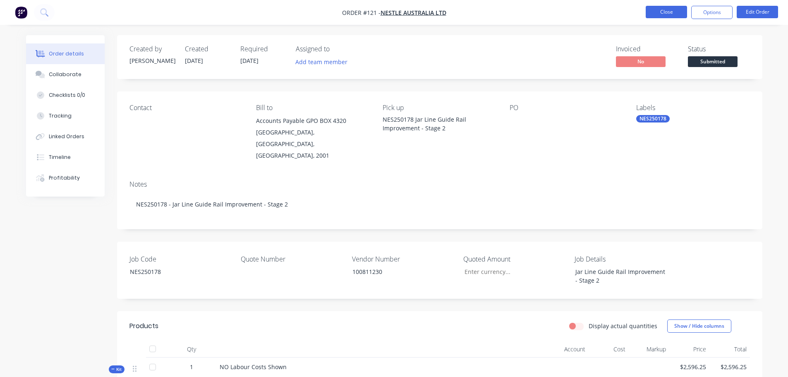
click at [666, 15] on button "Close" at bounding box center [666, 12] width 41 height 12
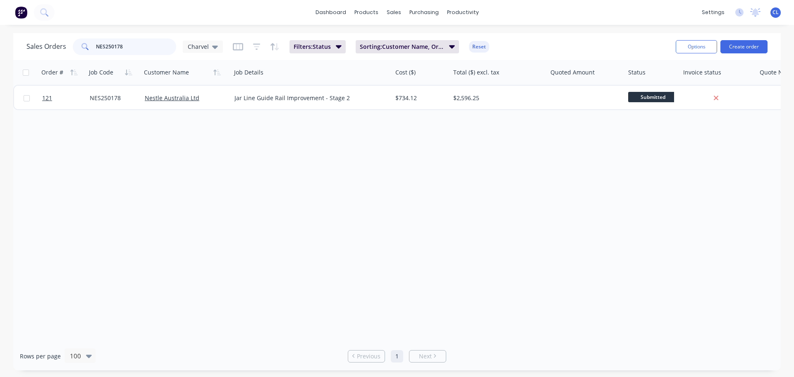
drag, startPoint x: 130, startPoint y: 51, endPoint x: 0, endPoint y: 51, distance: 130.3
click at [0, 51] on div "Sales Orders NES250178 Charvel Filters: Status Sorting: Customer Name, Order #,…" at bounding box center [397, 201] width 794 height 337
paste input "85"
type input "NES250185"
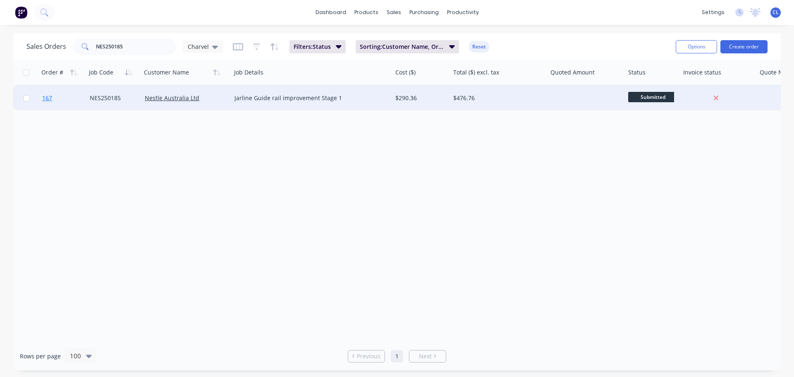
click at [63, 97] on link "167" at bounding box center [66, 98] width 48 height 25
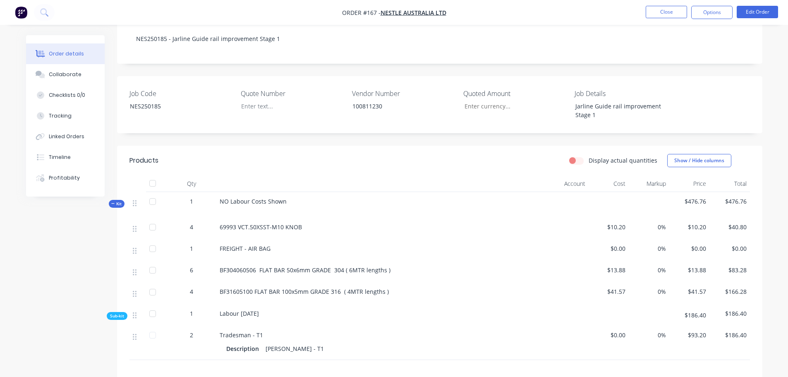
scroll to position [207, 0]
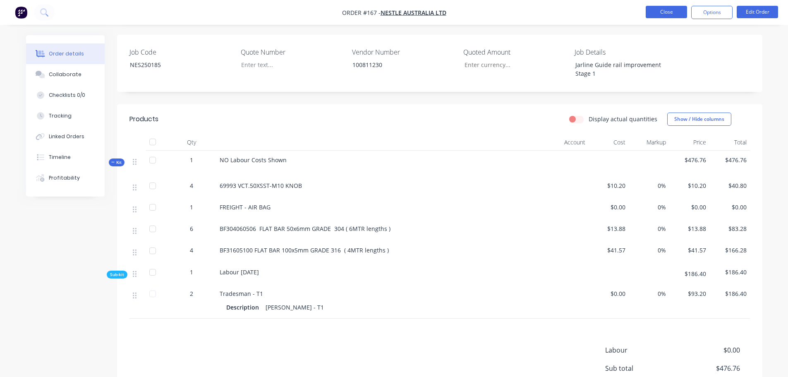
click at [658, 16] on button "Close" at bounding box center [666, 12] width 41 height 12
